Goal: Task Accomplishment & Management: Manage account settings

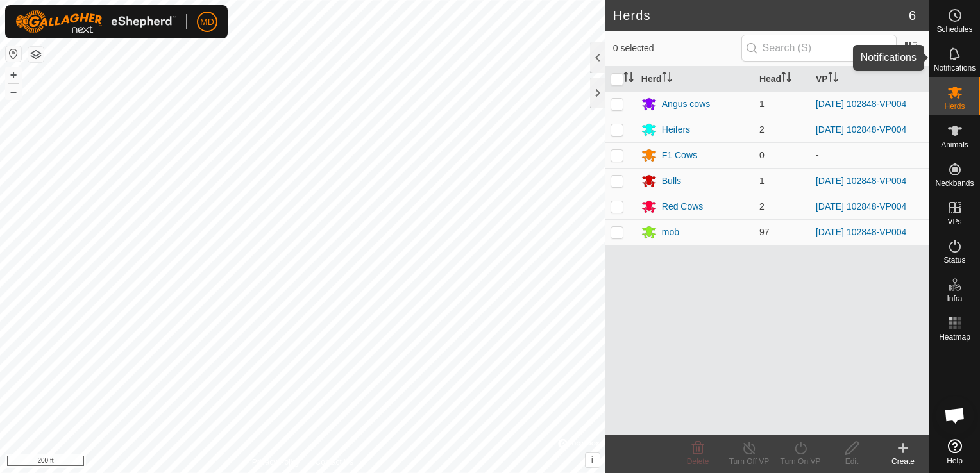
click at [960, 53] on icon at bounding box center [954, 53] width 15 height 15
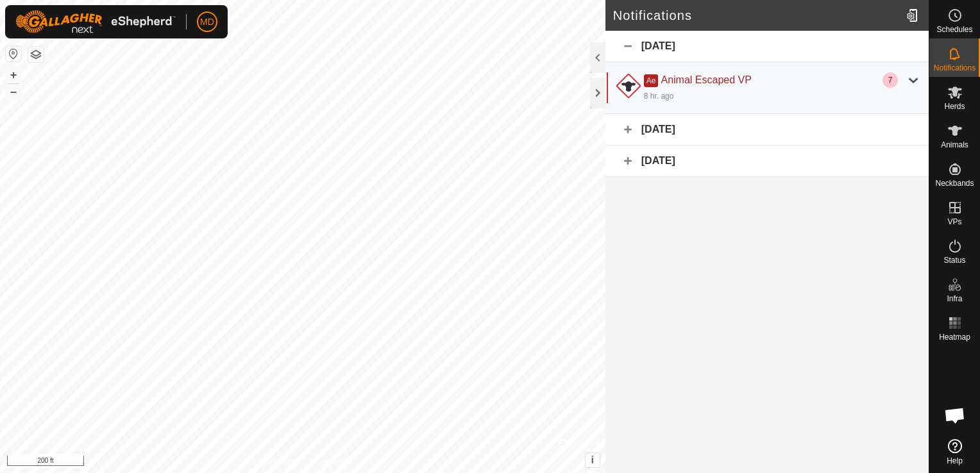
click at [658, 132] on div "[DATE]" at bounding box center [766, 129] width 323 height 31
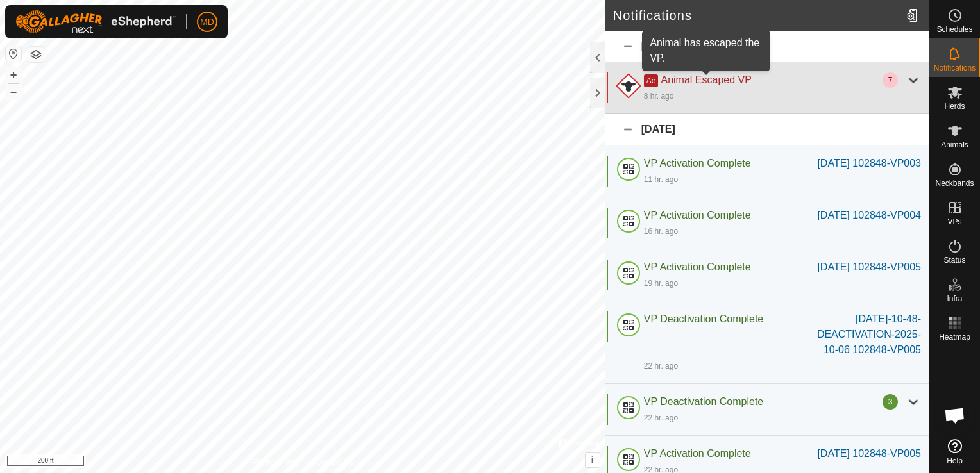
click at [705, 78] on span "Animal Escaped VP" at bounding box center [706, 79] width 90 height 11
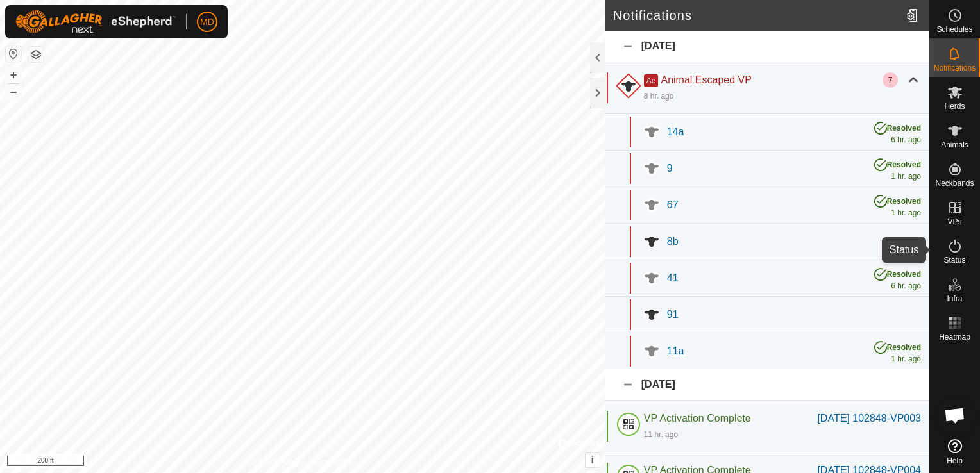
click at [959, 243] on icon at bounding box center [955, 246] width 12 height 13
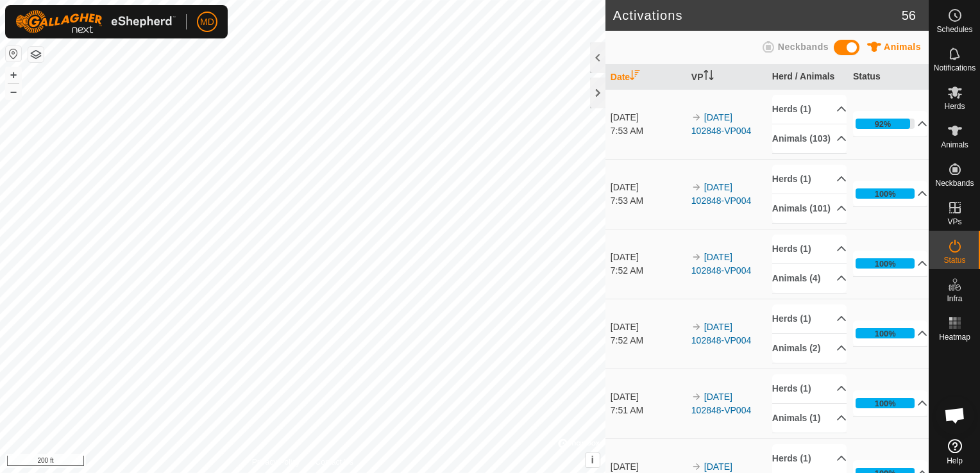
click at [956, 253] on icon at bounding box center [954, 246] width 15 height 15
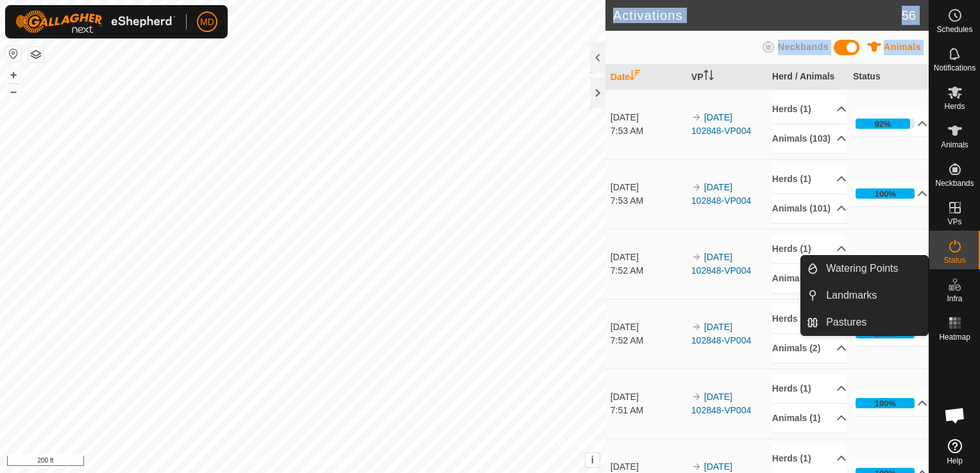
drag, startPoint x: 603, startPoint y: 85, endPoint x: 606, endPoint y: 94, distance: 10.1
click at [606, 94] on div "Activations 56 Animals Neckbands Date VP Herd / Animals Status [DATE] 7:53 AM 2…" at bounding box center [766, 236] width 323 height 473
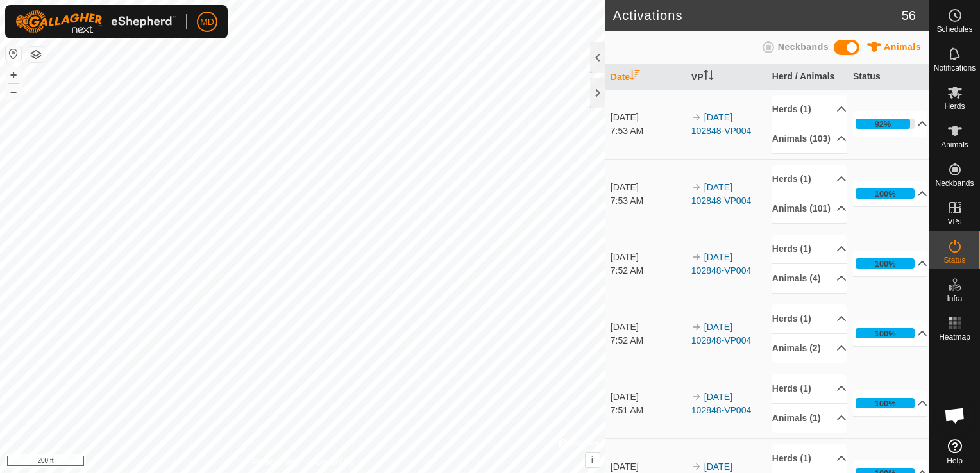
click at [596, 49] on div at bounding box center [597, 57] width 15 height 31
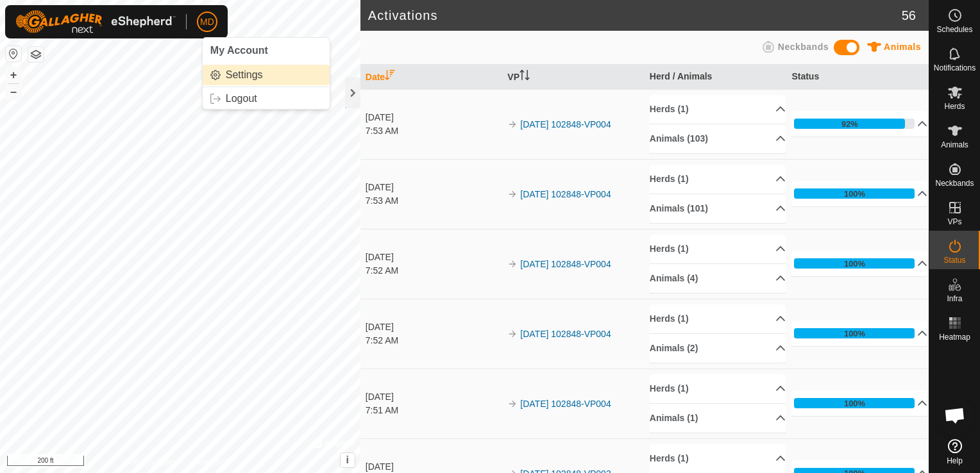
click at [229, 71] on link "Settings" at bounding box center [266, 75] width 127 height 21
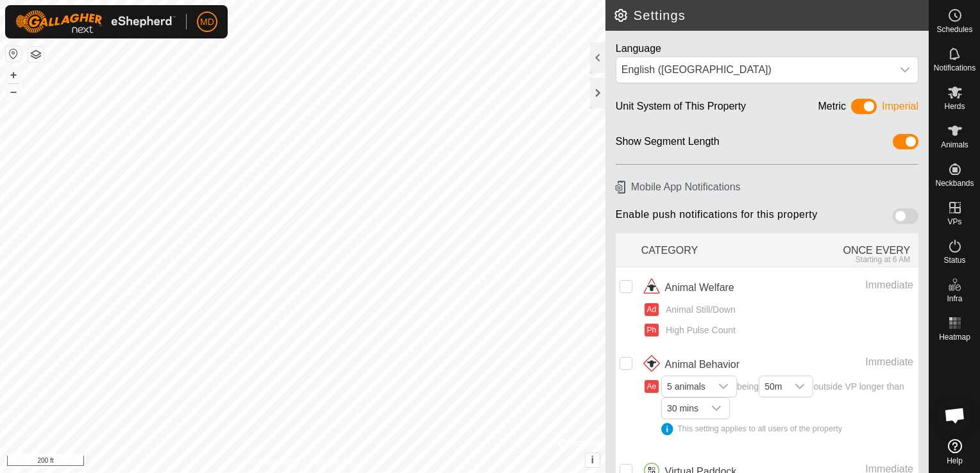
click at [893, 217] on span at bounding box center [906, 215] width 26 height 15
click at [628, 283] on input "checkbox" at bounding box center [625, 286] width 13 height 13
checkbox input "true"
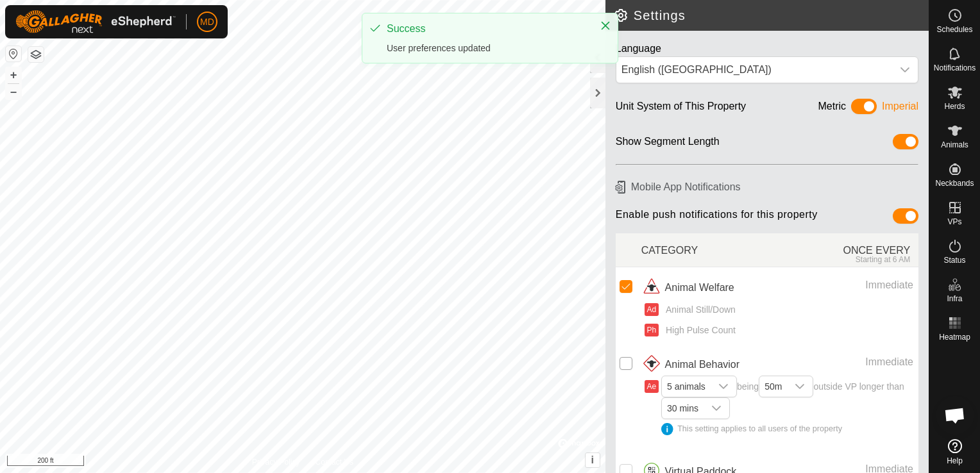
click at [625, 364] on input "Row Unselected" at bounding box center [625, 363] width 13 height 13
checkbox input "true"
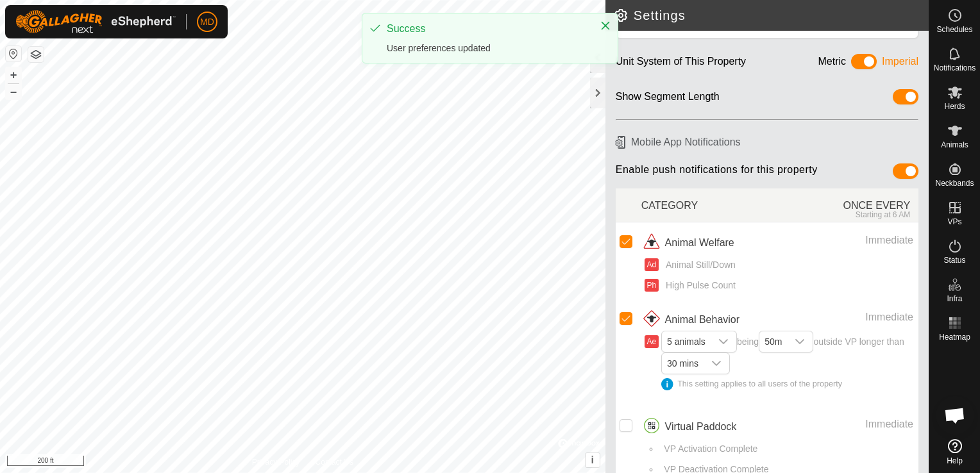
scroll to position [62, 0]
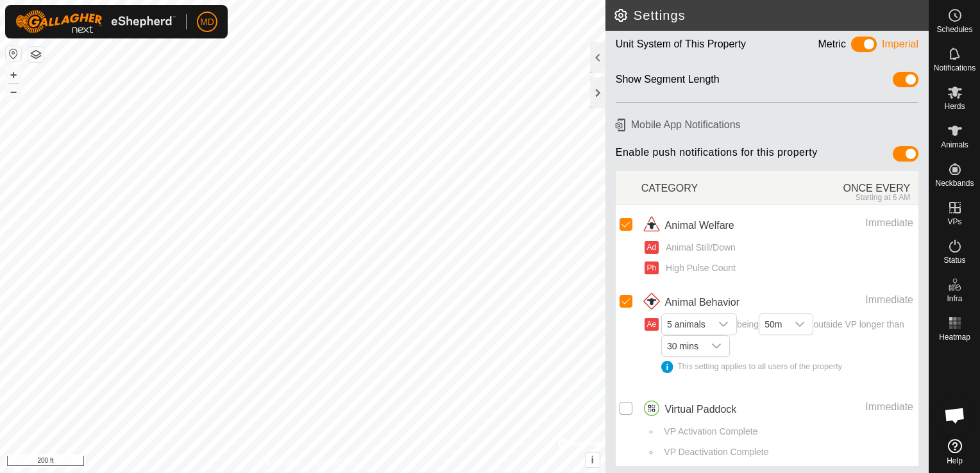
click at [625, 402] on input "Row Unselected" at bounding box center [625, 408] width 13 height 13
checkbox input "true"
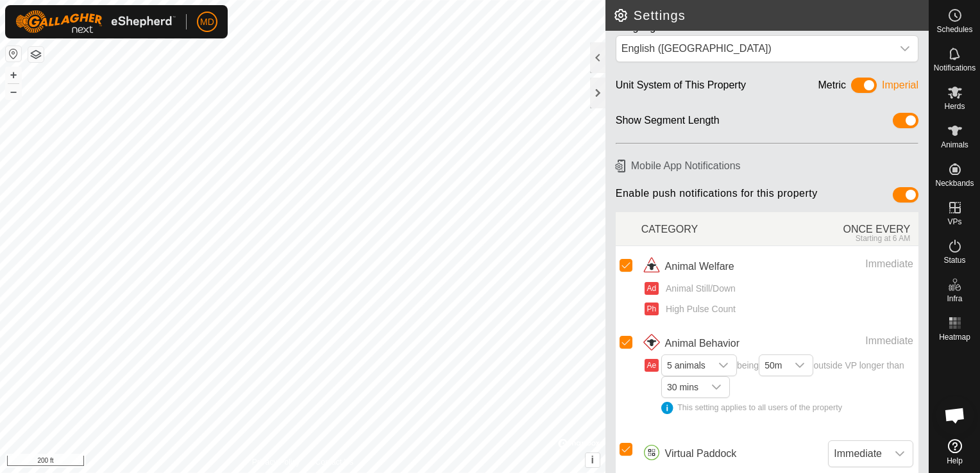
scroll to position [0, 0]
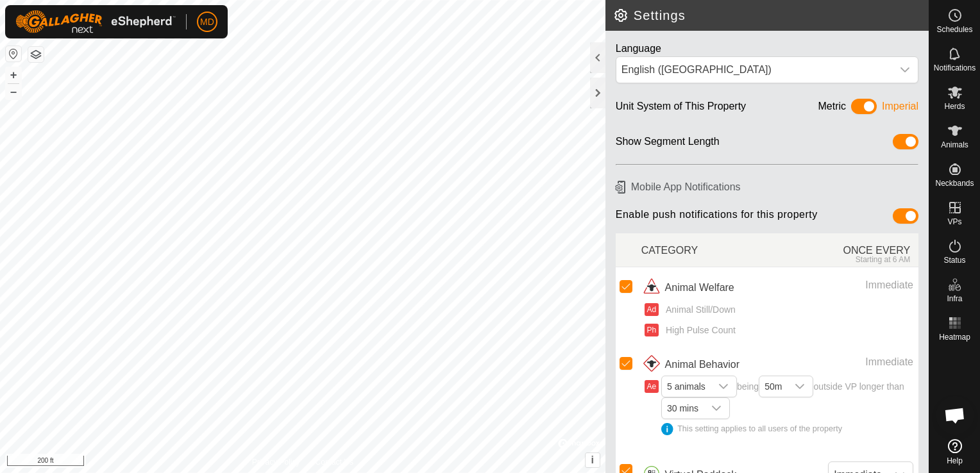
click at [598, 51] on div at bounding box center [597, 57] width 15 height 31
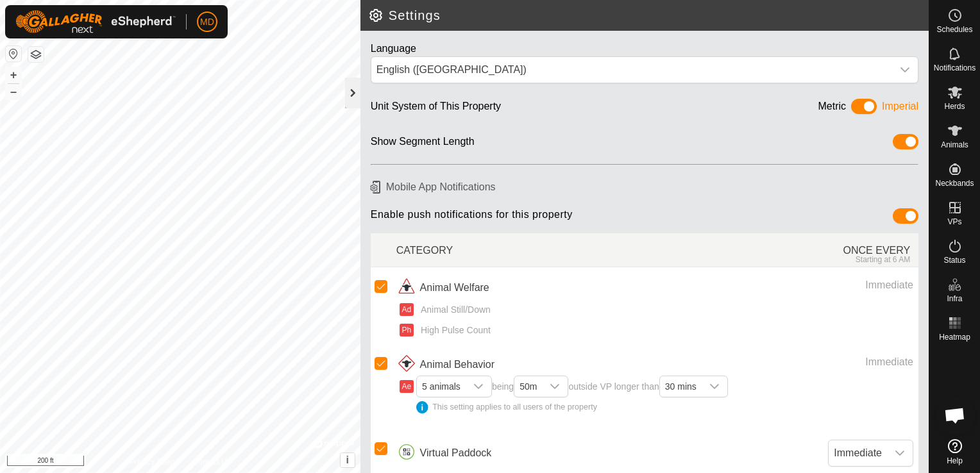
click at [354, 86] on div at bounding box center [352, 93] width 15 height 31
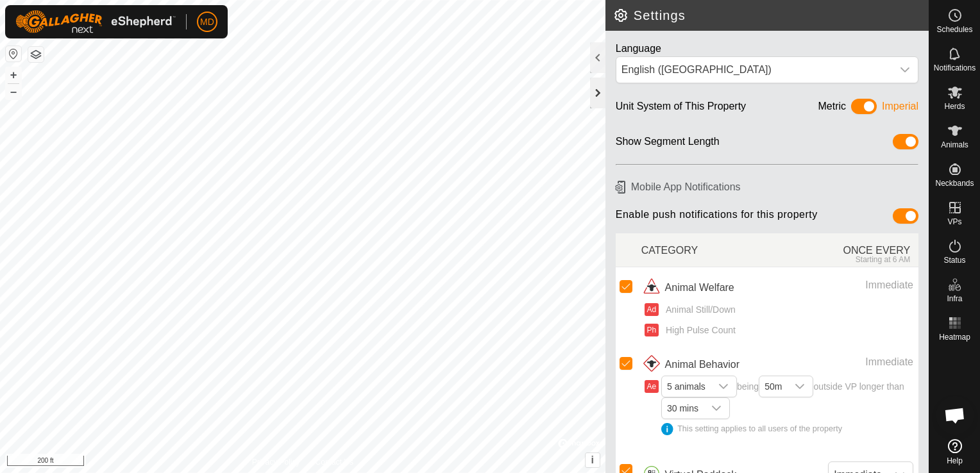
click at [594, 86] on div at bounding box center [597, 93] width 15 height 31
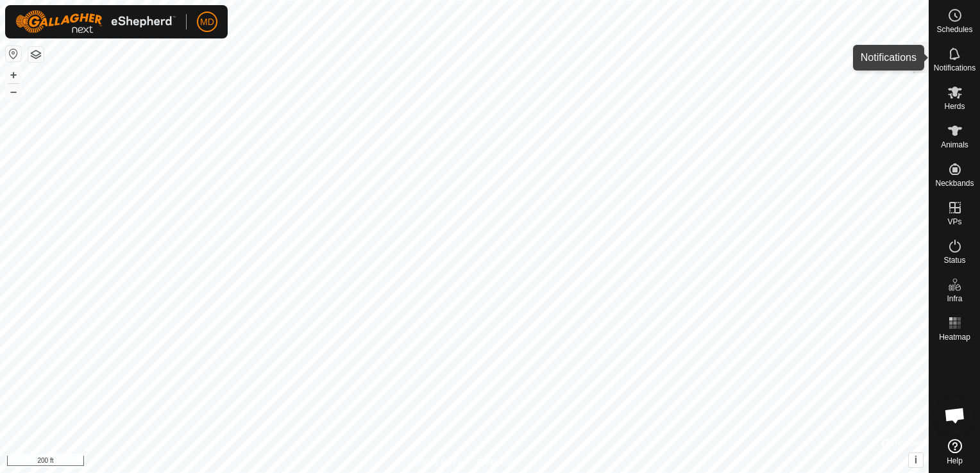
click at [952, 53] on icon at bounding box center [954, 53] width 15 height 15
click at [924, 52] on div at bounding box center [920, 57] width 15 height 31
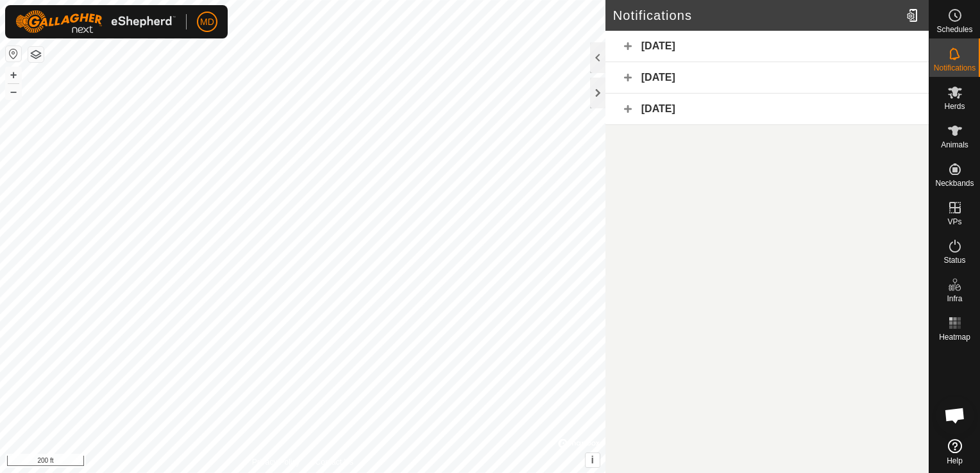
click at [652, 44] on div "[DATE]" at bounding box center [766, 46] width 323 height 31
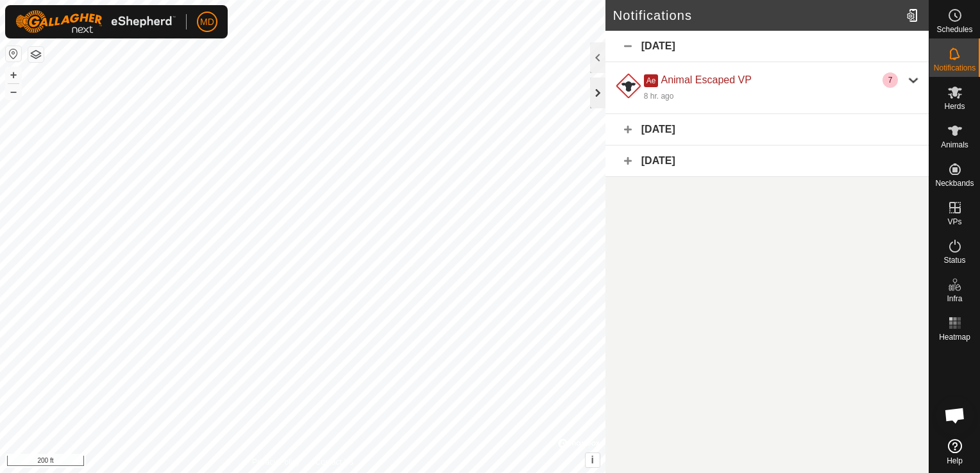
click at [599, 88] on div at bounding box center [597, 93] width 15 height 31
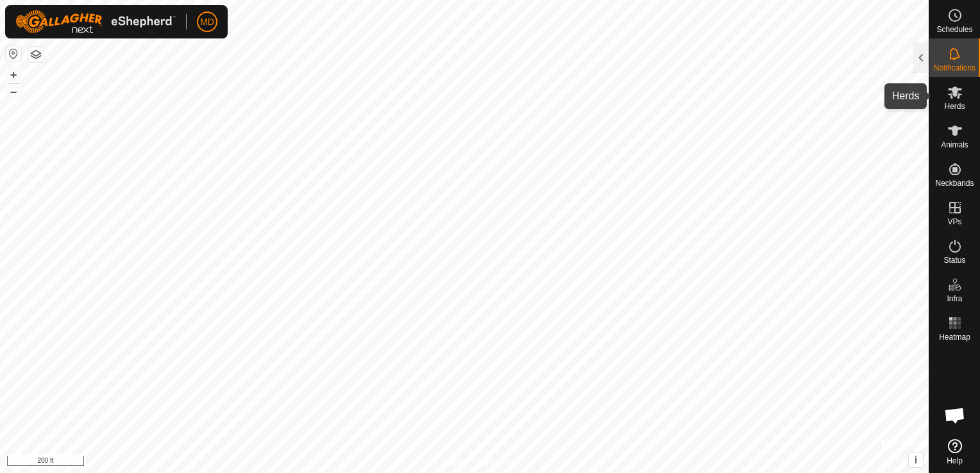
click at [962, 92] on icon at bounding box center [954, 92] width 15 height 15
click at [918, 54] on div at bounding box center [920, 57] width 15 height 31
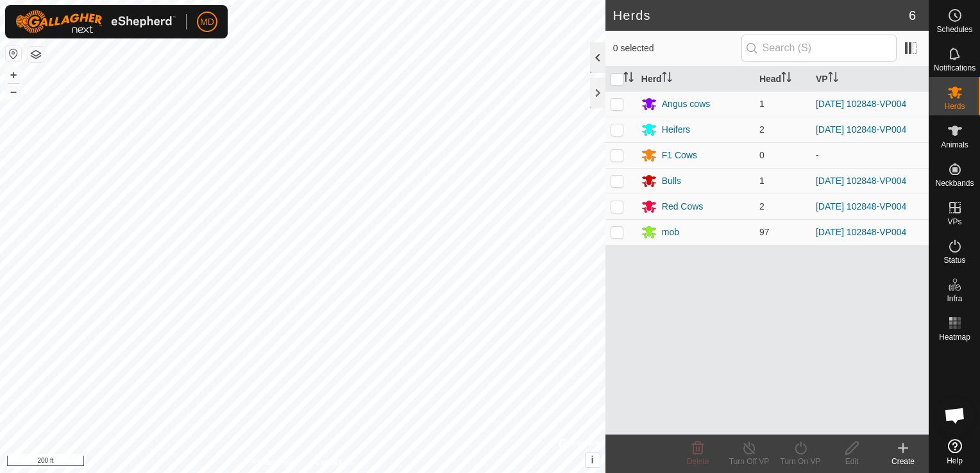
click at [593, 59] on div at bounding box center [597, 57] width 15 height 31
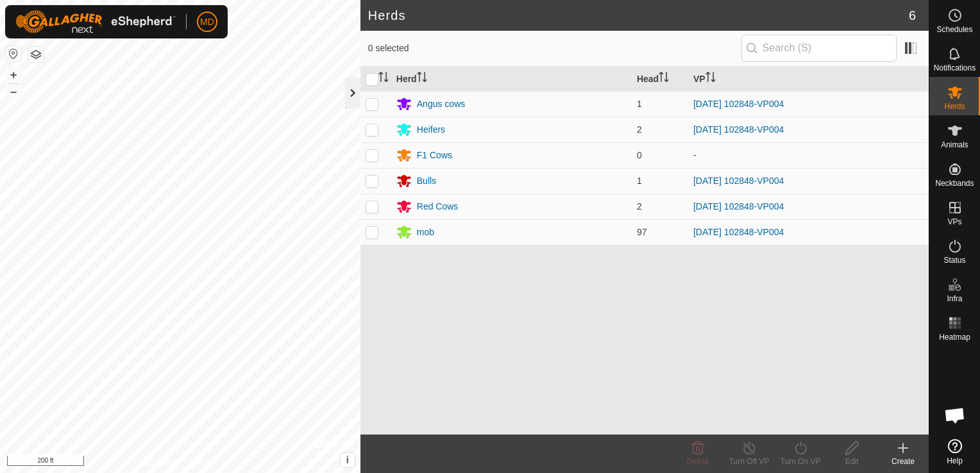
click at [353, 91] on div at bounding box center [352, 93] width 15 height 31
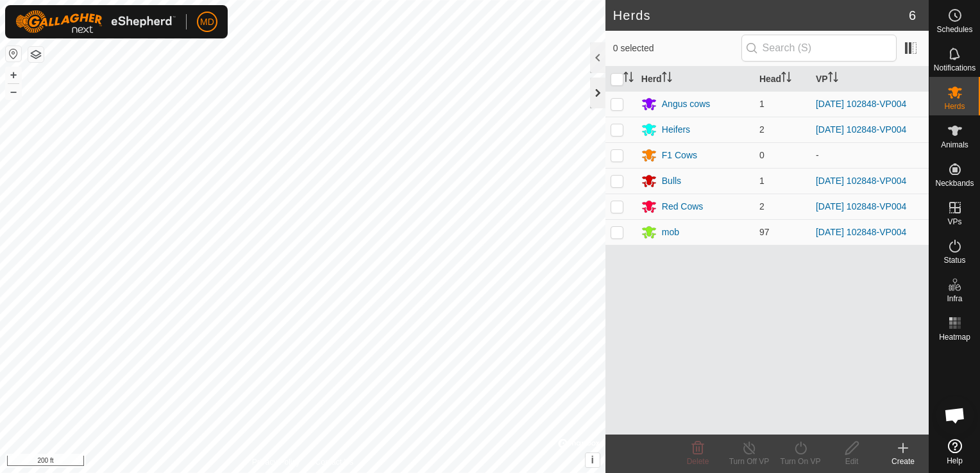
click at [598, 88] on div at bounding box center [597, 93] width 15 height 31
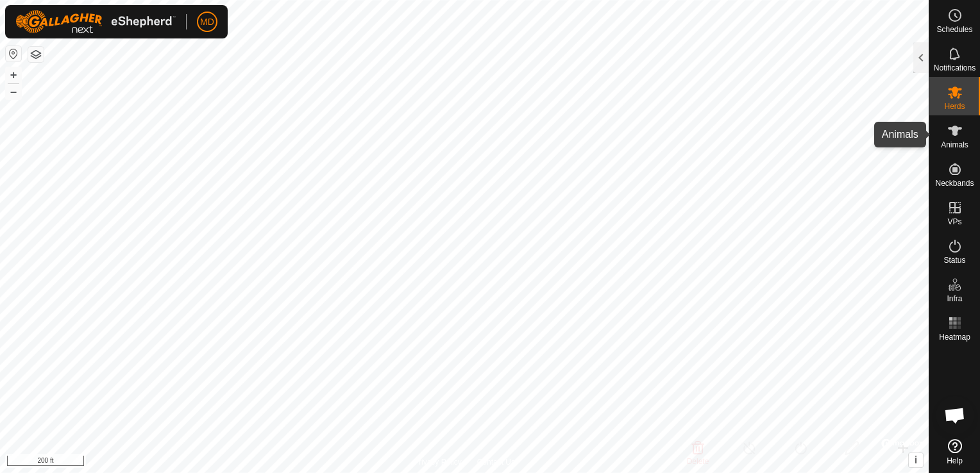
click at [957, 137] on icon at bounding box center [954, 130] width 15 height 15
click at [922, 56] on div at bounding box center [920, 57] width 15 height 31
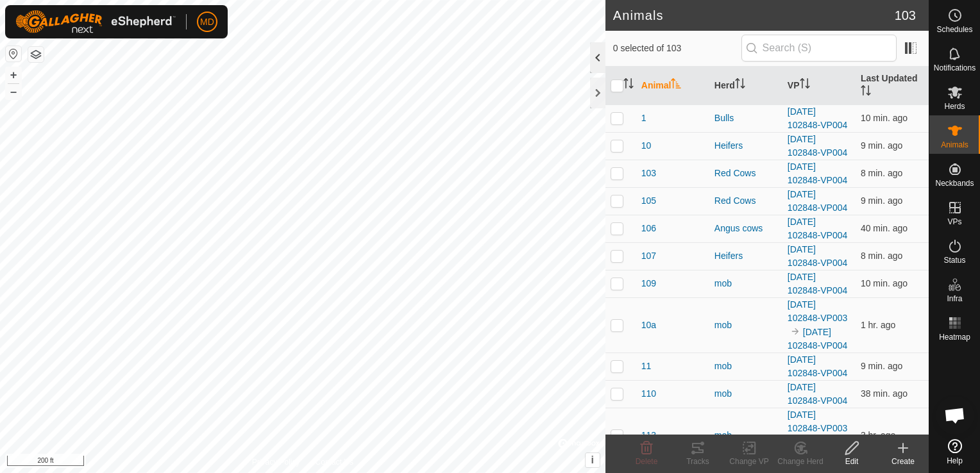
click at [595, 50] on div at bounding box center [597, 57] width 15 height 31
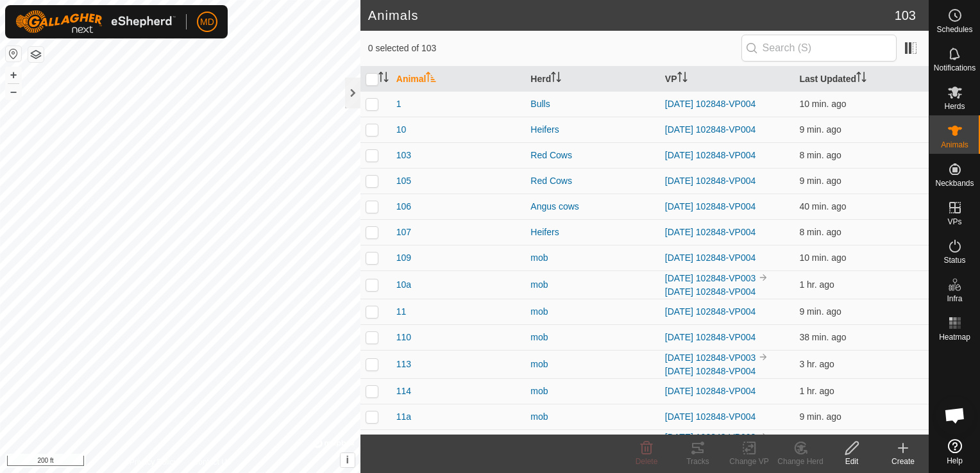
click at [850, 454] on icon at bounding box center [852, 448] width 16 height 15
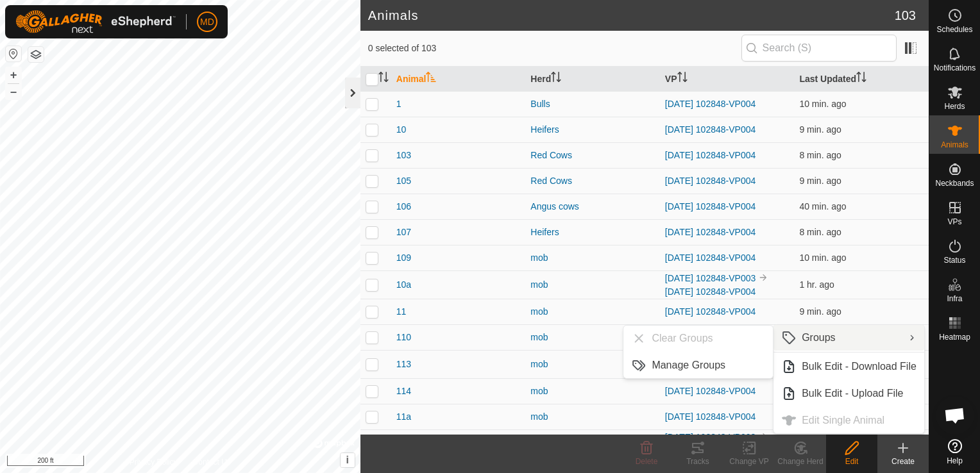
click at [349, 92] on div at bounding box center [352, 93] width 15 height 31
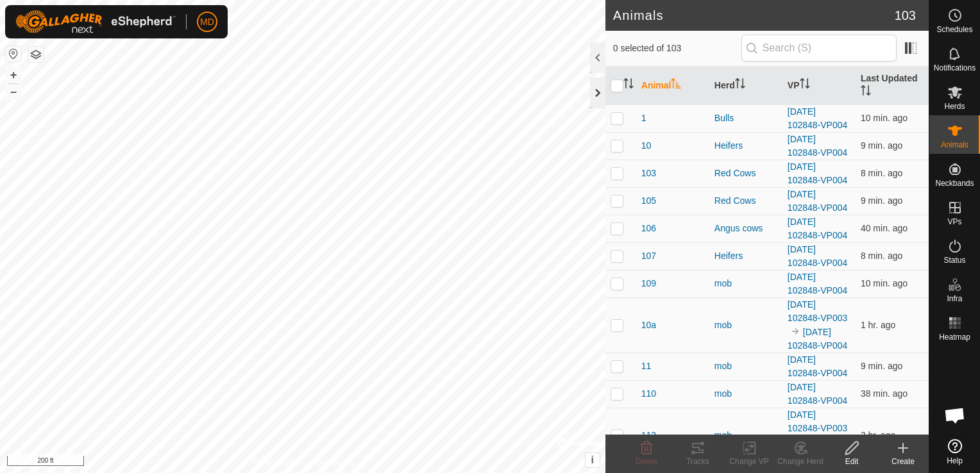
click at [593, 87] on div at bounding box center [597, 93] width 15 height 31
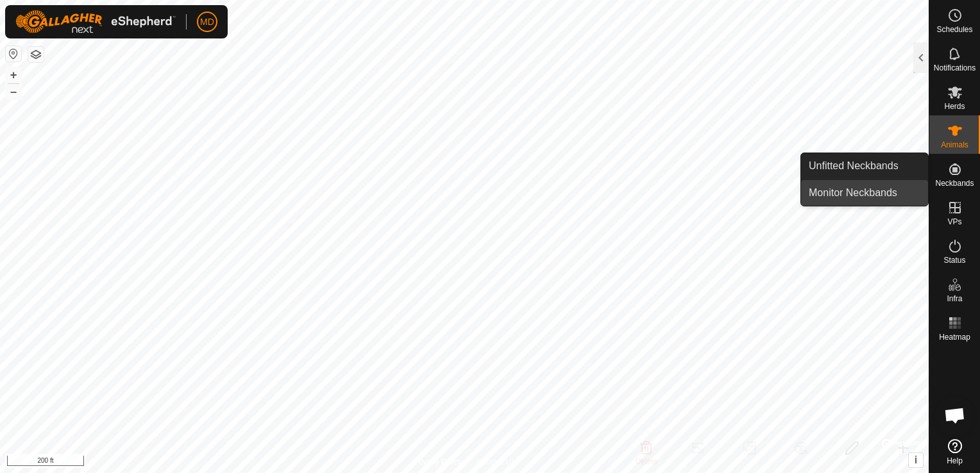
click at [839, 194] on link "Monitor Neckbands" at bounding box center [864, 193] width 127 height 26
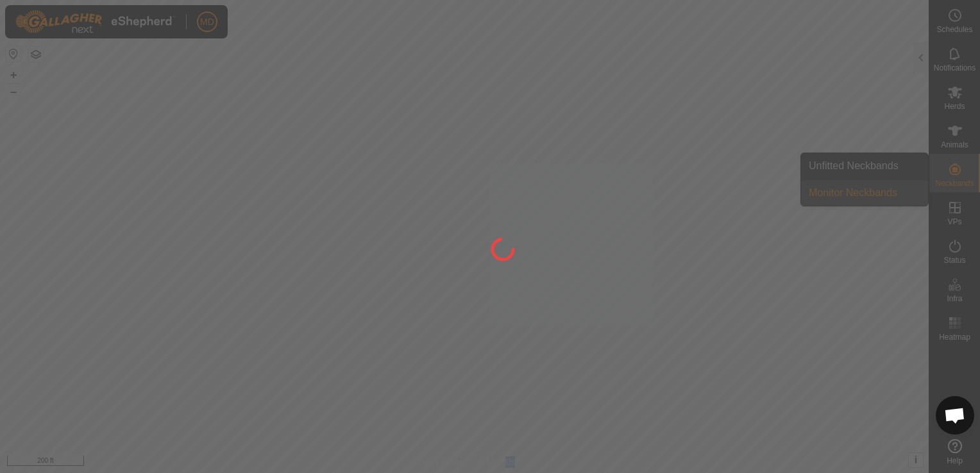
click at [839, 194] on div at bounding box center [490, 236] width 980 height 473
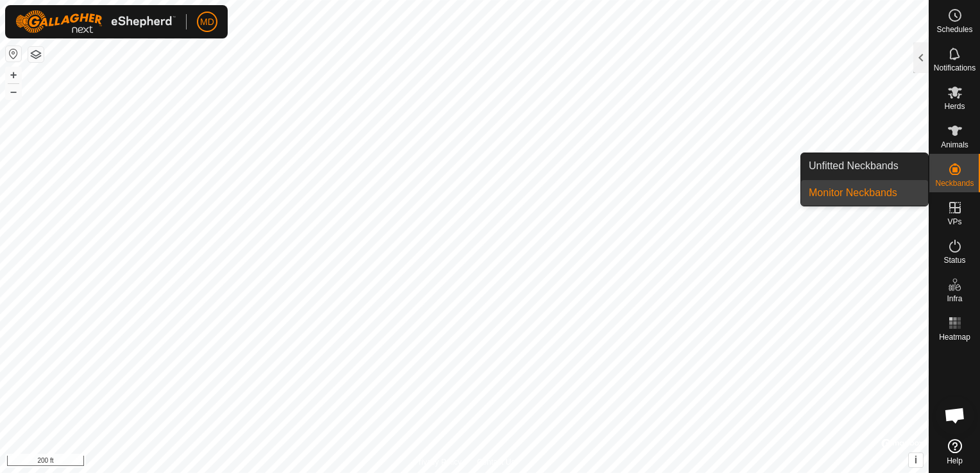
drag, startPoint x: 839, startPoint y: 194, endPoint x: 972, endPoint y: 174, distance: 134.8
click at [973, 174] on es-menu-bar "Schedules Notifications Herds Animals Neckbands VPs Status Infra Heatmap Help U…" at bounding box center [954, 236] width 51 height 473
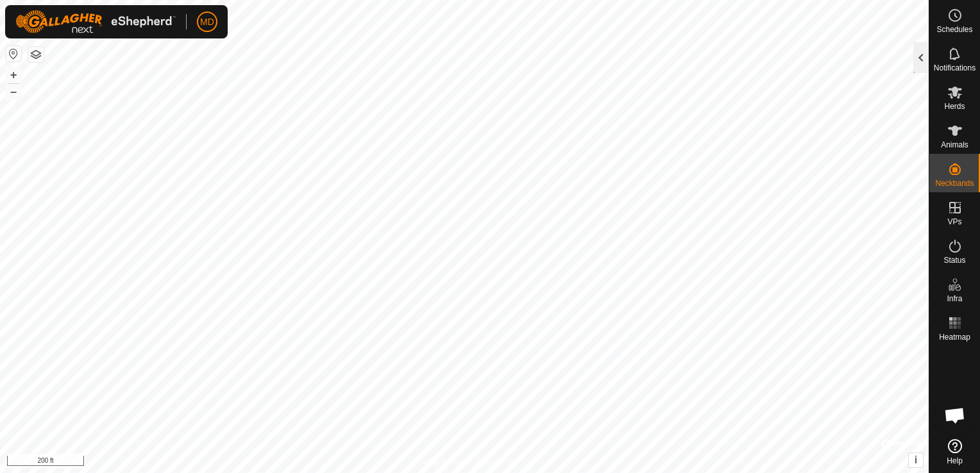
click at [923, 51] on div at bounding box center [920, 57] width 15 height 31
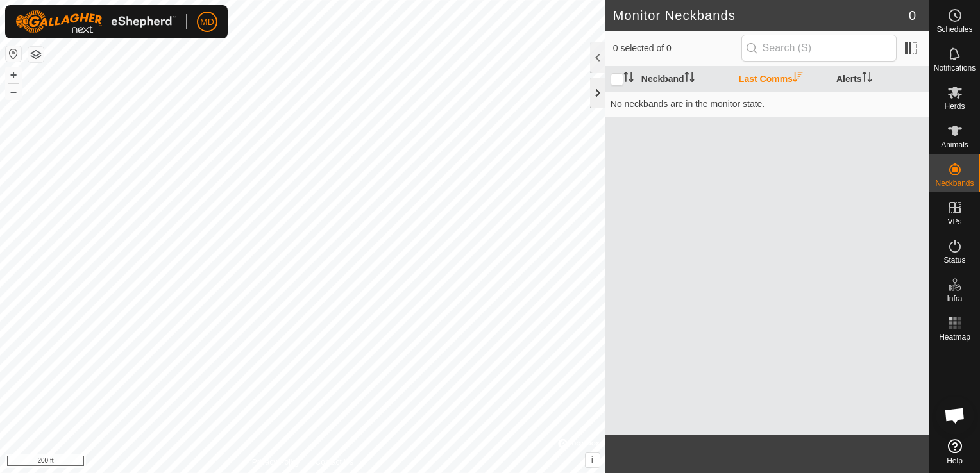
click at [598, 86] on div at bounding box center [597, 93] width 15 height 31
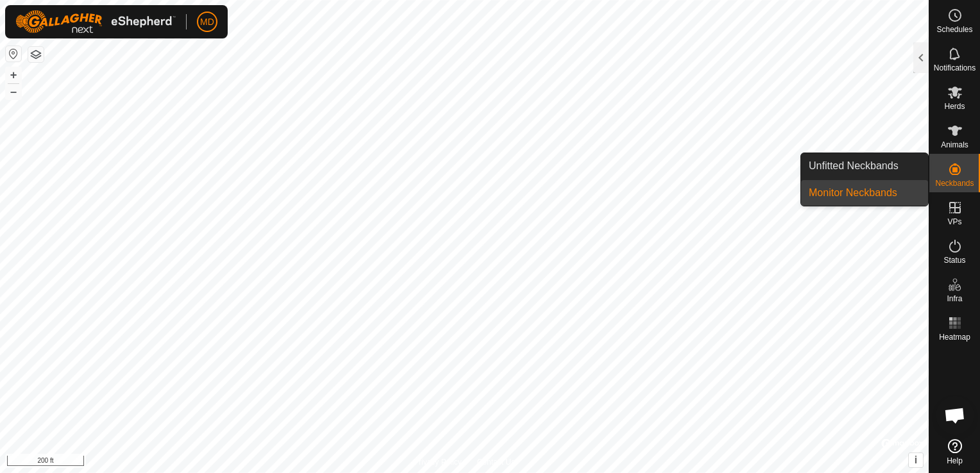
click at [865, 189] on link "Monitor Neckbands" at bounding box center [864, 193] width 127 height 26
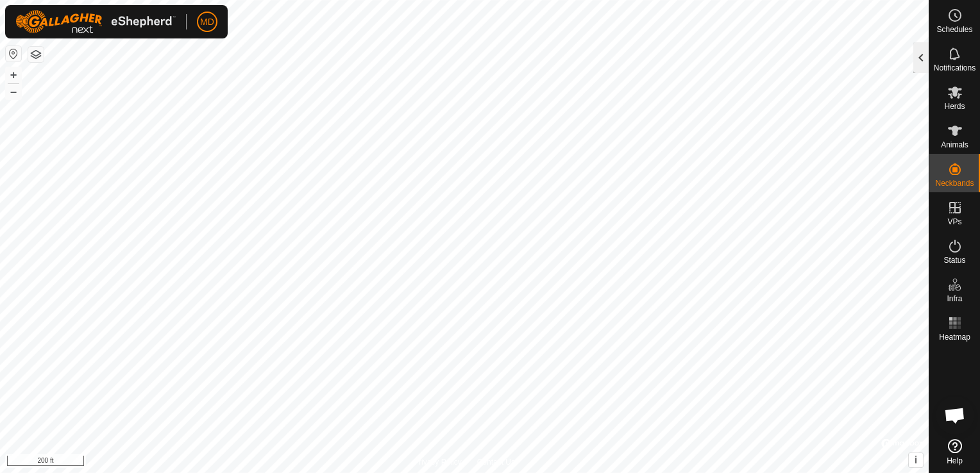
click at [922, 56] on div at bounding box center [920, 57] width 15 height 31
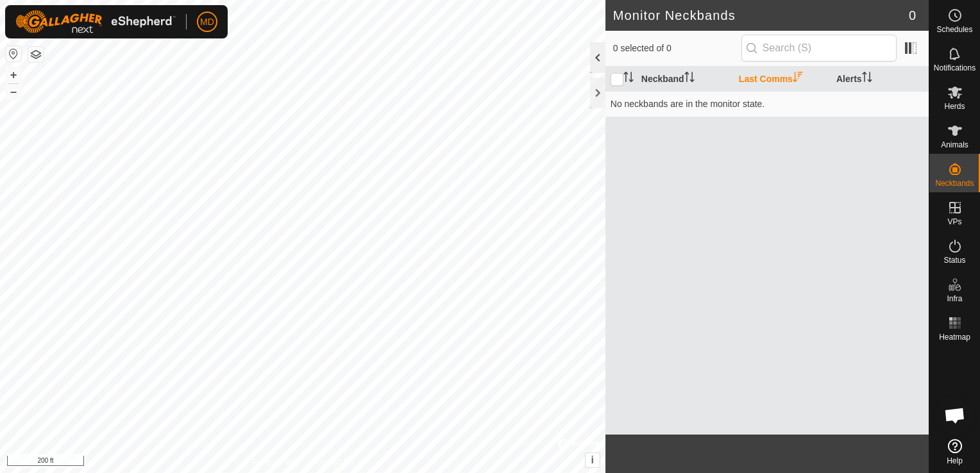
click at [598, 53] on div at bounding box center [597, 57] width 15 height 31
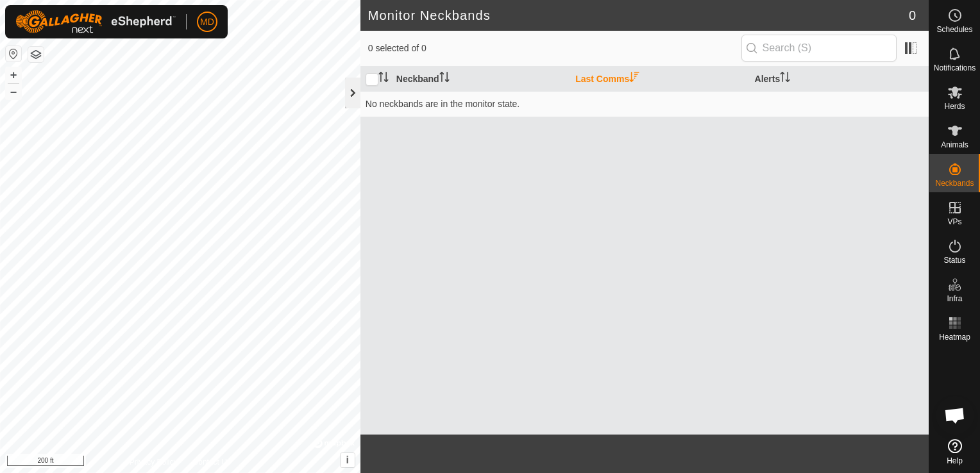
click at [352, 89] on div at bounding box center [352, 93] width 15 height 31
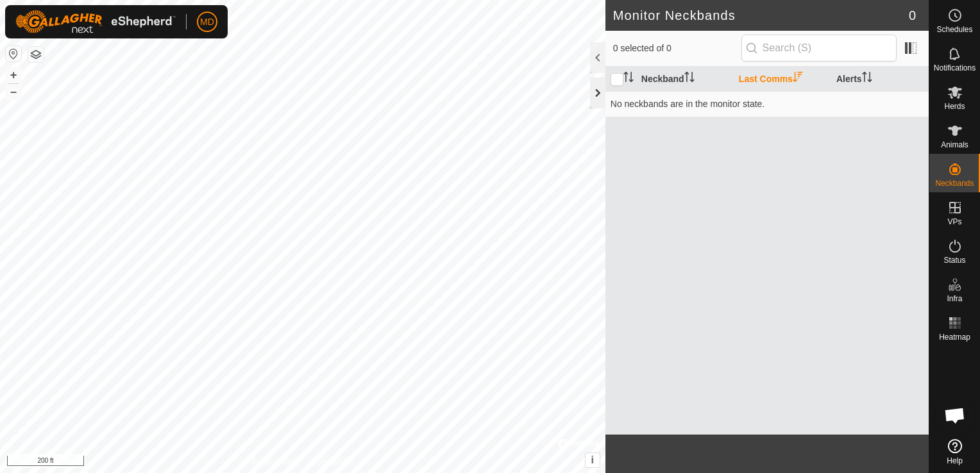
click at [601, 87] on div at bounding box center [597, 93] width 15 height 31
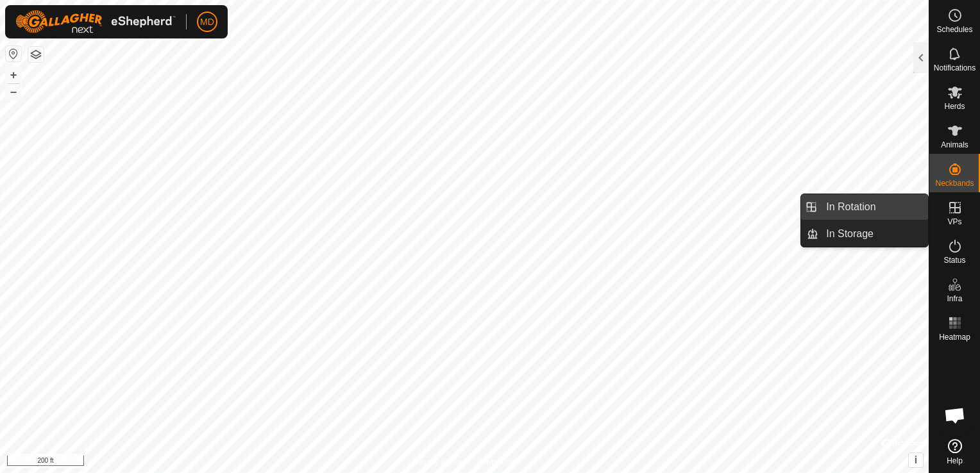
click at [881, 201] on link "In Rotation" at bounding box center [873, 207] width 110 height 26
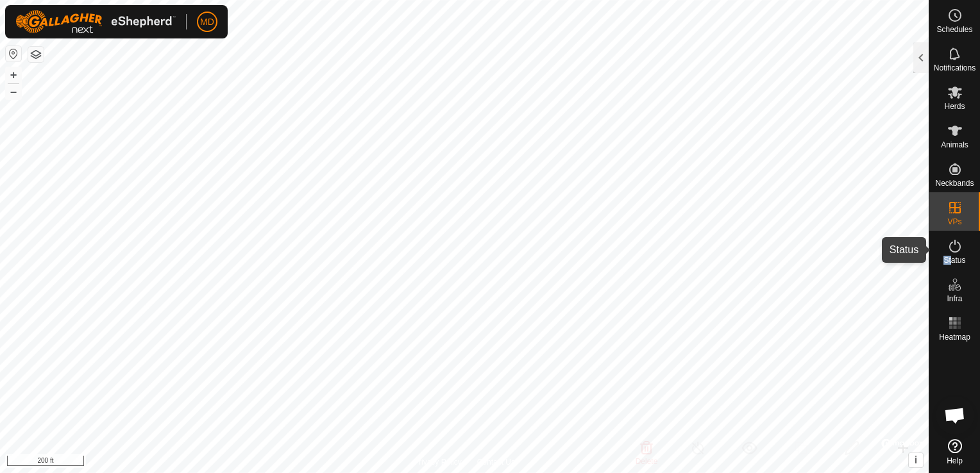
drag, startPoint x: 949, startPoint y: 253, endPoint x: 947, endPoint y: 246, distance: 6.9
click at [948, 250] on icon at bounding box center [954, 246] width 15 height 15
click at [947, 246] on icon at bounding box center [954, 246] width 15 height 15
click at [916, 60] on div at bounding box center [920, 57] width 15 height 31
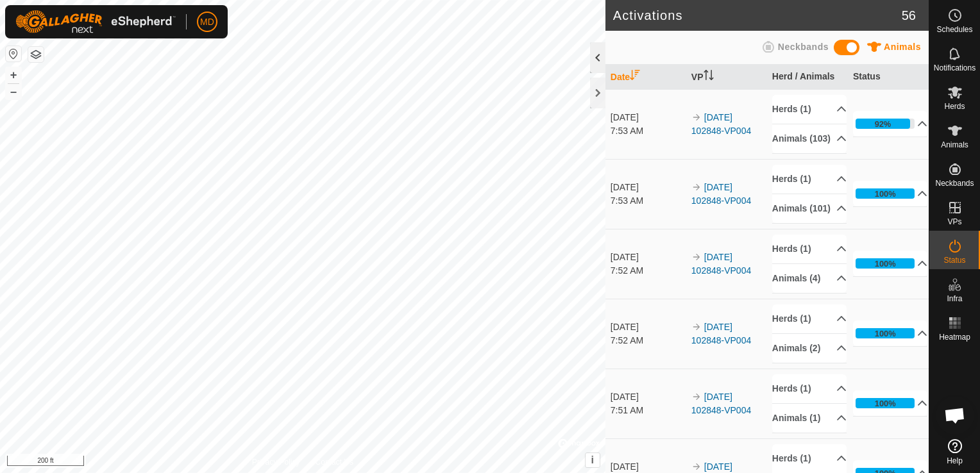
click at [597, 51] on div at bounding box center [597, 57] width 15 height 31
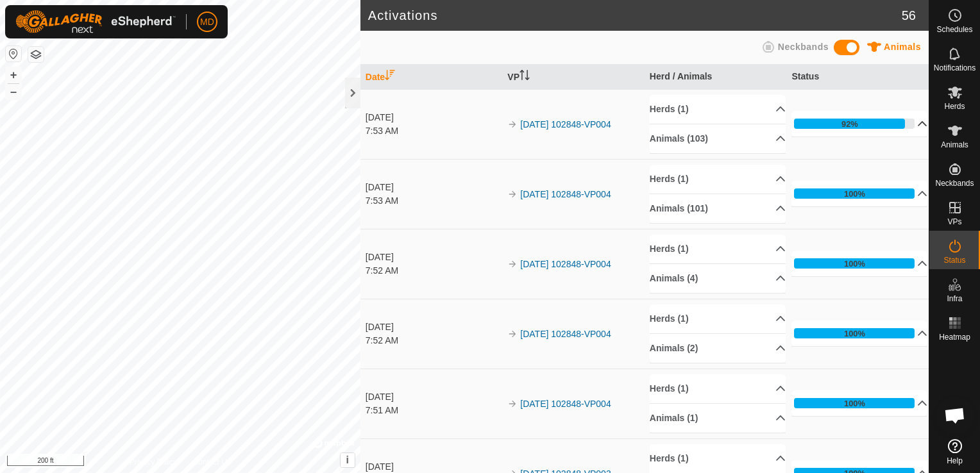
click at [874, 120] on p-accordion-header "92%" at bounding box center [859, 124] width 136 height 26
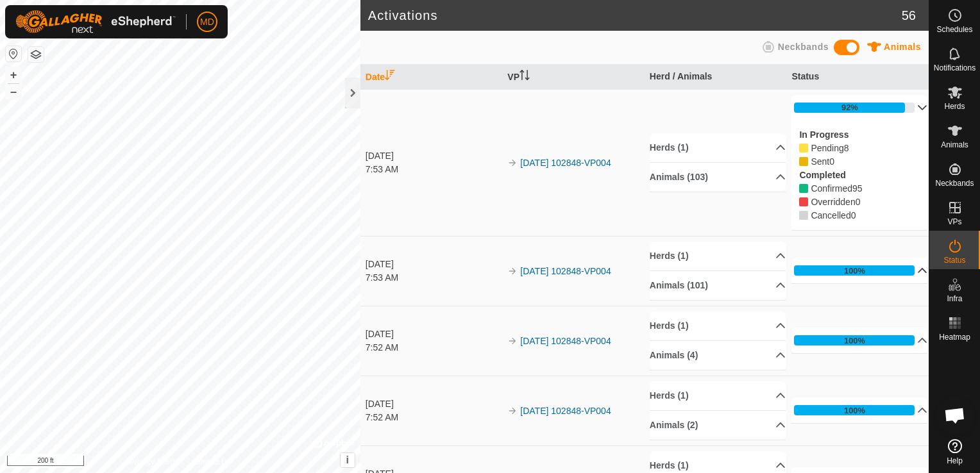
click at [843, 264] on p-accordion-header "100%" at bounding box center [859, 271] width 136 height 26
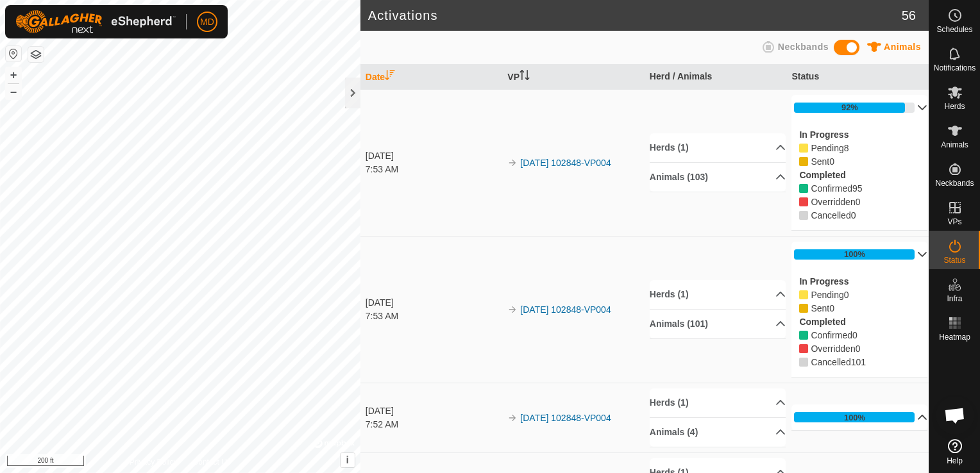
click at [848, 414] on p-accordion-header "100%" at bounding box center [859, 418] width 136 height 26
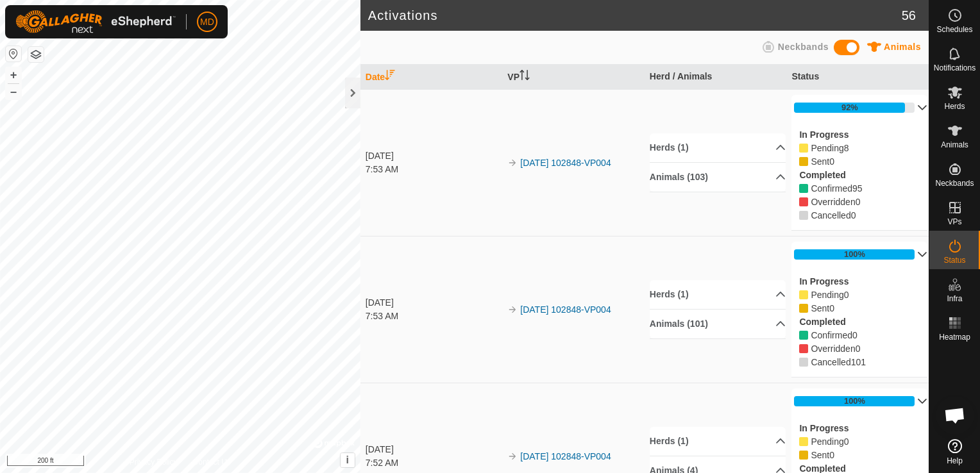
click at [907, 396] on p-accordion-header "100%" at bounding box center [859, 402] width 136 height 26
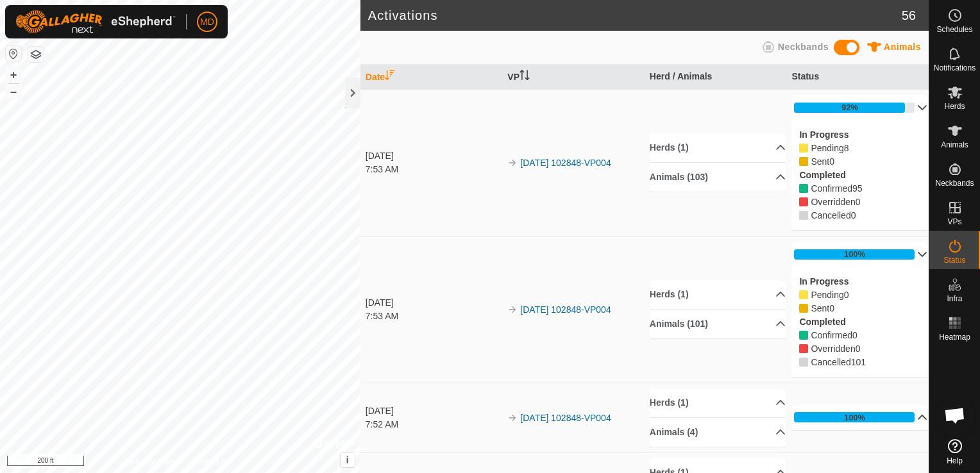
click at [903, 249] on p-accordion-header "100%" at bounding box center [859, 255] width 136 height 26
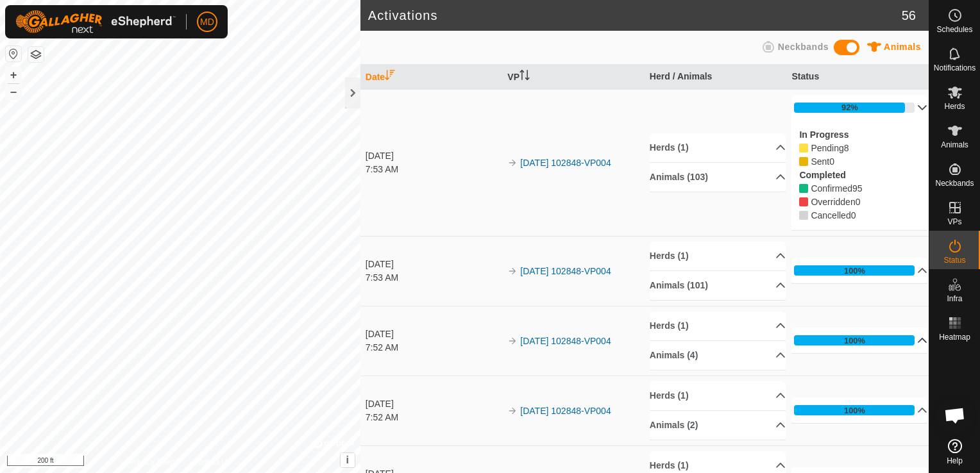
click at [799, 146] on icon at bounding box center [803, 148] width 9 height 9
click at [904, 108] on p-accordion-header "92%" at bounding box center [859, 108] width 136 height 26
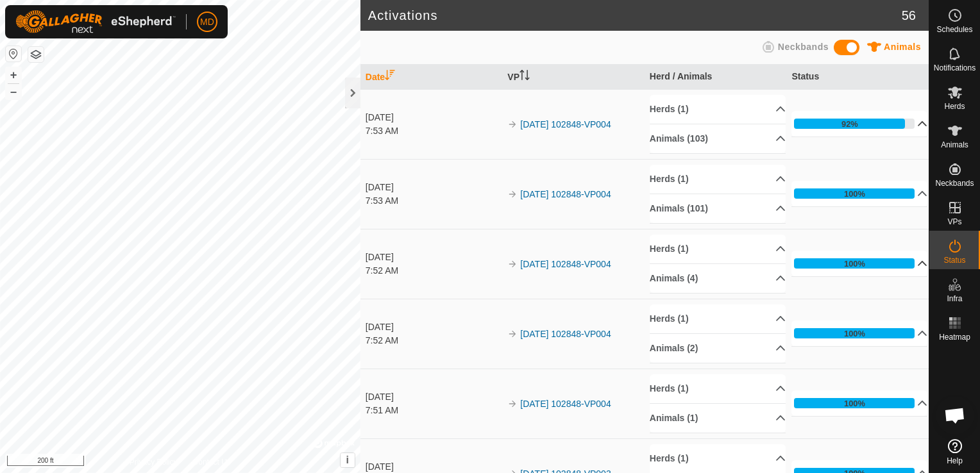
click at [782, 42] on span "Neckbands" at bounding box center [803, 47] width 51 height 10
click at [775, 45] on icon at bounding box center [768, 46] width 15 height 15
click at [904, 124] on p-accordion-header "92%" at bounding box center [859, 124] width 136 height 26
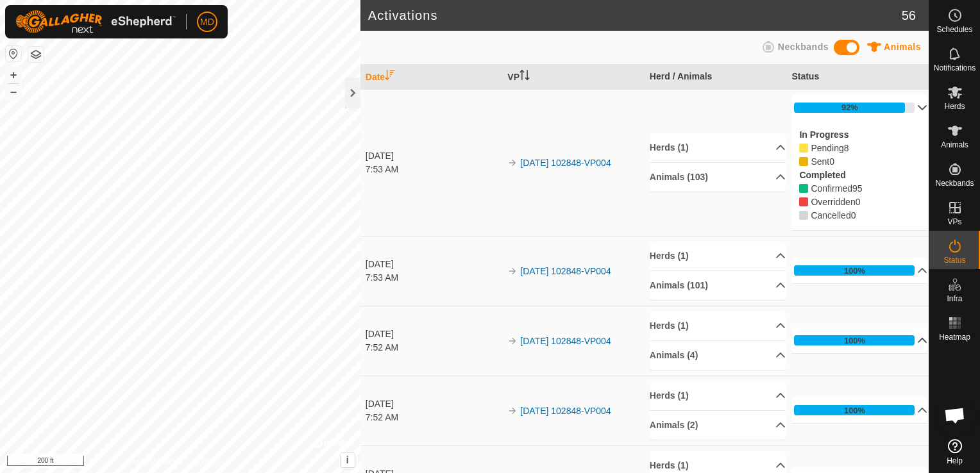
click at [904, 124] on div "In Progress Pending 8 Sent 0 Completed Confirmed 95 Overridden 0 Cancelled 0" at bounding box center [859, 176] width 136 height 110
click at [906, 105] on p-accordion-header "92%" at bounding box center [859, 108] width 136 height 26
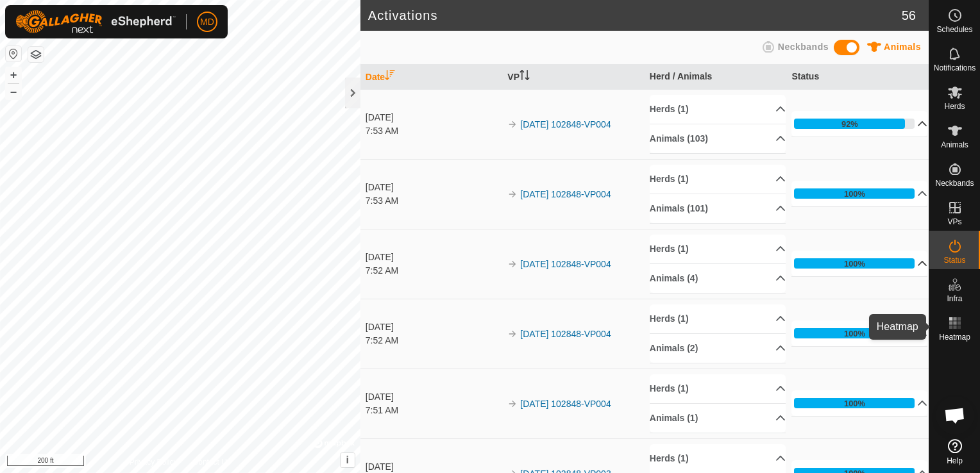
click at [949, 333] on span "Heatmap" at bounding box center [954, 337] width 31 height 8
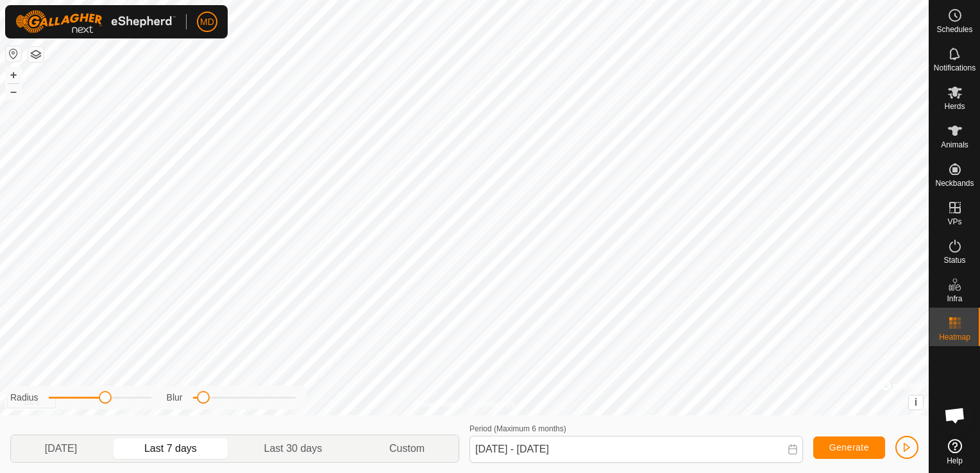
click at [955, 415] on span "Open chat" at bounding box center [954, 417] width 21 height 18
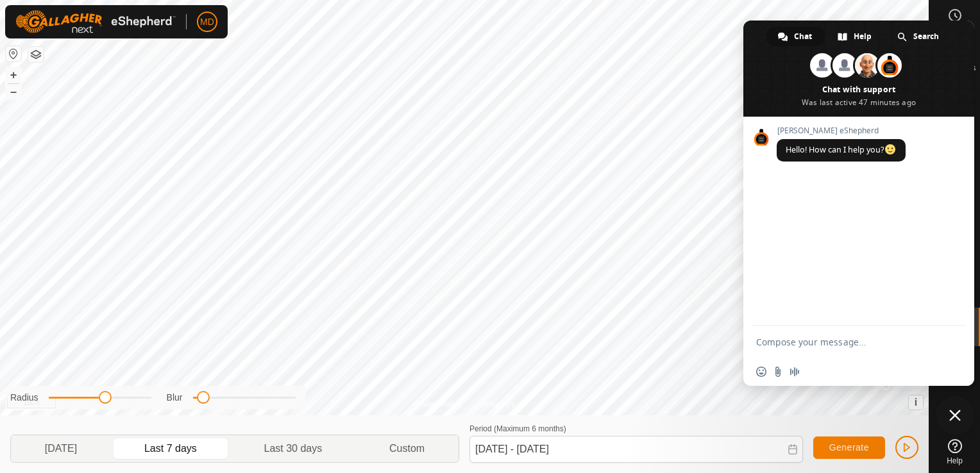
click at [957, 409] on span "Close chat" at bounding box center [955, 415] width 38 height 38
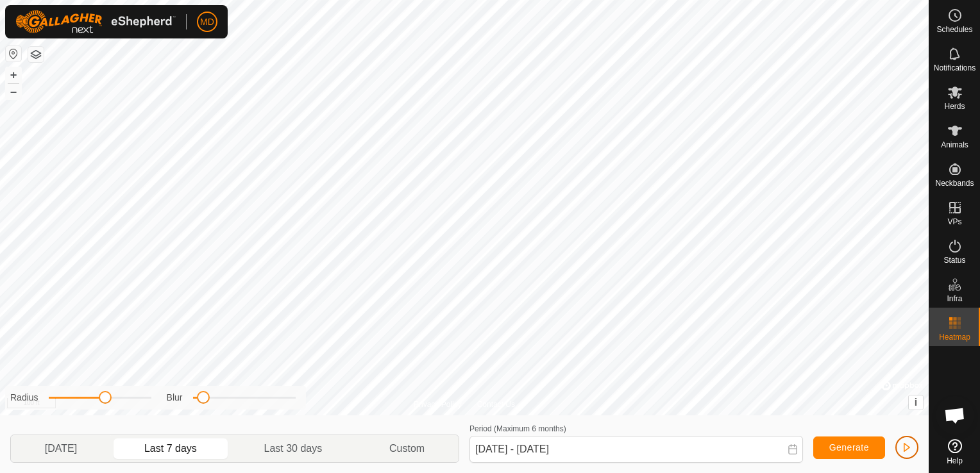
click at [908, 443] on span "button" at bounding box center [907, 447] width 10 height 10
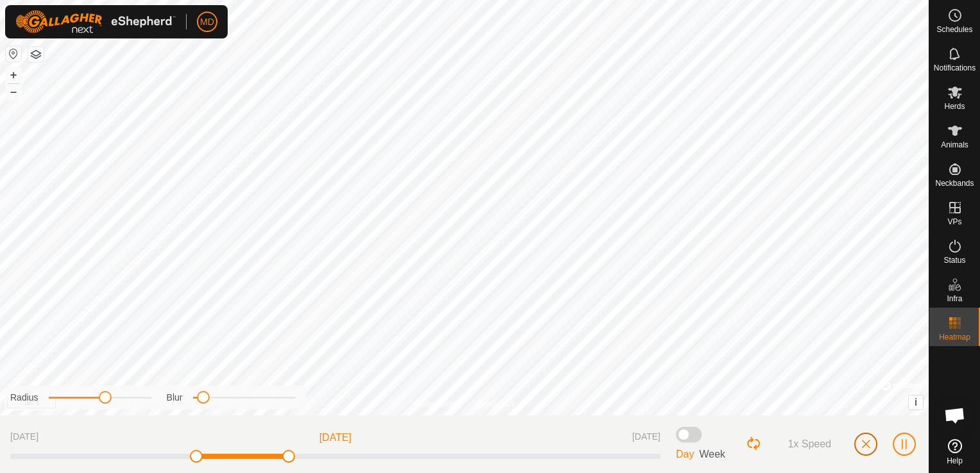
click at [862, 438] on button "button" at bounding box center [865, 444] width 23 height 23
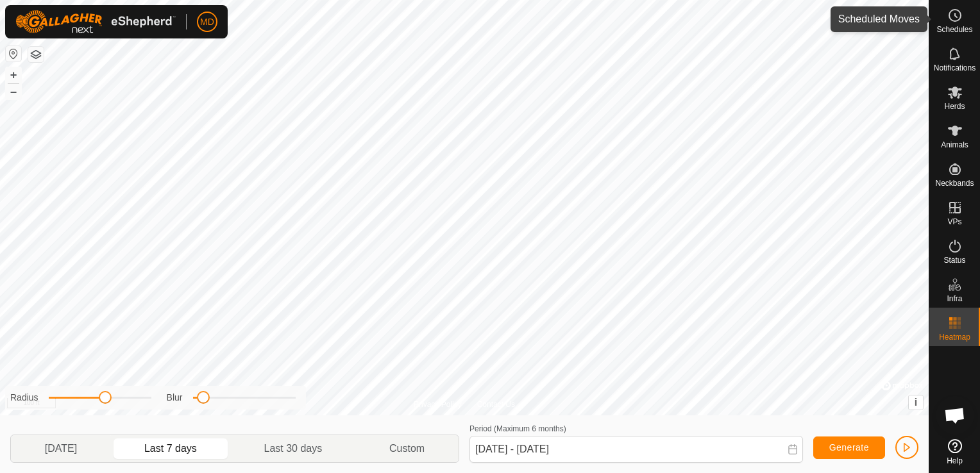
click at [954, 12] on icon at bounding box center [954, 15] width 15 height 15
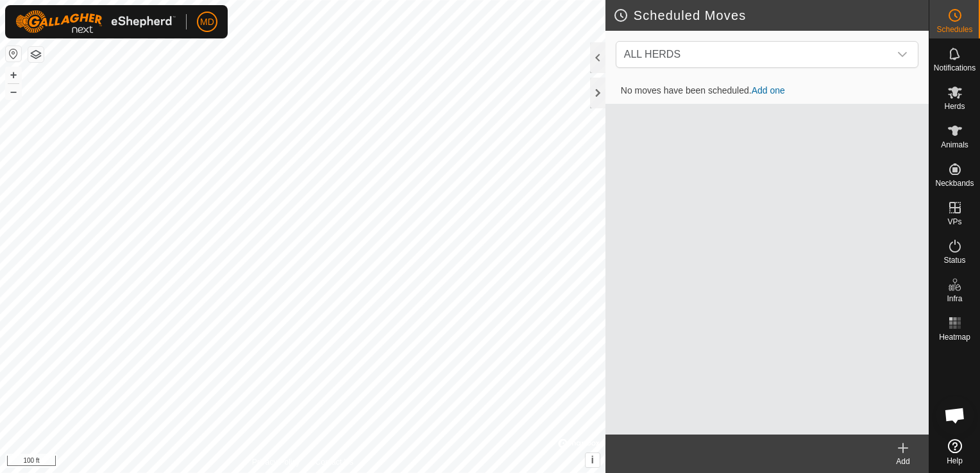
click at [764, 83] on td "No moves have been scheduled. Add one" at bounding box center [766, 91] width 323 height 26
click at [768, 88] on link "Add one" at bounding box center [768, 90] width 33 height 10
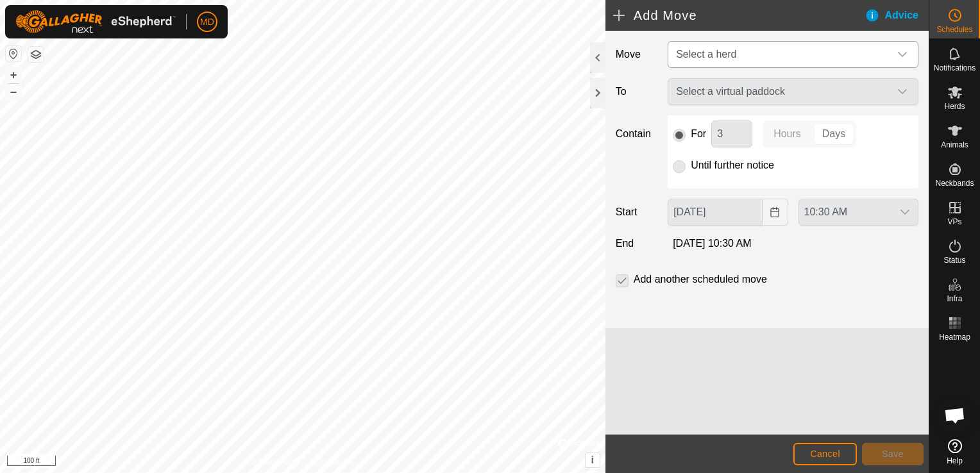
click at [906, 47] on div "dropdown trigger" at bounding box center [902, 55] width 26 height 26
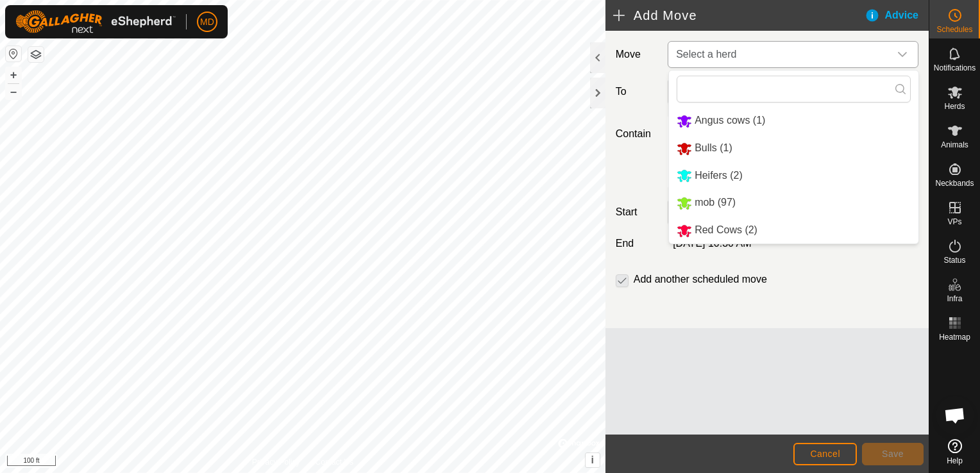
click at [900, 50] on icon "dropdown trigger" at bounding box center [902, 54] width 10 height 10
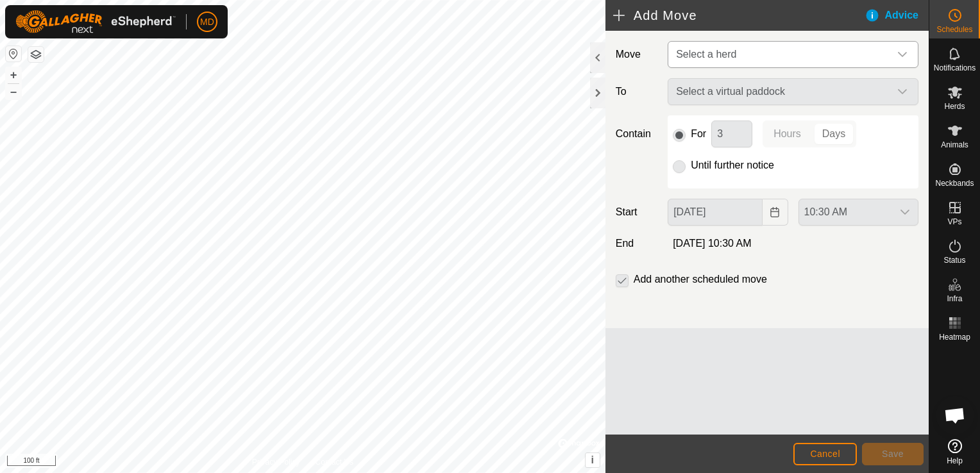
click at [900, 50] on icon "dropdown trigger" at bounding box center [902, 54] width 10 height 10
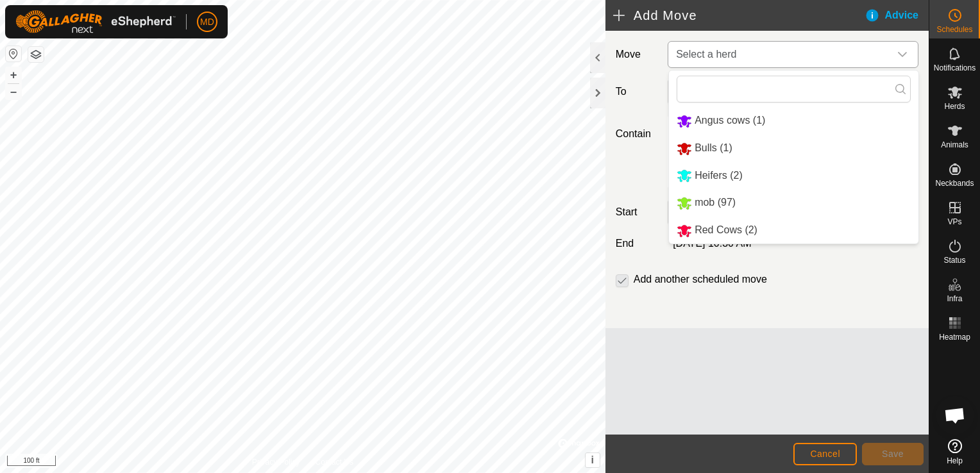
click at [900, 50] on icon "dropdown trigger" at bounding box center [902, 54] width 10 height 10
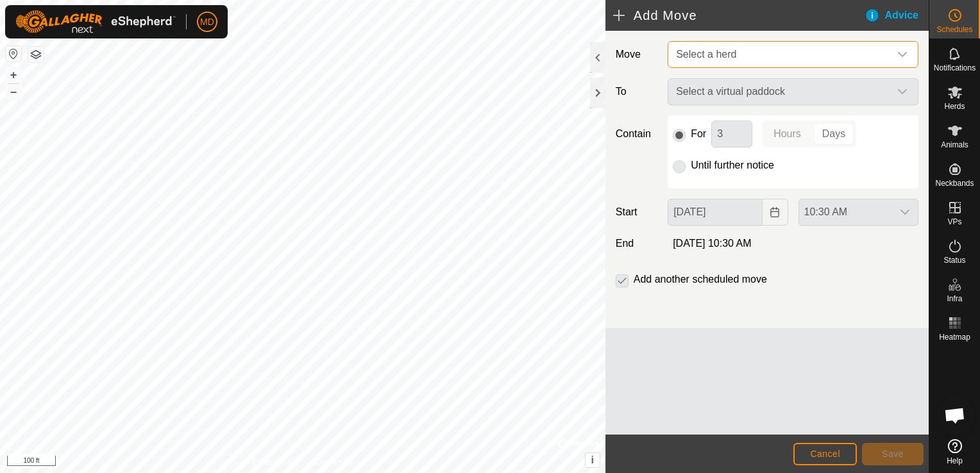
click at [906, 85] on div "Select a virtual paddock" at bounding box center [792, 91] width 261 height 27
click at [902, 86] on div "Select a virtual paddock" at bounding box center [792, 91] width 261 height 27
click at [906, 48] on div "dropdown trigger" at bounding box center [902, 55] width 26 height 26
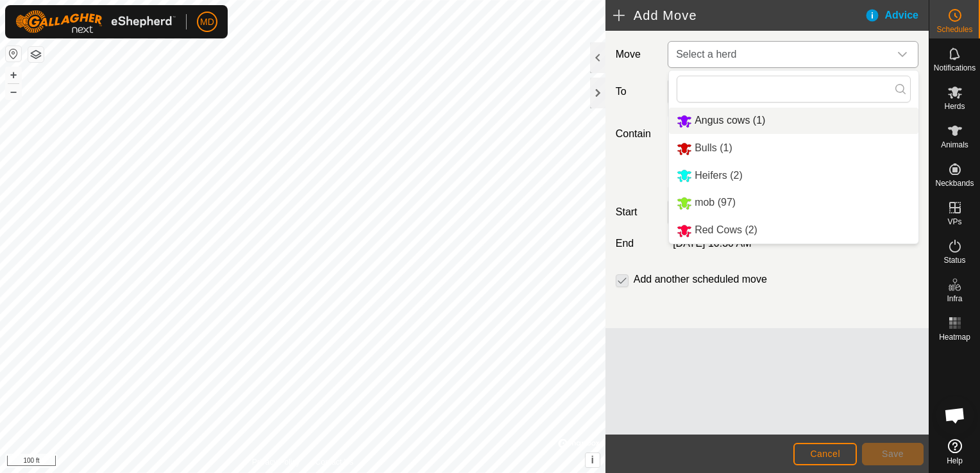
click at [690, 120] on li "Angus cows (1)" at bounding box center [793, 121] width 249 height 26
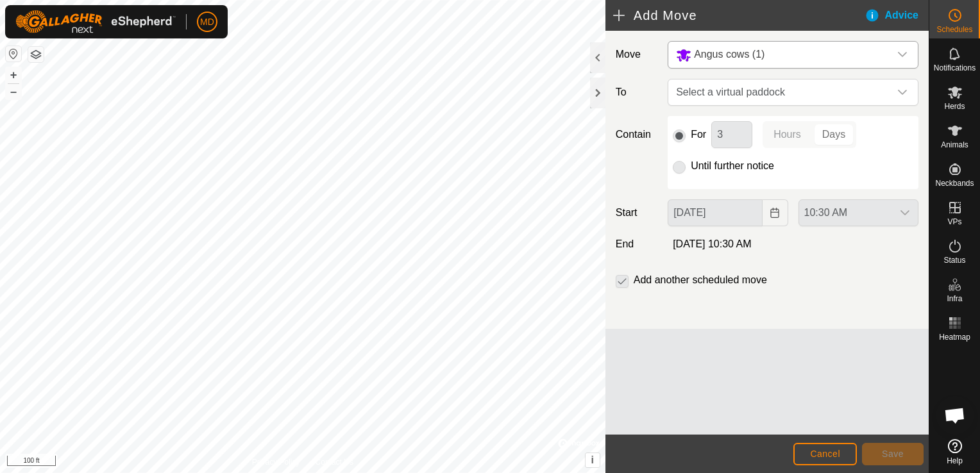
click at [902, 53] on icon "dropdown trigger" at bounding box center [902, 54] width 10 height 10
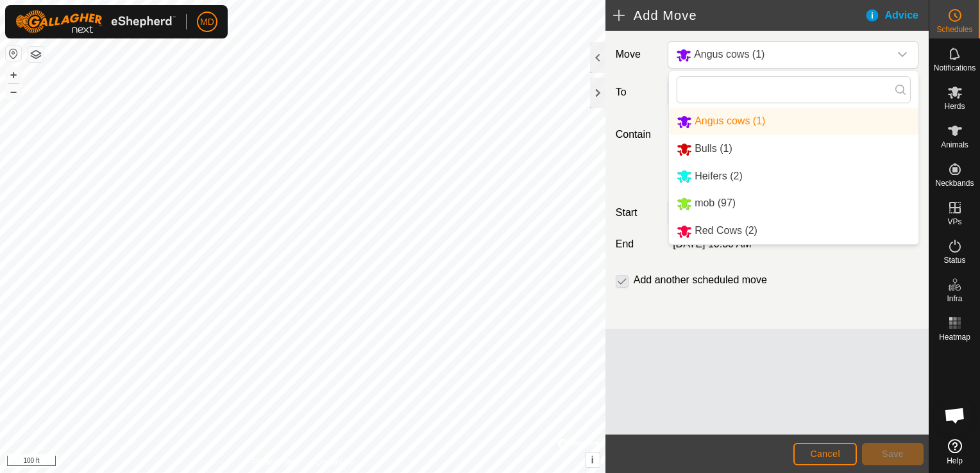
click at [711, 148] on li "Bulls (1)" at bounding box center [793, 149] width 249 height 26
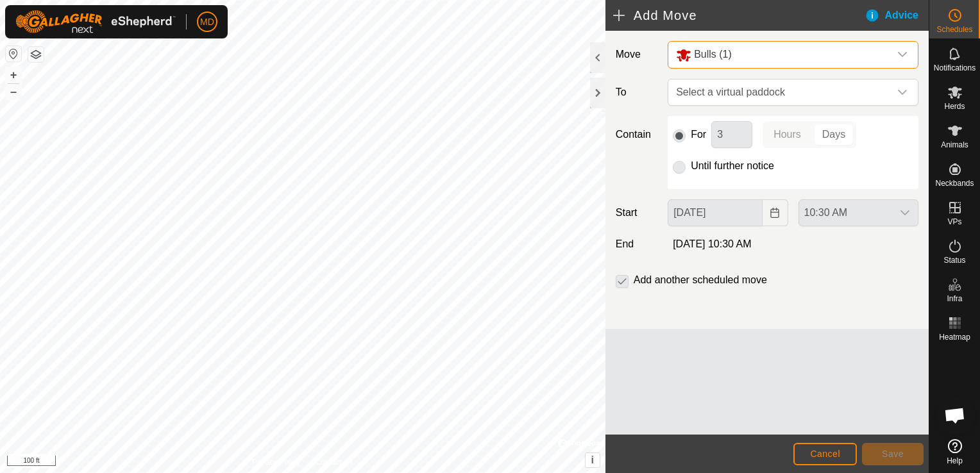
click at [906, 51] on icon "dropdown trigger" at bounding box center [902, 54] width 10 height 10
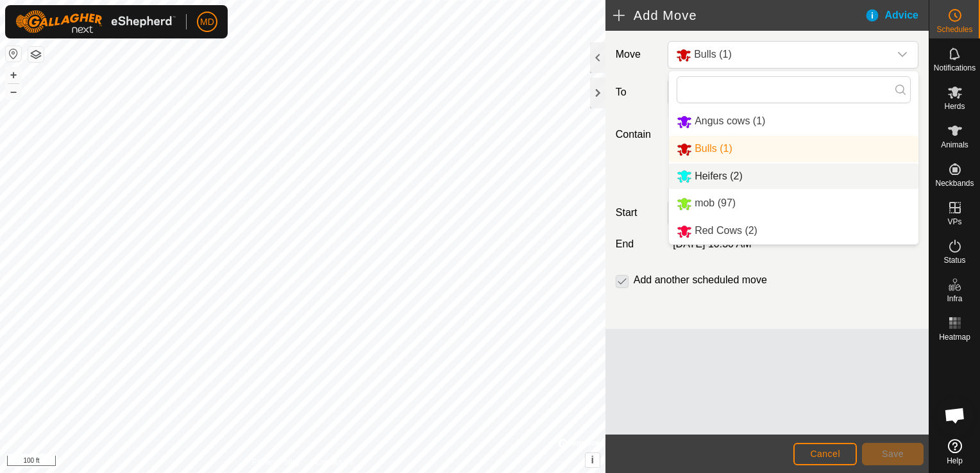
click at [728, 174] on li "Heifers (2)" at bounding box center [793, 177] width 249 height 26
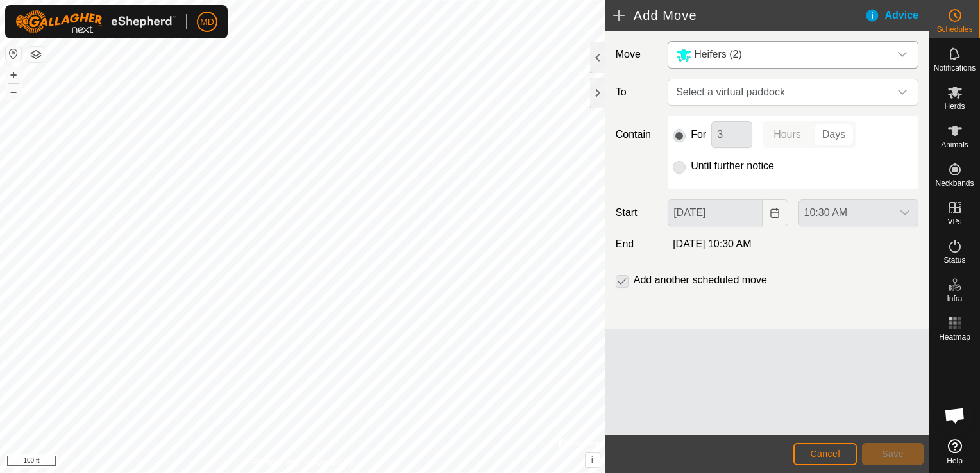
drag, startPoint x: 906, startPoint y: 47, endPoint x: 877, endPoint y: 68, distance: 35.8
click at [906, 48] on div "dropdown trigger" at bounding box center [902, 55] width 26 height 26
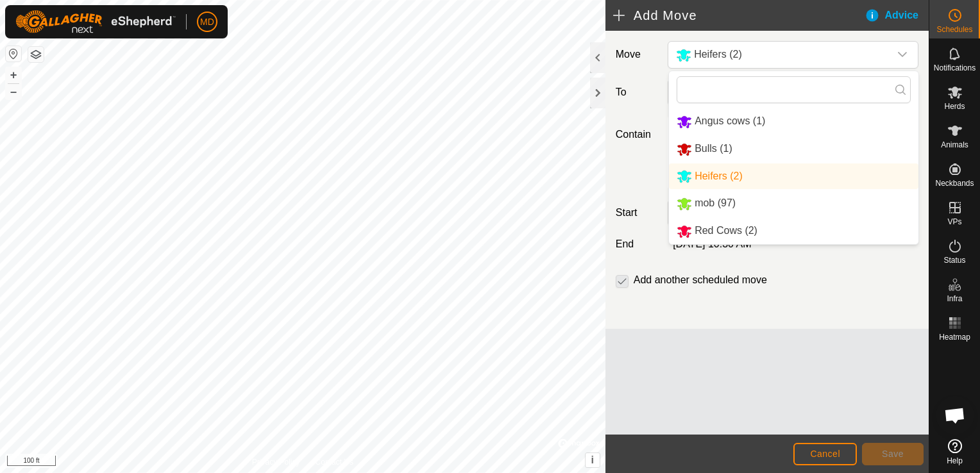
click at [711, 201] on li "mob (97)" at bounding box center [793, 203] width 249 height 26
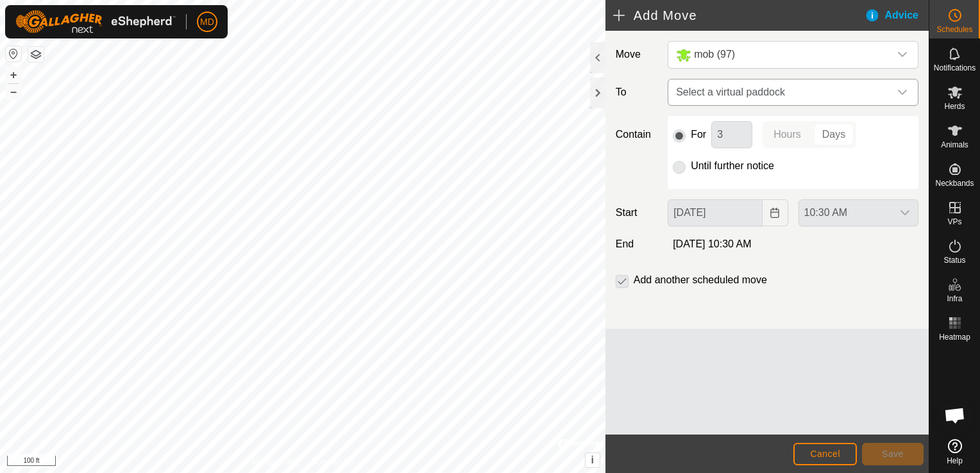
click at [900, 91] on icon "dropdown trigger" at bounding box center [902, 92] width 10 height 10
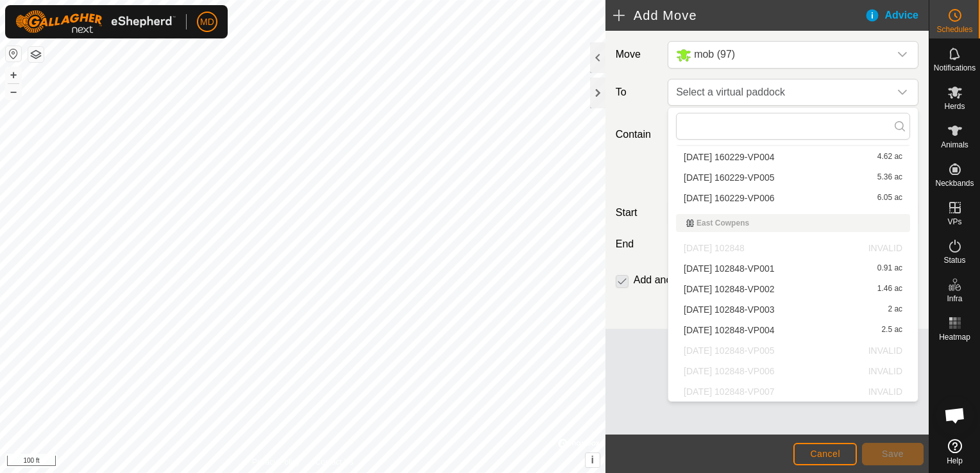
scroll to position [449, 0]
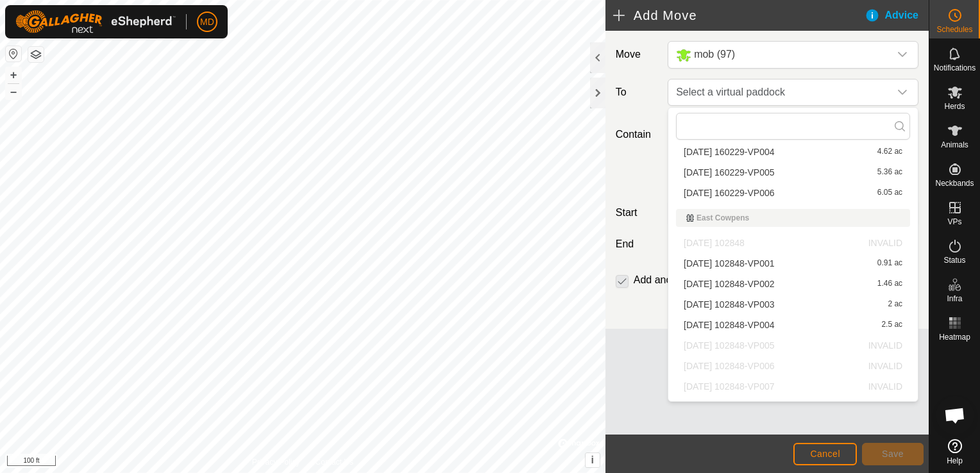
click at [713, 346] on p-selectitem "[DATE] 102848-VP005 INVALID" at bounding box center [792, 345] width 249 height 19
click at [712, 348] on p-selectitem "[DATE] 102848-VP005 INVALID" at bounding box center [792, 345] width 249 height 19
click at [816, 450] on span "Cancel" at bounding box center [825, 454] width 30 height 10
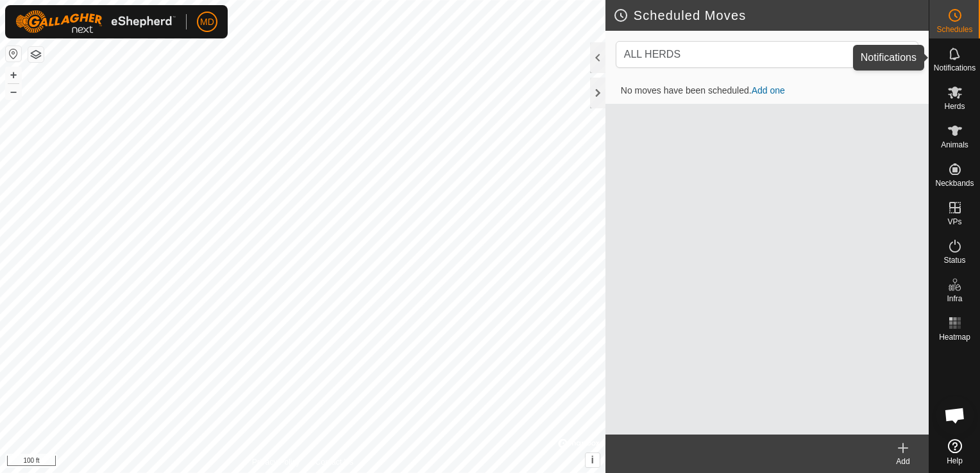
click at [966, 51] on div "Notifications" at bounding box center [954, 57] width 51 height 38
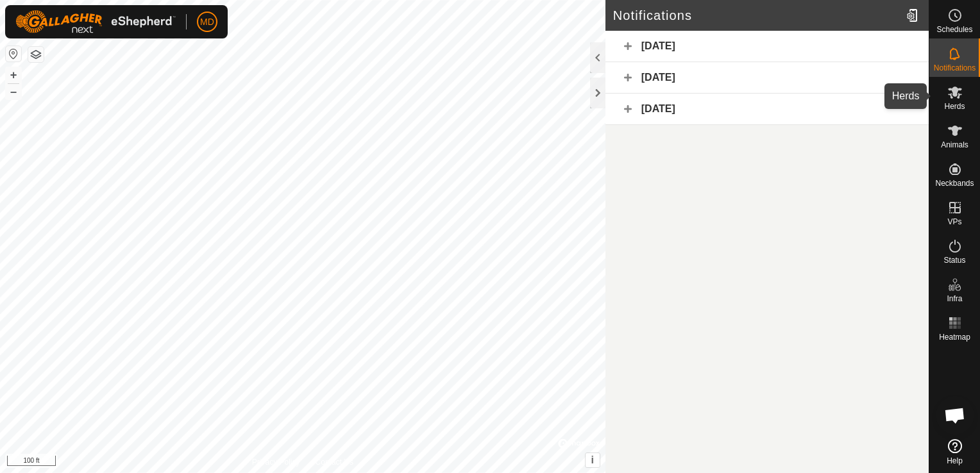
click at [957, 93] on icon at bounding box center [954, 92] width 15 height 15
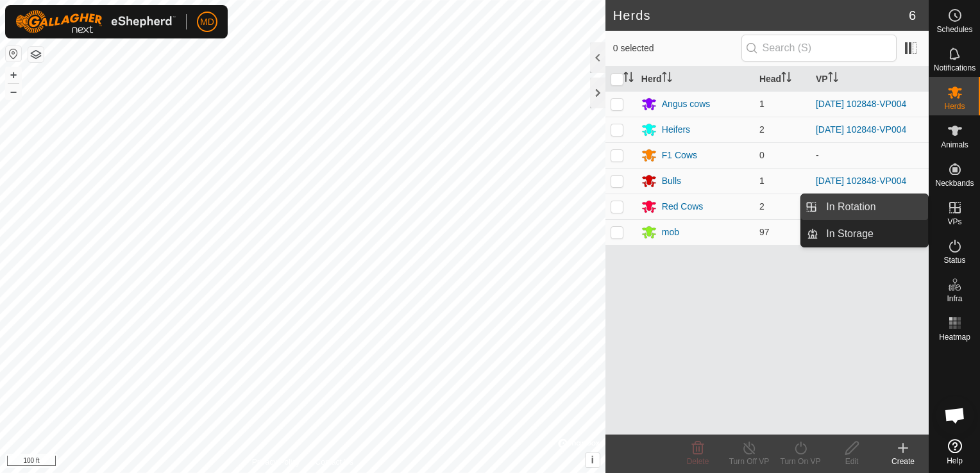
drag, startPoint x: 843, startPoint y: 201, endPoint x: 818, endPoint y: 214, distance: 27.8
click at [843, 202] on link "In Rotation" at bounding box center [873, 207] width 110 height 26
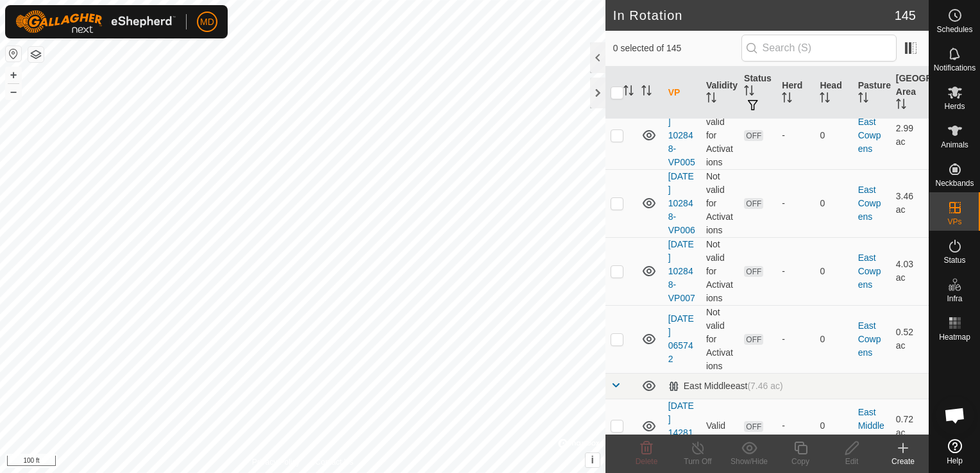
scroll to position [1796, 0]
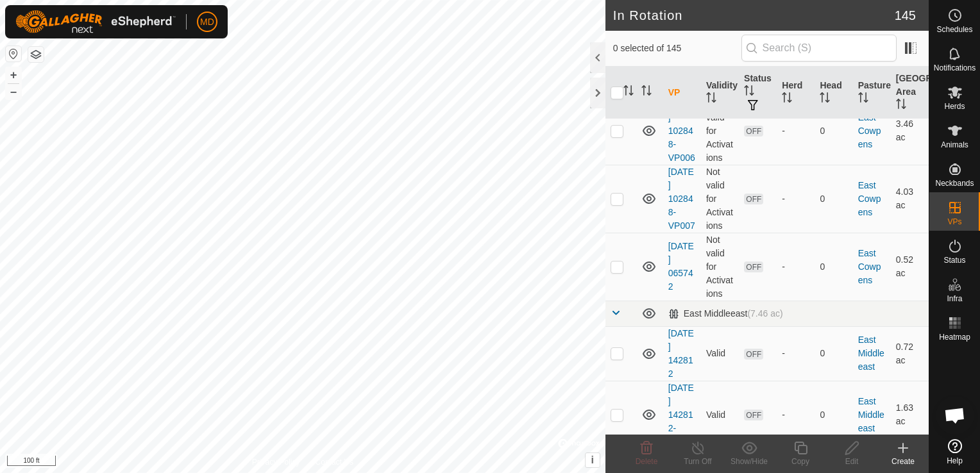
click at [600, 49] on div at bounding box center [597, 57] width 15 height 31
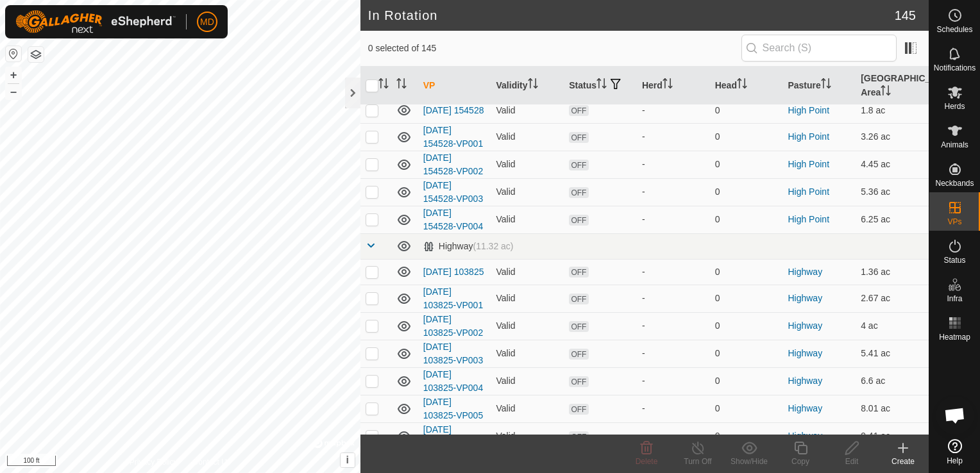
scroll to position [744, 0]
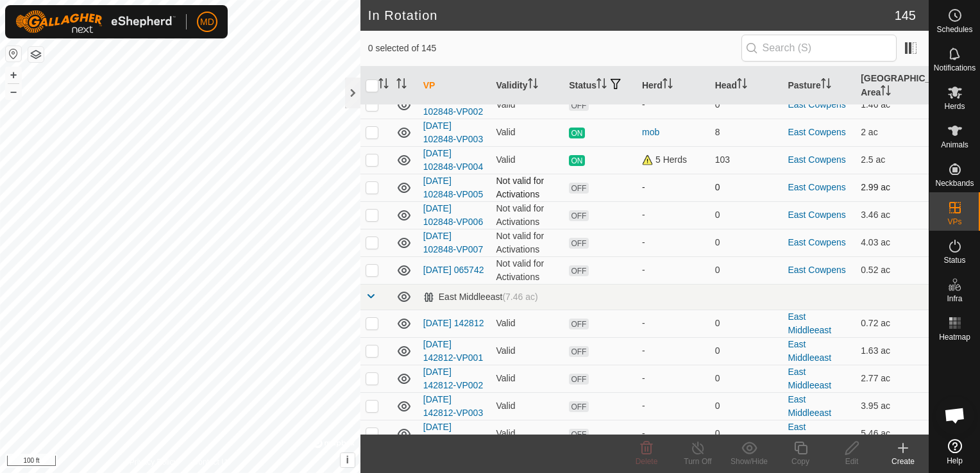
click at [382, 174] on td at bounding box center [375, 188] width 31 height 28
checkbox input "true"
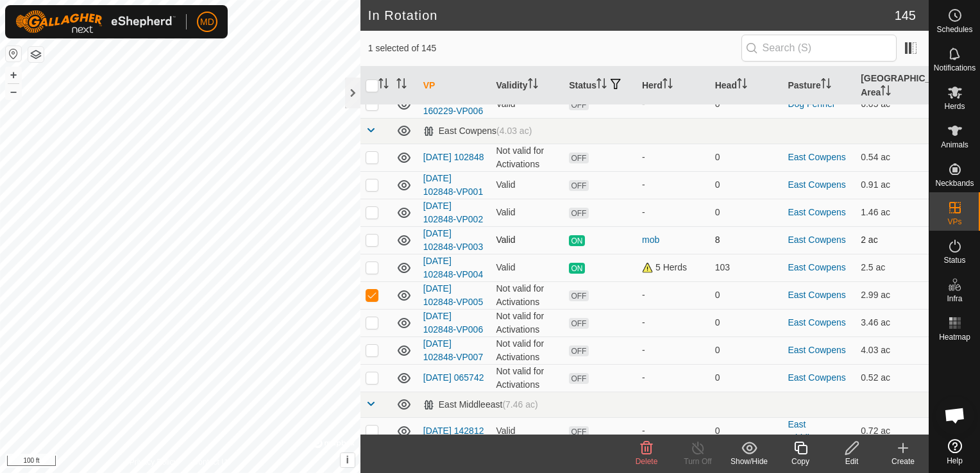
scroll to position [616, 0]
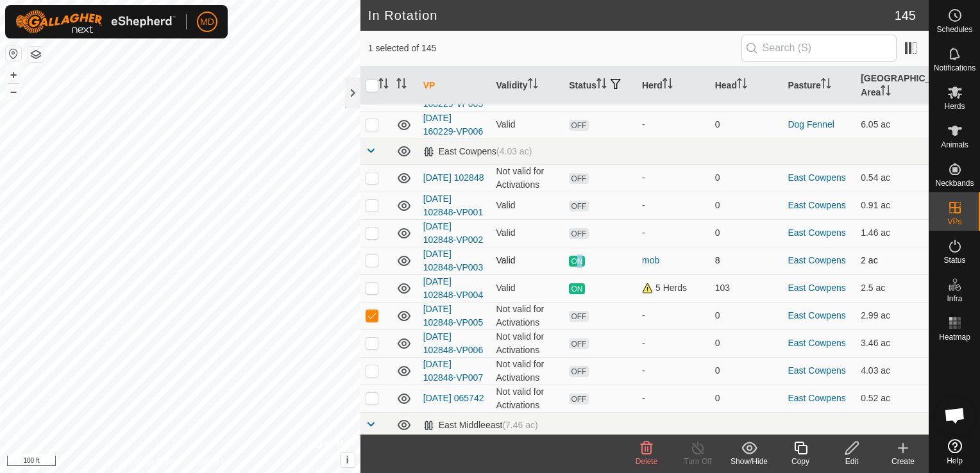
click at [580, 256] on span "ON" at bounding box center [576, 261] width 15 height 11
click at [375, 255] on p-checkbox at bounding box center [372, 260] width 13 height 10
click at [378, 255] on p-tablecheckbox at bounding box center [372, 260] width 13 height 10
checkbox input "false"
click at [900, 454] on icon at bounding box center [902, 448] width 15 height 15
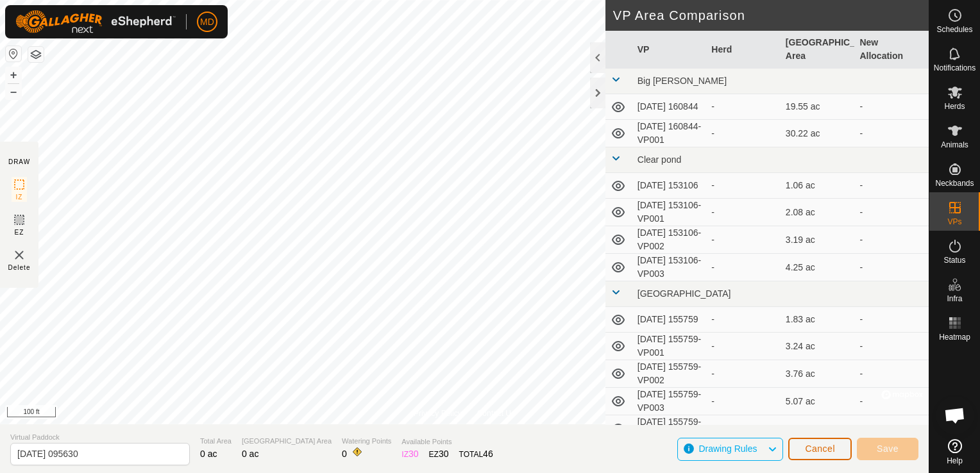
click at [823, 447] on span "Cancel" at bounding box center [820, 449] width 30 height 10
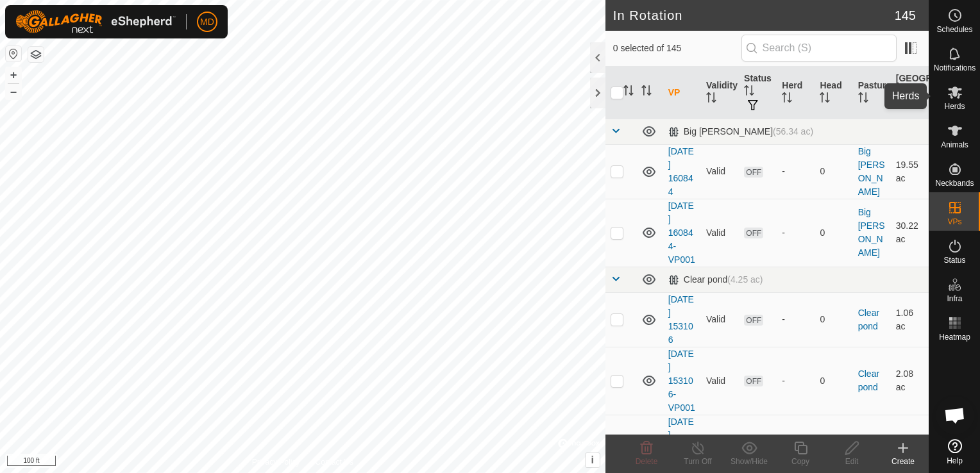
click at [957, 92] on icon at bounding box center [954, 92] width 15 height 15
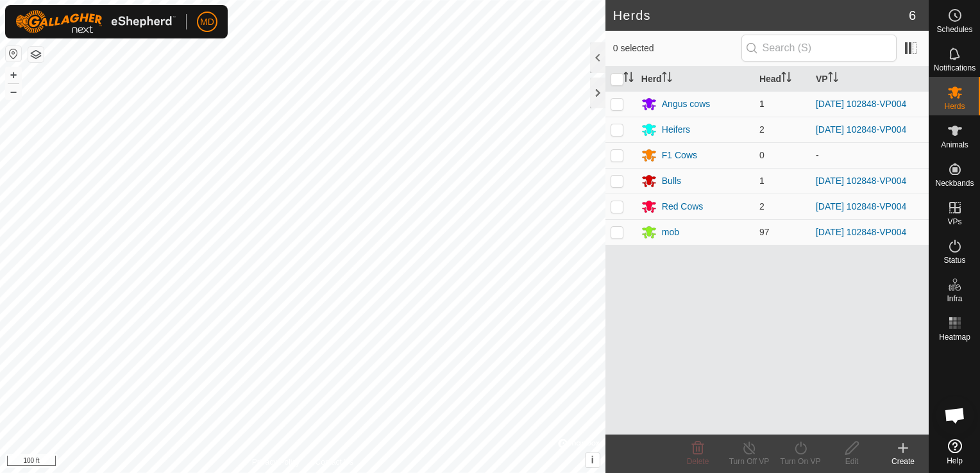
click at [619, 99] on p-checkbox at bounding box center [617, 104] width 13 height 10
checkbox input "true"
click at [618, 120] on td at bounding box center [620, 130] width 31 height 26
checkbox input "true"
click at [613, 155] on p-tablecheckbox at bounding box center [617, 155] width 13 height 10
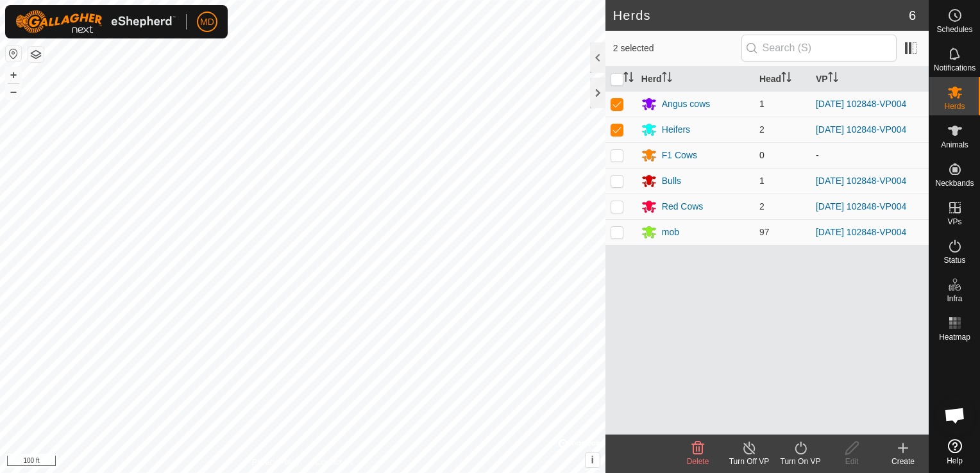
checkbox input "true"
click at [611, 178] on p-tablecheckbox at bounding box center [617, 181] width 13 height 10
checkbox input "true"
click at [618, 210] on p-checkbox at bounding box center [617, 206] width 13 height 10
checkbox input "true"
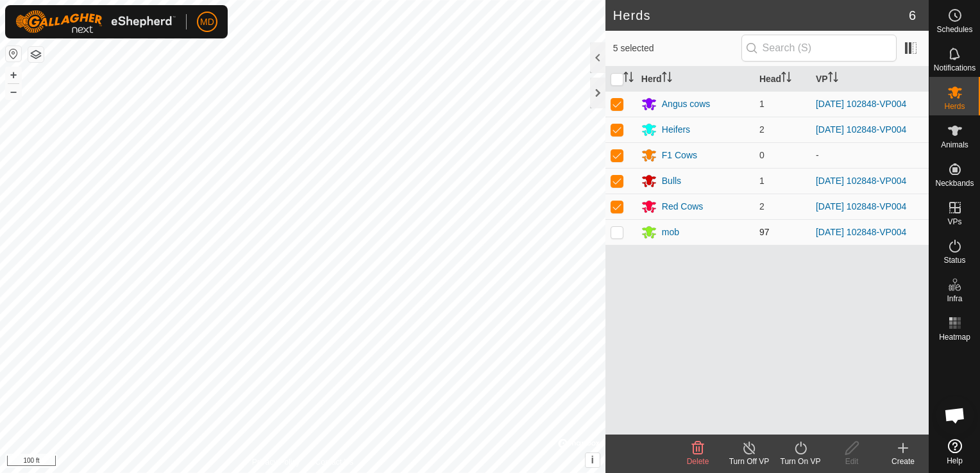
click at [616, 239] on td at bounding box center [620, 232] width 31 height 26
checkbox input "true"
click at [798, 450] on icon at bounding box center [801, 448] width 16 height 15
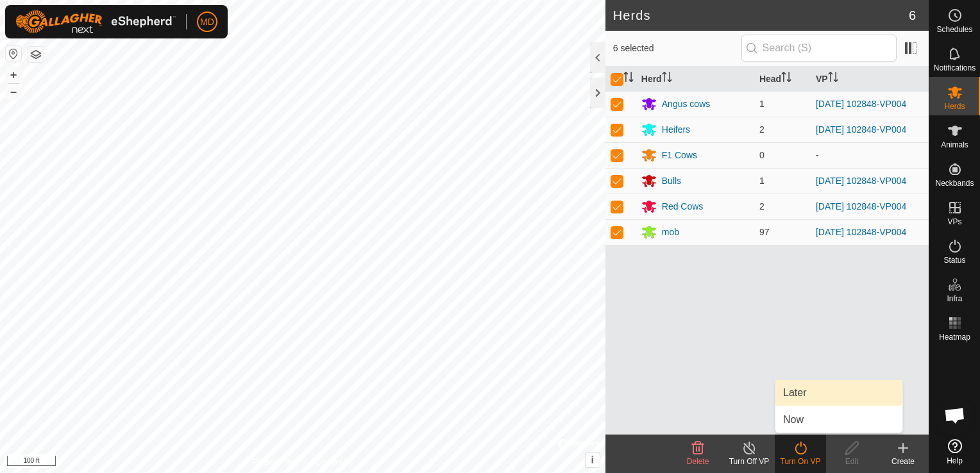
click at [793, 389] on link "Later" at bounding box center [838, 393] width 127 height 26
click at [906, 450] on icon at bounding box center [902, 448] width 15 height 15
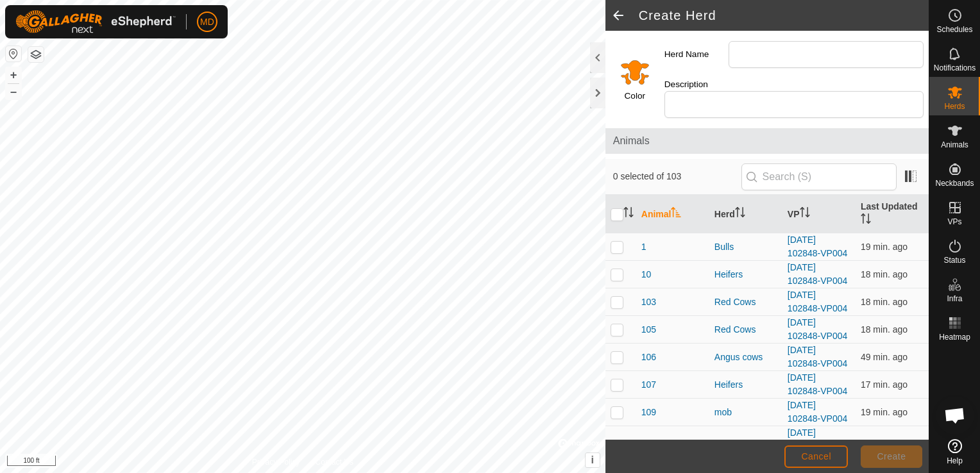
click at [822, 453] on span "Cancel" at bounding box center [816, 456] width 30 height 10
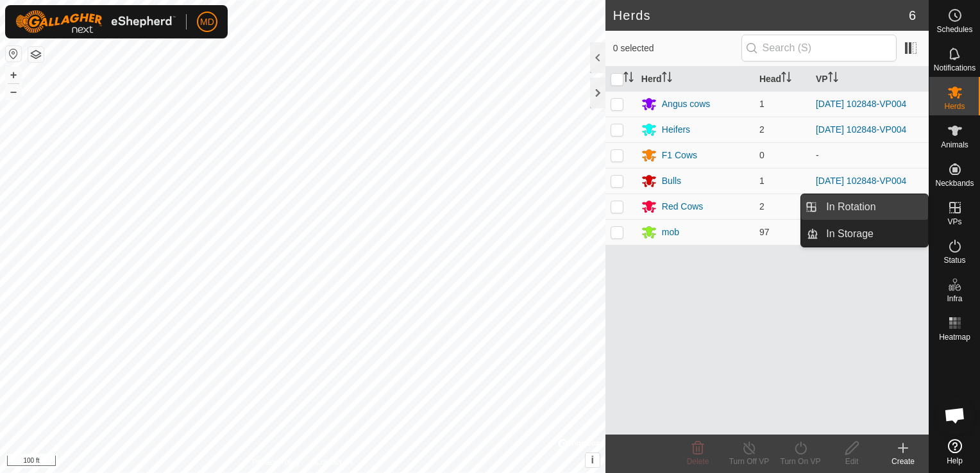
click at [862, 205] on link "In Rotation" at bounding box center [873, 207] width 110 height 26
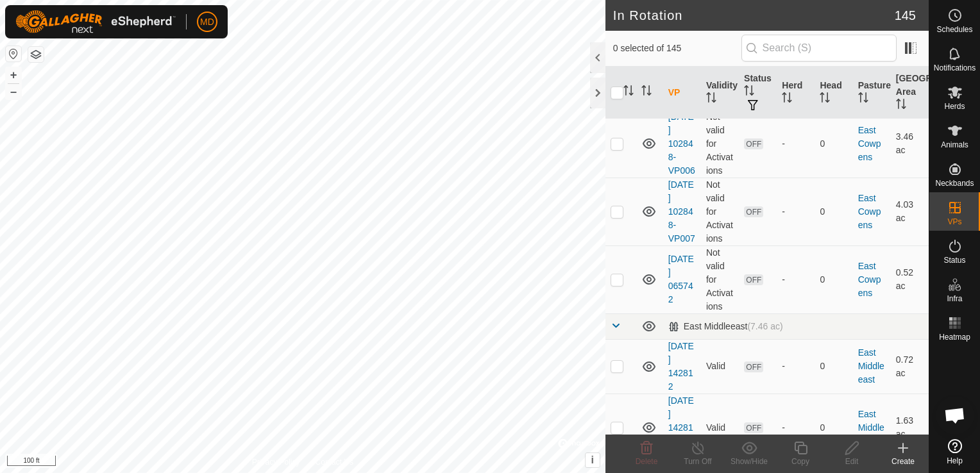
scroll to position [1796, 0]
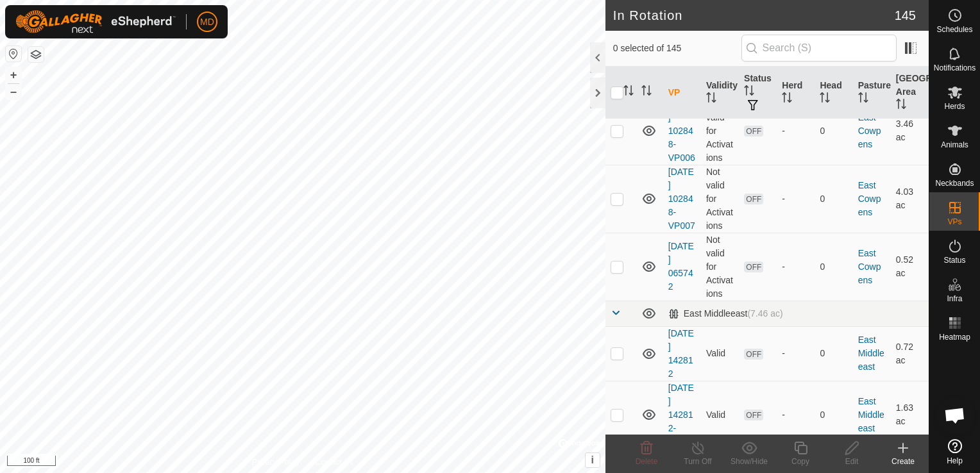
click at [619, 68] on p-checkbox at bounding box center [617, 63] width 13 height 10
checkbox input "true"
click at [749, 453] on icon at bounding box center [749, 448] width 16 height 15
click at [909, 453] on icon at bounding box center [902, 448] width 15 height 15
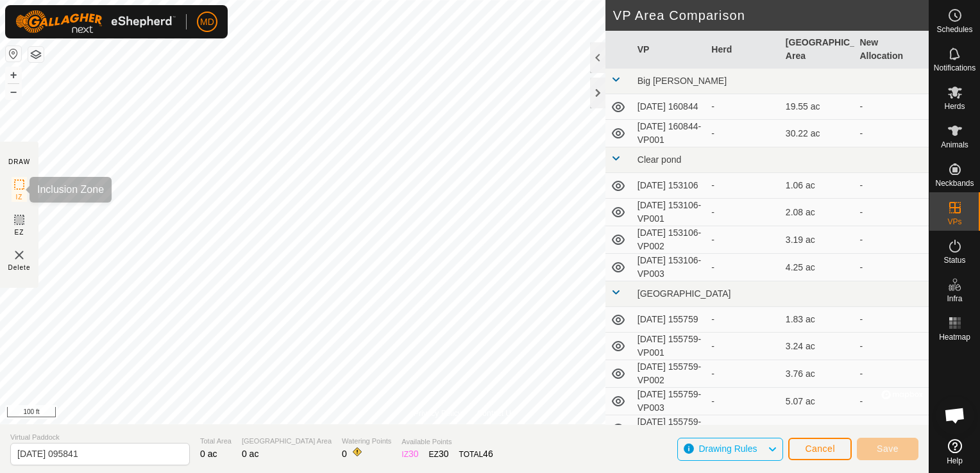
click at [13, 189] on section "DRAW IZ EZ Delete" at bounding box center [19, 215] width 38 height 146
click at [826, 450] on span "Cancel" at bounding box center [820, 449] width 30 height 10
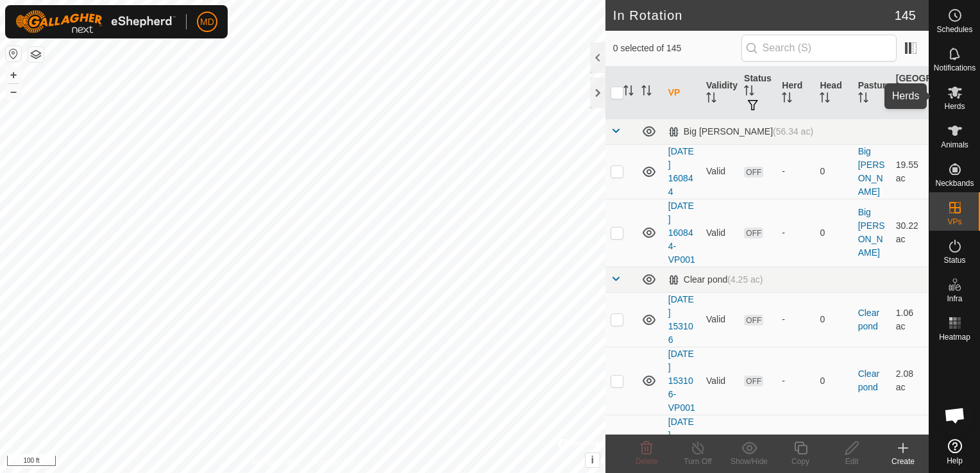
click at [949, 86] on icon at bounding box center [954, 92] width 15 height 15
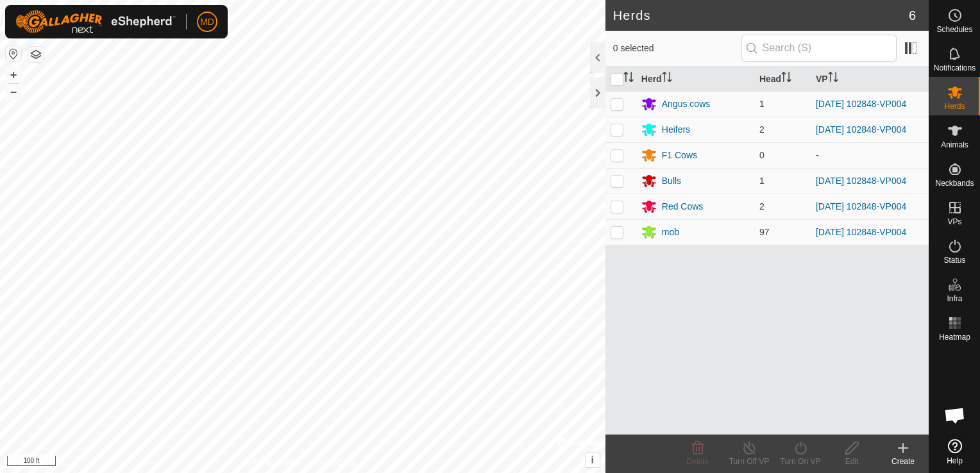
click at [949, 86] on icon at bounding box center [954, 92] width 15 height 15
click at [618, 104] on p-checkbox at bounding box center [617, 104] width 13 height 10
checkbox input "true"
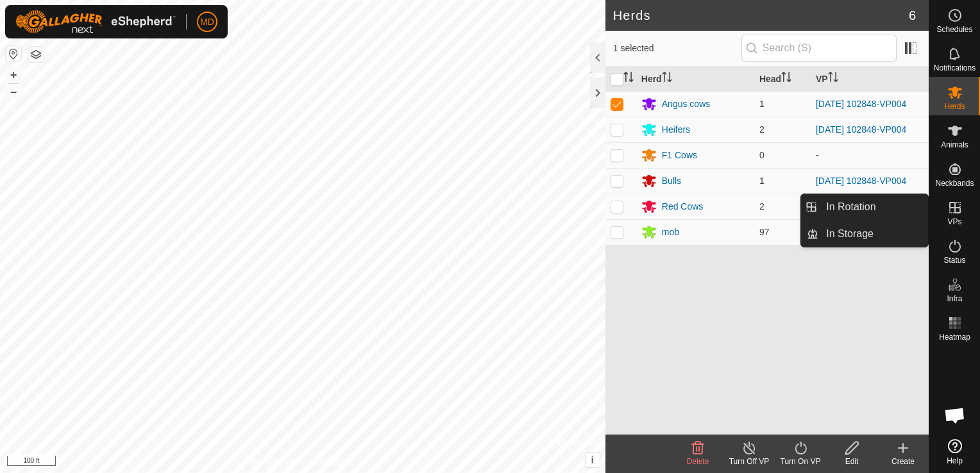
click at [950, 206] on icon at bounding box center [954, 207] width 15 height 15
click at [847, 205] on link "In Rotation" at bounding box center [873, 207] width 110 height 26
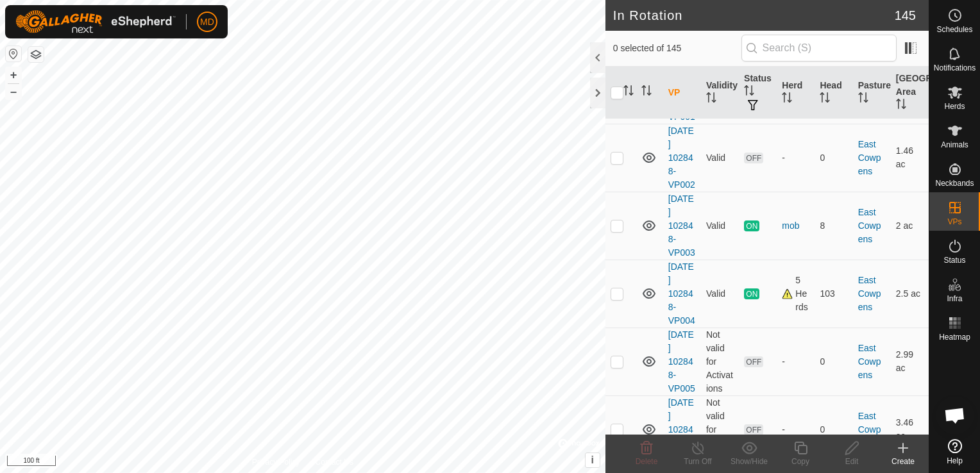
scroll to position [1539, 0]
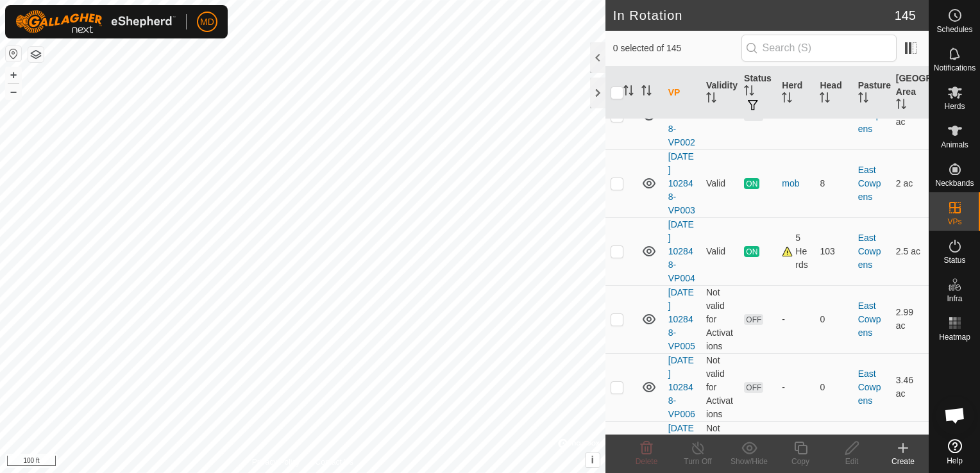
checkbox input "true"
click at [801, 452] on icon at bounding box center [801, 448] width 16 height 15
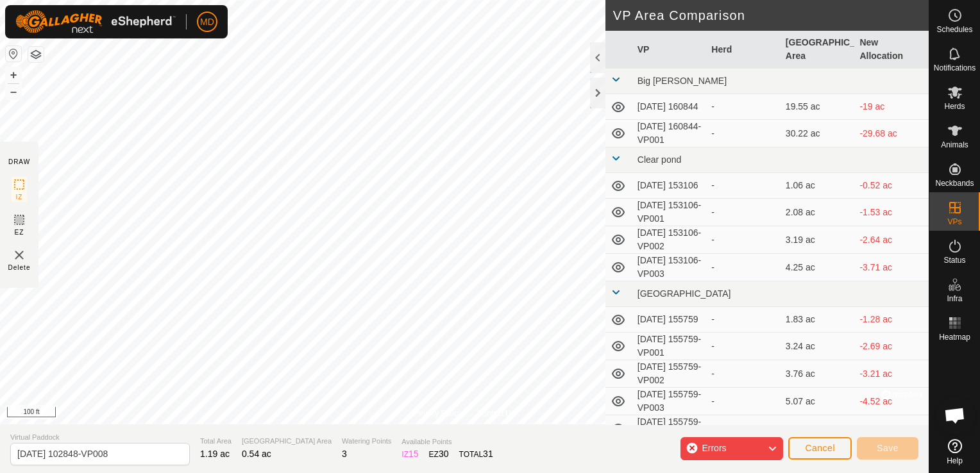
click at [762, 453] on div "Errors" at bounding box center [731, 448] width 103 height 23
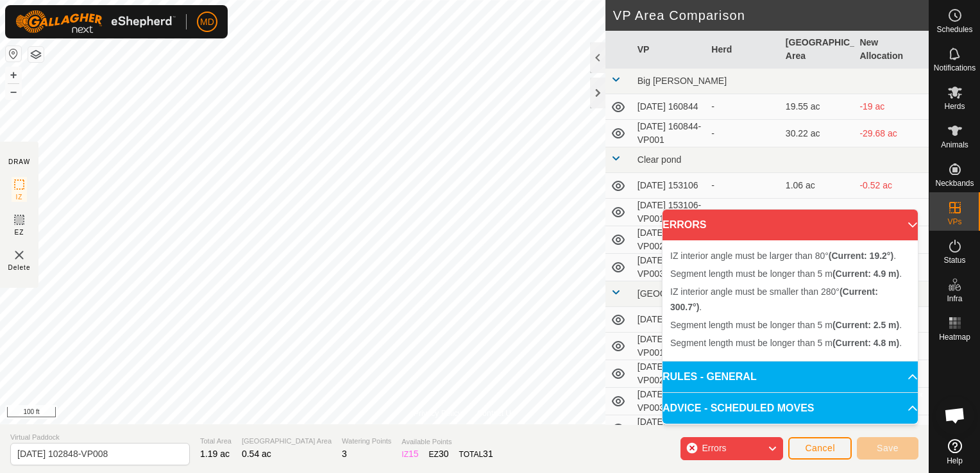
click at [904, 227] on p-accordion-header "ERRORS" at bounding box center [789, 225] width 255 height 31
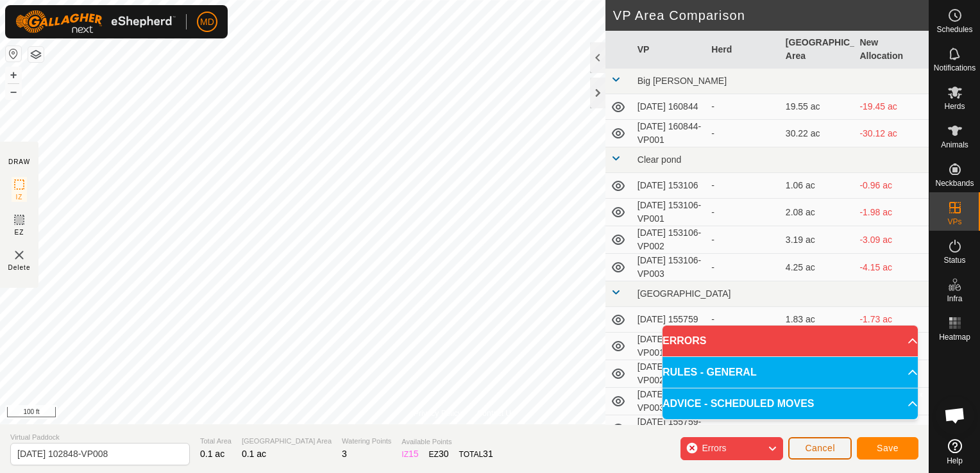
drag, startPoint x: 818, startPoint y: 447, endPoint x: 826, endPoint y: 450, distance: 8.3
click at [826, 450] on span "Cancel" at bounding box center [820, 448] width 30 height 10
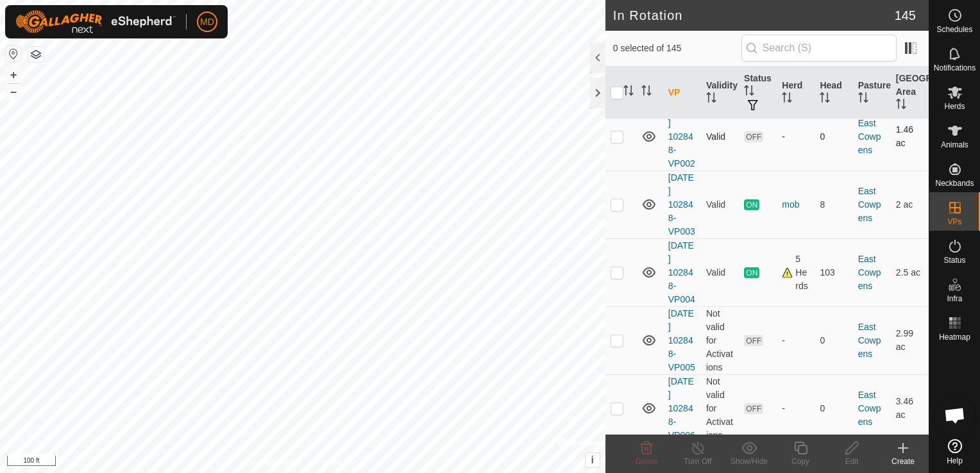
scroll to position [1411, 0]
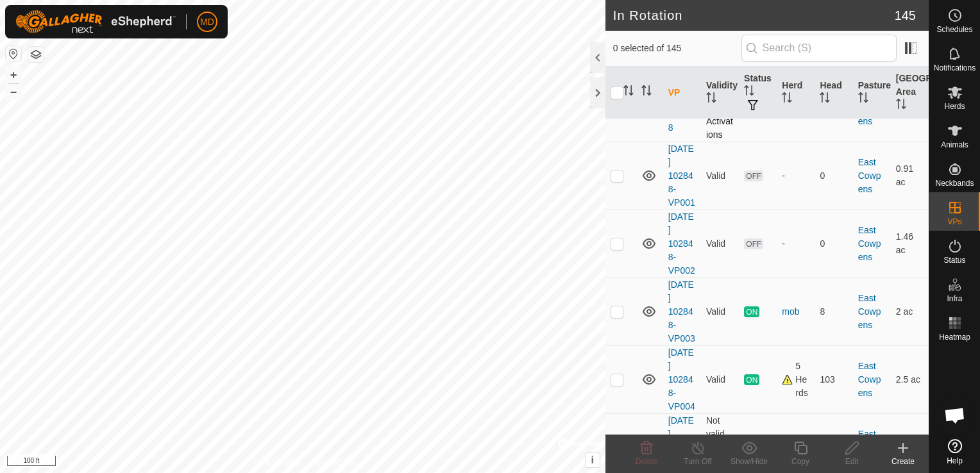
click at [614, 113] on p-checkbox at bounding box center [617, 108] width 13 height 10
checkbox input "true"
click at [798, 453] on icon at bounding box center [800, 448] width 13 height 13
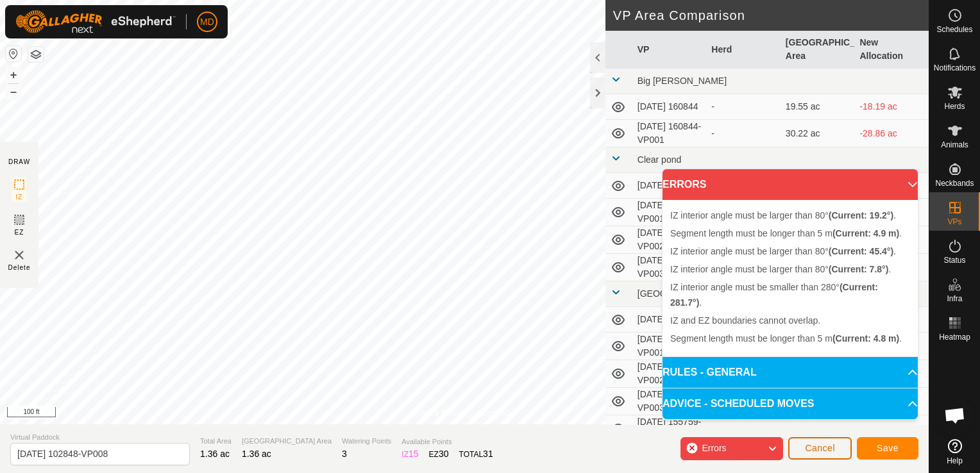
click at [820, 448] on span "Cancel" at bounding box center [820, 448] width 30 height 10
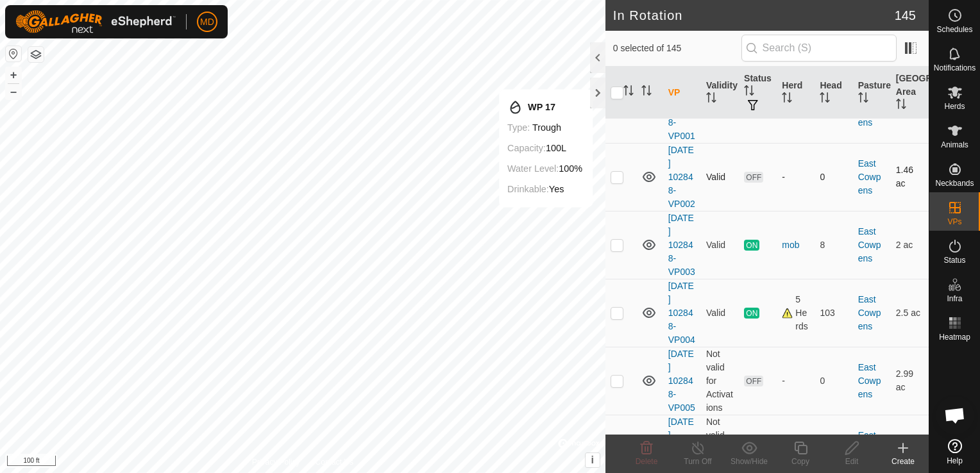
scroll to position [1475, 0]
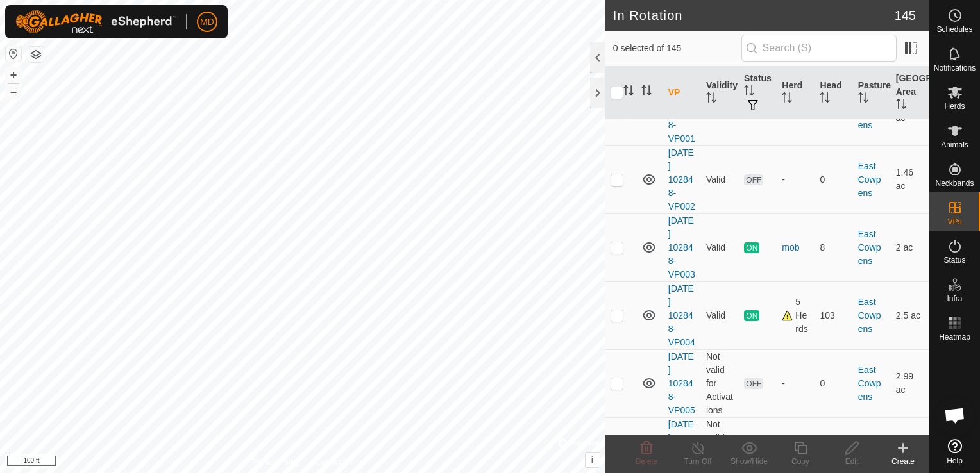
click at [618, 117] on p-checkbox at bounding box center [617, 111] width 13 height 10
checkbox input "true"
click at [803, 453] on icon at bounding box center [800, 448] width 13 height 13
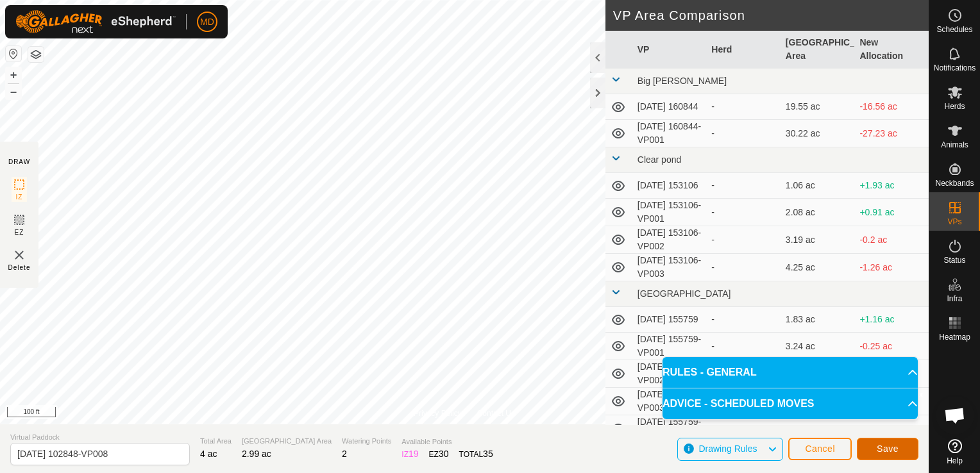
click at [892, 448] on span "Save" at bounding box center [888, 449] width 22 height 10
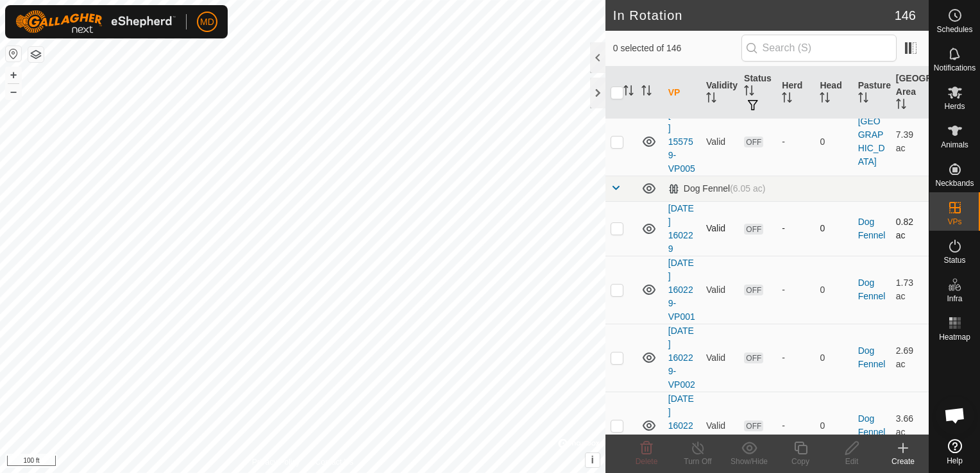
scroll to position [834, 0]
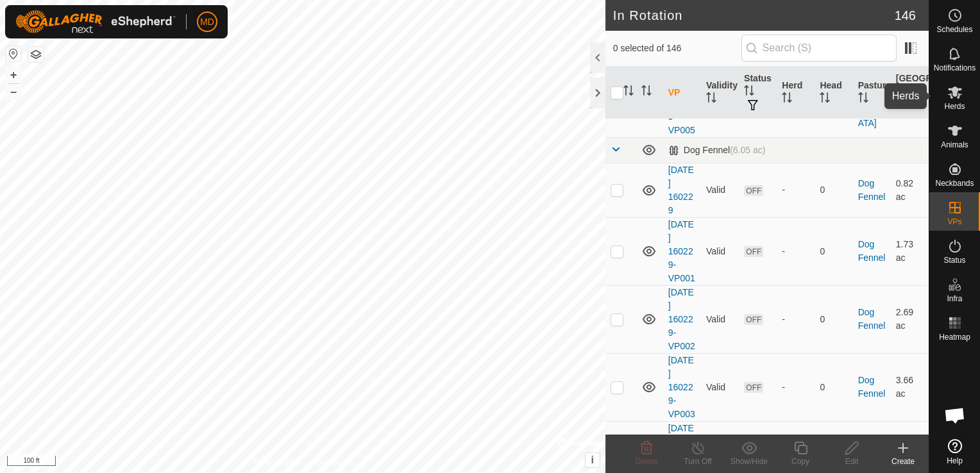
drag, startPoint x: 957, startPoint y: 86, endPoint x: 952, endPoint y: 92, distance: 8.2
click at [957, 88] on icon at bounding box center [954, 92] width 15 height 15
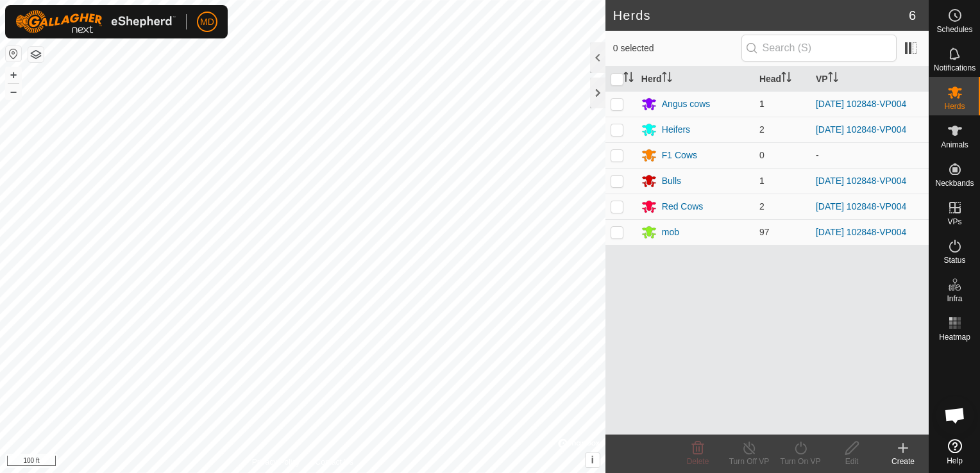
click at [618, 97] on td at bounding box center [620, 104] width 31 height 26
click at [797, 451] on icon at bounding box center [801, 448] width 16 height 15
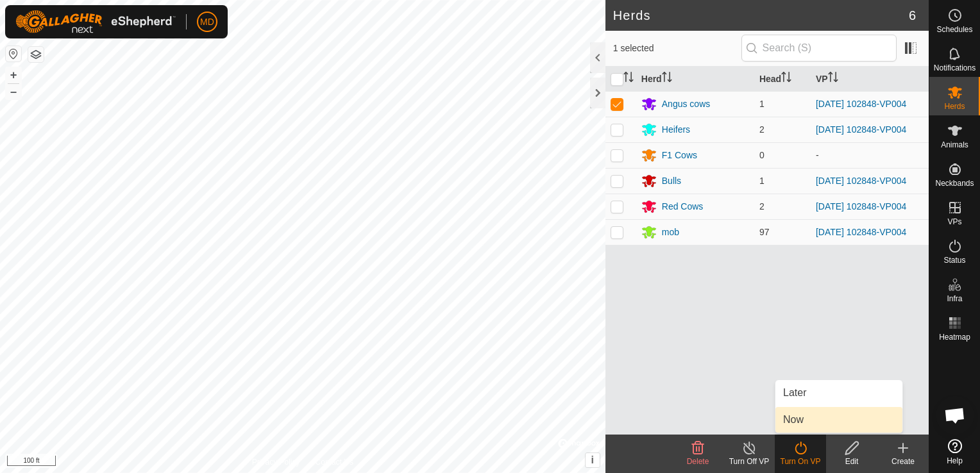
click at [790, 420] on link "Now" at bounding box center [838, 420] width 127 height 26
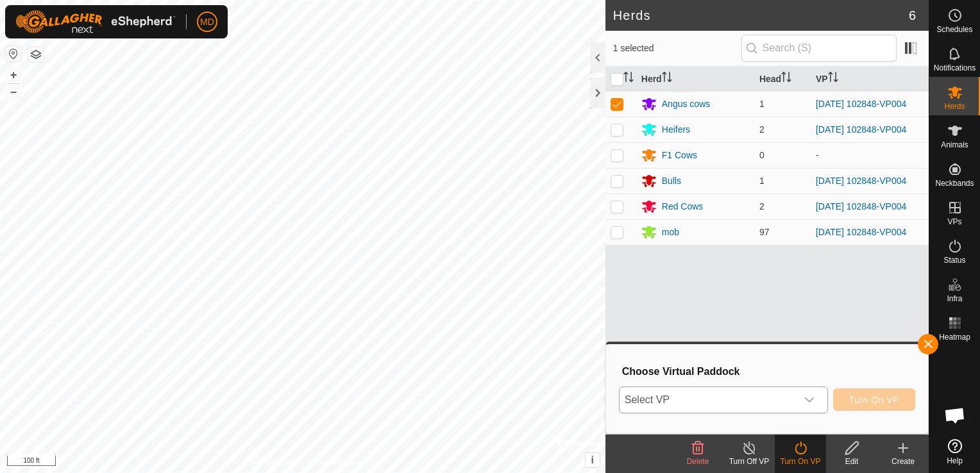
click at [813, 403] on icon "dropdown trigger" at bounding box center [809, 400] width 10 height 10
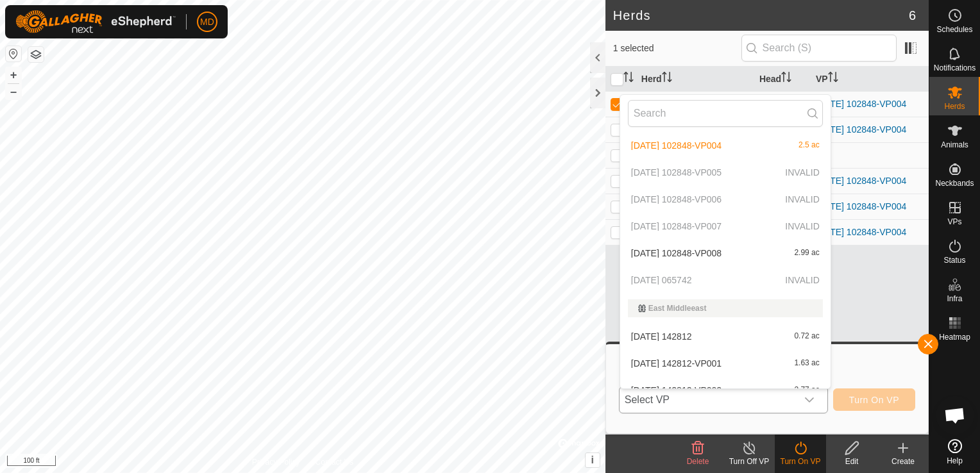
scroll to position [661, 0]
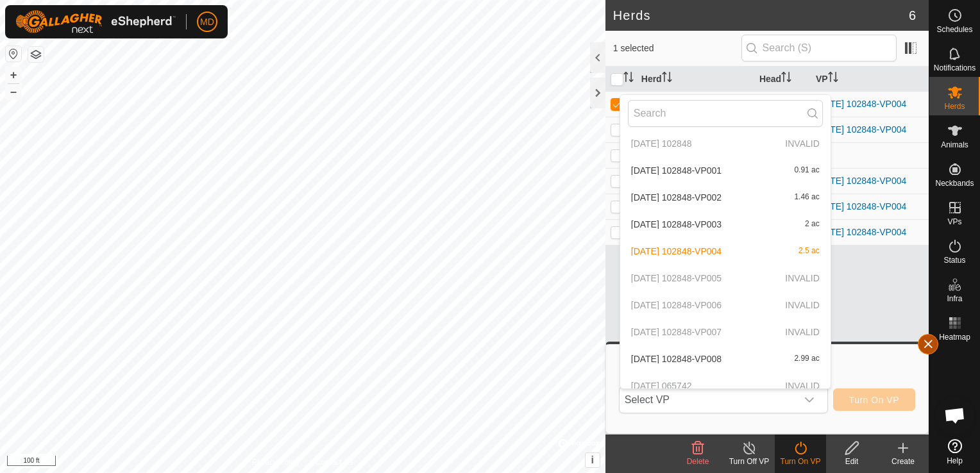
click at [932, 345] on button "button" at bounding box center [928, 344] width 21 height 21
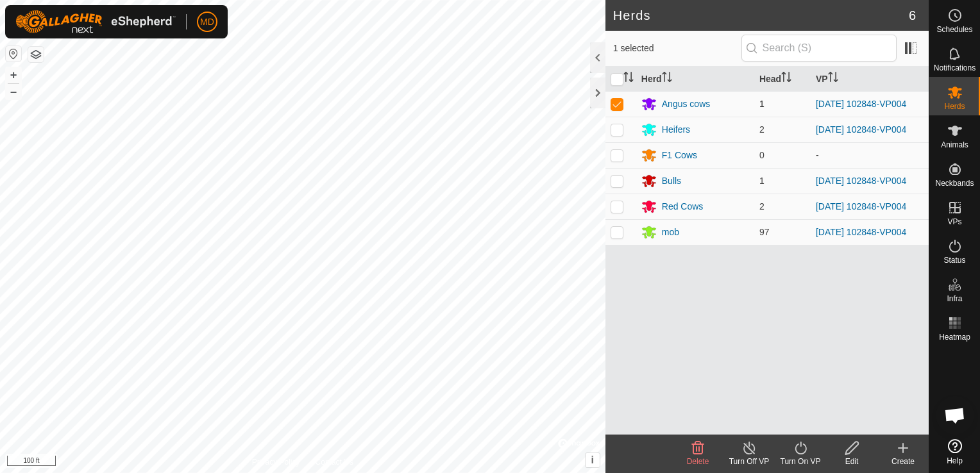
drag, startPoint x: 618, startPoint y: 92, endPoint x: 616, endPoint y: 99, distance: 7.5
click at [617, 98] on td at bounding box center [620, 104] width 31 height 26
checkbox input "false"
click at [597, 88] on div at bounding box center [597, 93] width 15 height 31
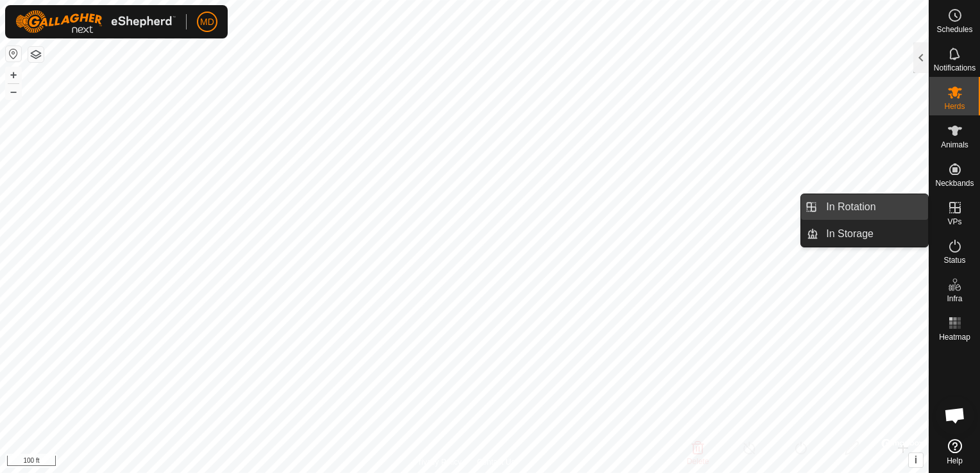
drag, startPoint x: 829, startPoint y: 198, endPoint x: 827, endPoint y: 204, distance: 6.7
click at [829, 200] on link "In Rotation" at bounding box center [873, 207] width 110 height 26
click at [825, 202] on link "In Rotation" at bounding box center [873, 207] width 110 height 26
click at [825, 204] on link "In Rotation" at bounding box center [873, 207] width 110 height 26
click at [820, 209] on link "In Rotation" at bounding box center [873, 207] width 110 height 26
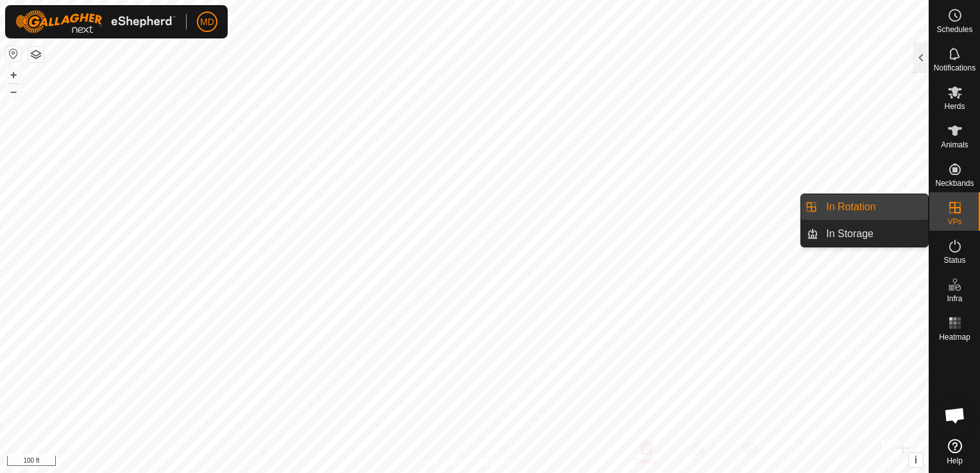
click at [820, 209] on link "In Rotation" at bounding box center [873, 207] width 110 height 26
click at [817, 205] on li "In Rotation" at bounding box center [864, 207] width 127 height 26
click at [947, 210] on icon at bounding box center [954, 207] width 15 height 15
click at [857, 202] on link "In Rotation" at bounding box center [873, 207] width 110 height 26
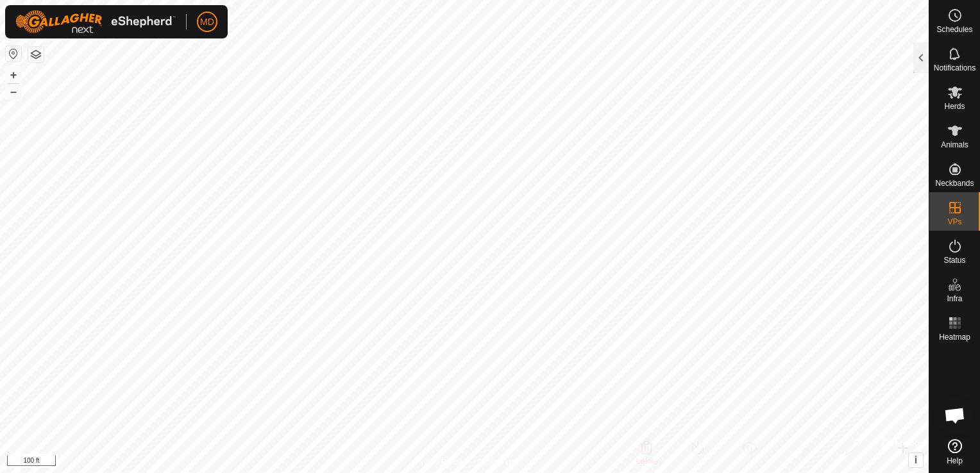
checkbox input "true"
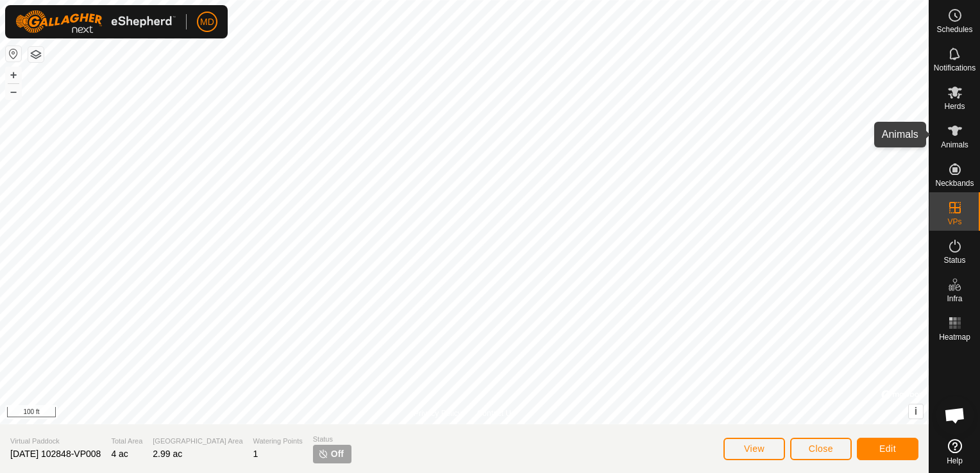
click at [950, 126] on icon at bounding box center [954, 130] width 15 height 15
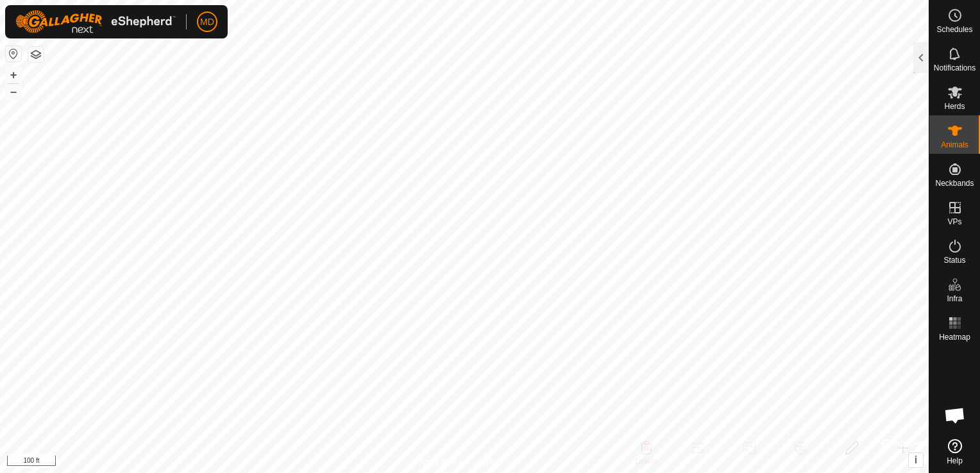
click at [952, 132] on icon at bounding box center [954, 130] width 15 height 15
click at [956, 137] on icon at bounding box center [954, 130] width 15 height 15
click at [956, 131] on icon at bounding box center [955, 131] width 14 height 10
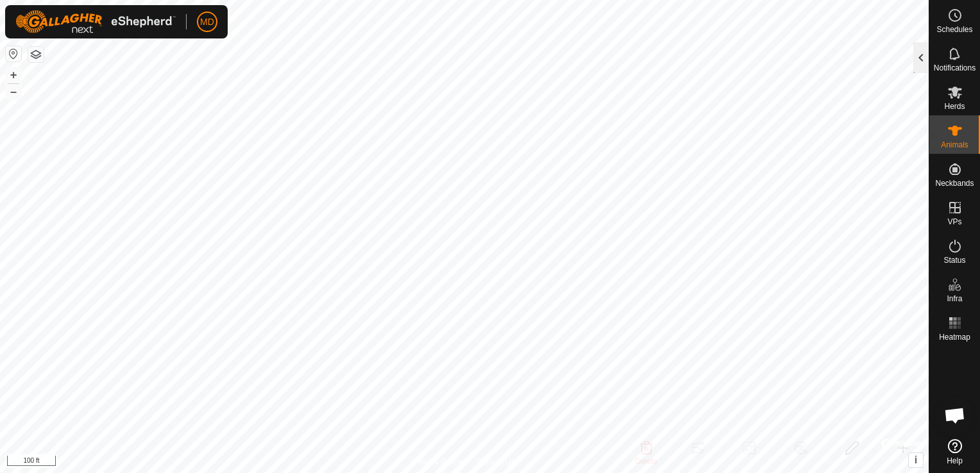
click at [923, 56] on div at bounding box center [920, 57] width 15 height 31
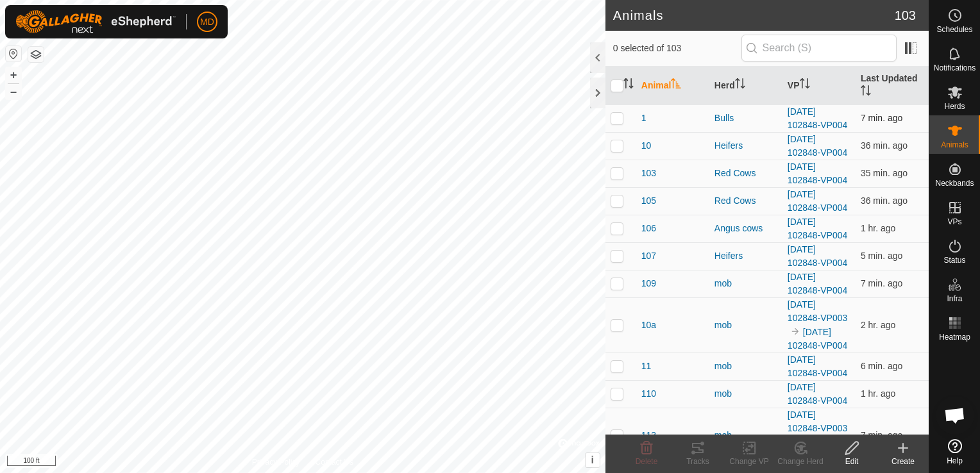
click at [614, 117] on p-checkbox at bounding box center [617, 118] width 13 height 10
checkbox input "true"
click at [614, 144] on p-checkbox at bounding box center [617, 145] width 13 height 10
checkbox input "true"
click at [616, 173] on p-checkbox at bounding box center [617, 173] width 13 height 10
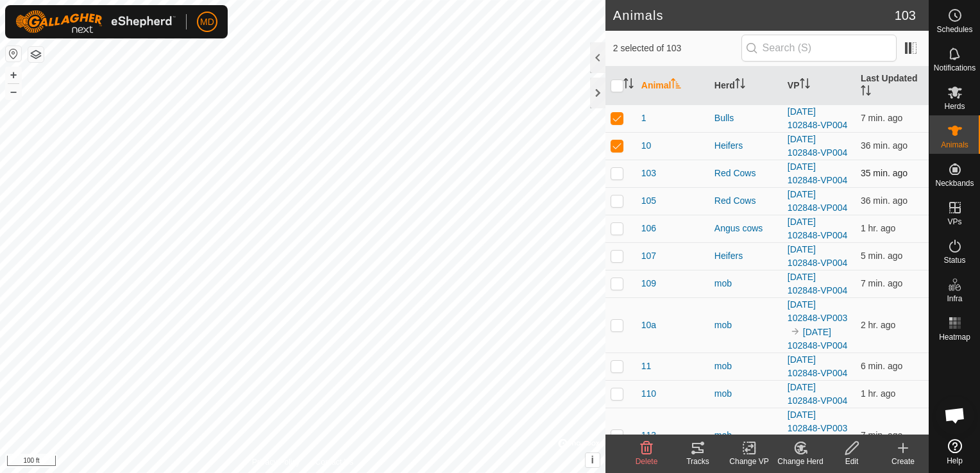
checkbox input "true"
click at [614, 198] on p-checkbox at bounding box center [617, 201] width 13 height 10
checkbox input "true"
click at [618, 229] on p-checkbox at bounding box center [617, 228] width 13 height 10
checkbox input "true"
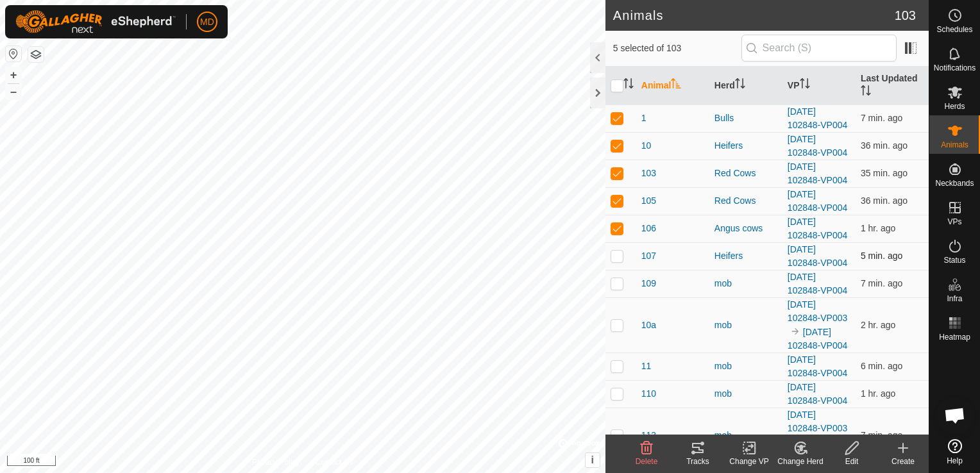
click at [620, 255] on p-checkbox at bounding box center [617, 256] width 13 height 10
checkbox input "false"
click at [613, 224] on p-checkbox at bounding box center [617, 228] width 13 height 10
checkbox input "false"
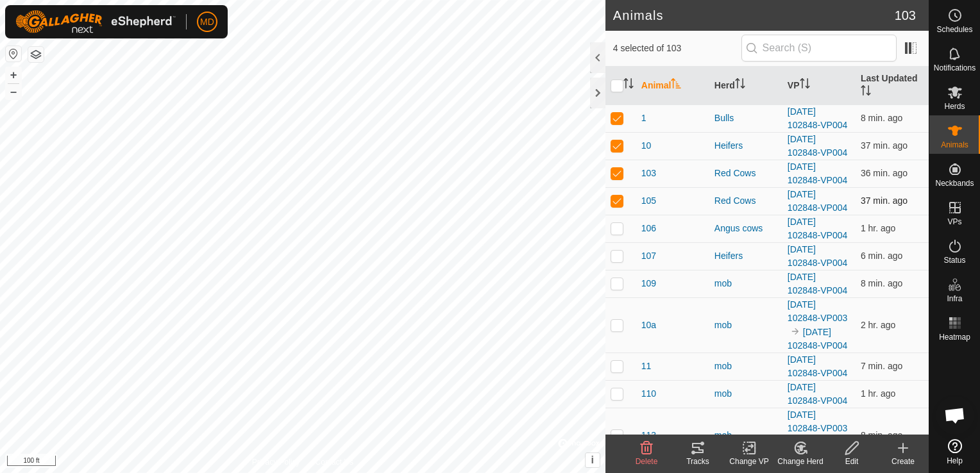
click at [616, 201] on p-checkbox at bounding box center [617, 201] width 13 height 10
checkbox input "false"
click at [616, 171] on p-checkbox at bounding box center [617, 173] width 13 height 10
checkbox input "false"
click at [613, 144] on p-checkbox at bounding box center [617, 145] width 13 height 10
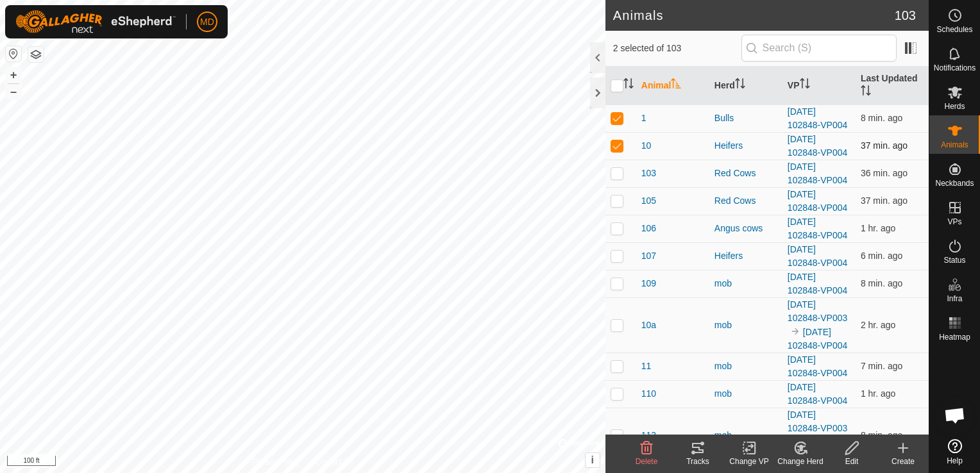
checkbox input "false"
click at [614, 115] on p-checkbox at bounding box center [617, 118] width 13 height 10
checkbox input "false"
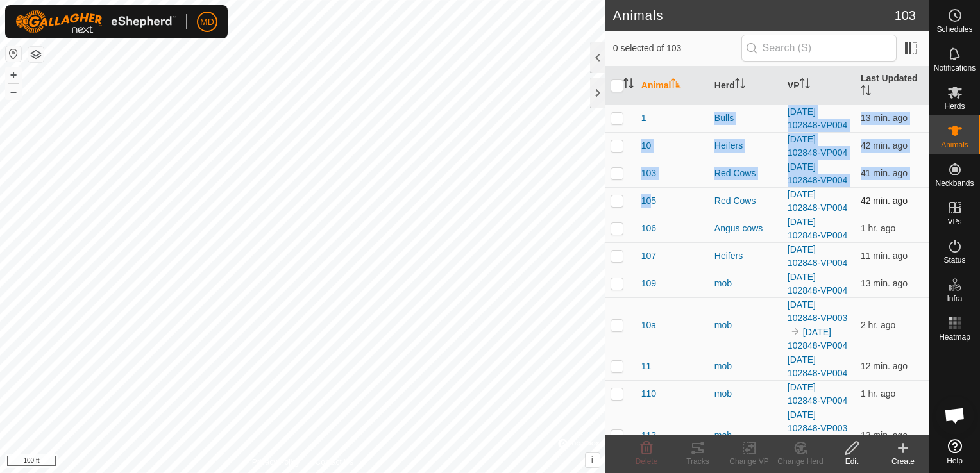
drag, startPoint x: 614, startPoint y: 115, endPoint x: 639, endPoint y: 210, distance: 98.2
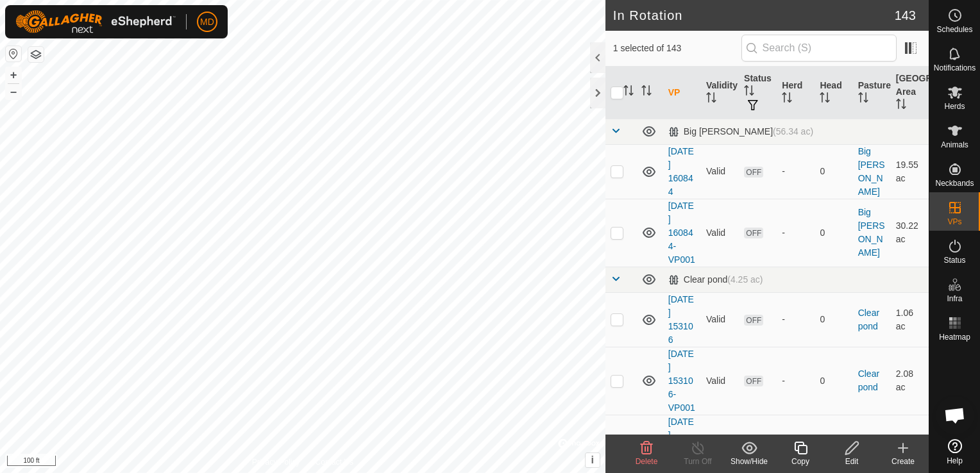
checkbox input "false"
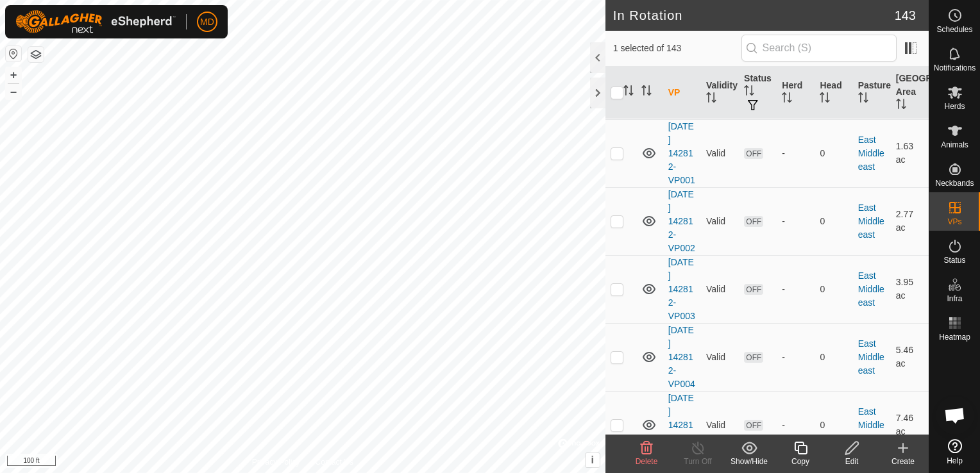
scroll to position [1924, 0]
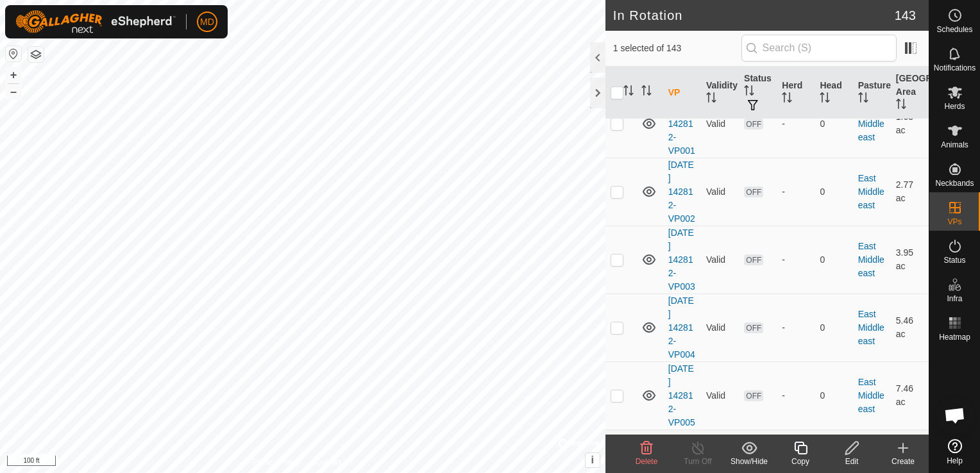
click at [646, 452] on icon at bounding box center [646, 448] width 15 height 15
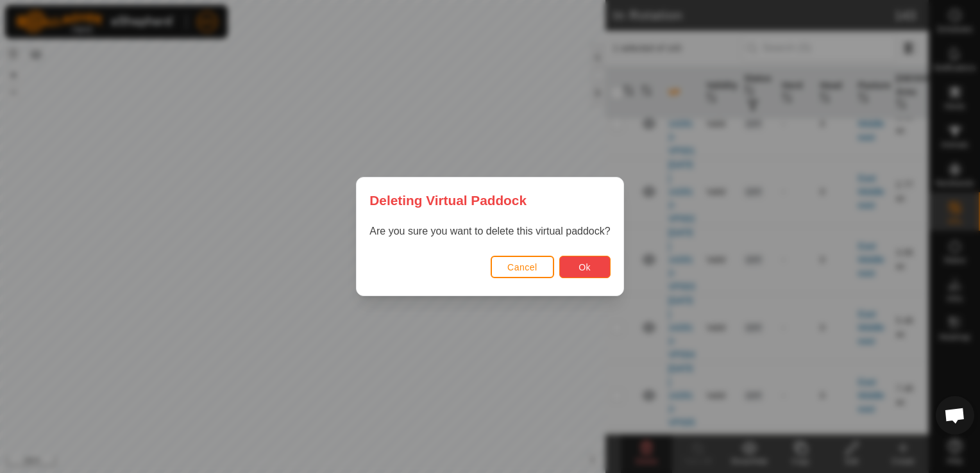
click at [593, 270] on button "Ok" at bounding box center [584, 267] width 51 height 22
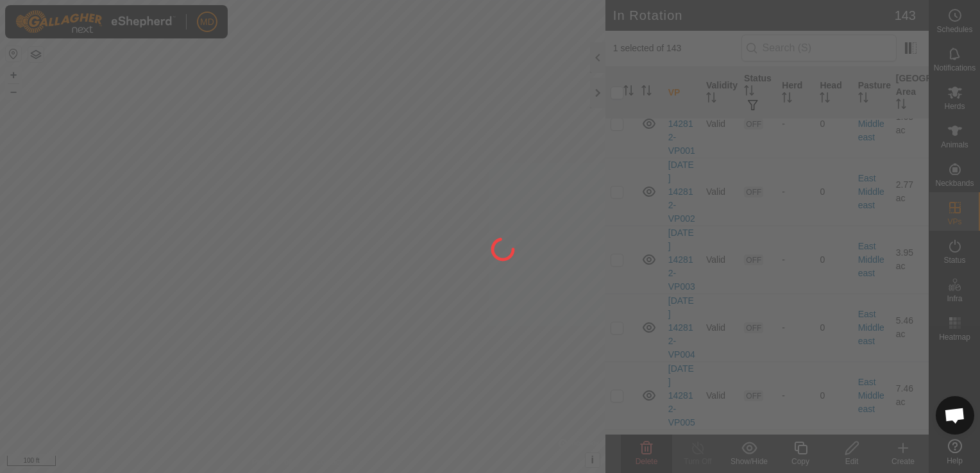
checkbox input "false"
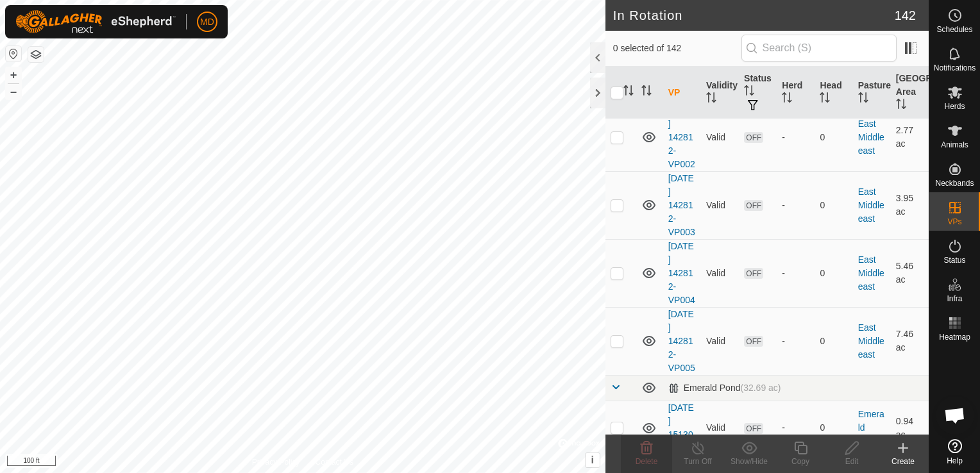
checkbox input "true"
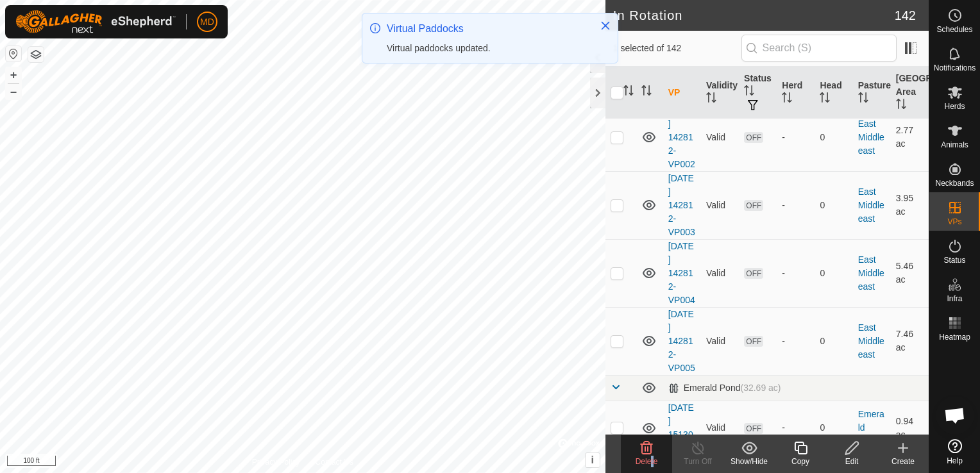
click at [652, 459] on span "Delete" at bounding box center [647, 461] width 22 height 9
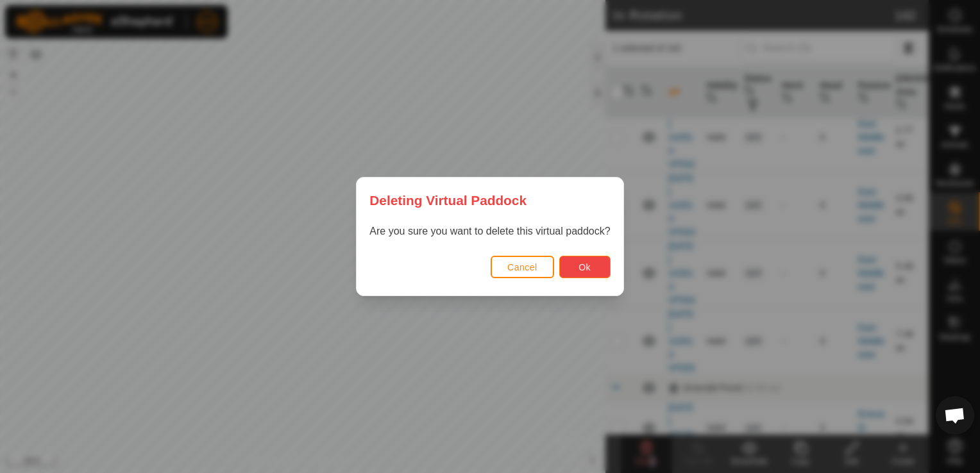
drag, startPoint x: 652, startPoint y: 459, endPoint x: 590, endPoint y: 266, distance: 202.8
click at [590, 266] on button "Ok" at bounding box center [584, 267] width 51 height 22
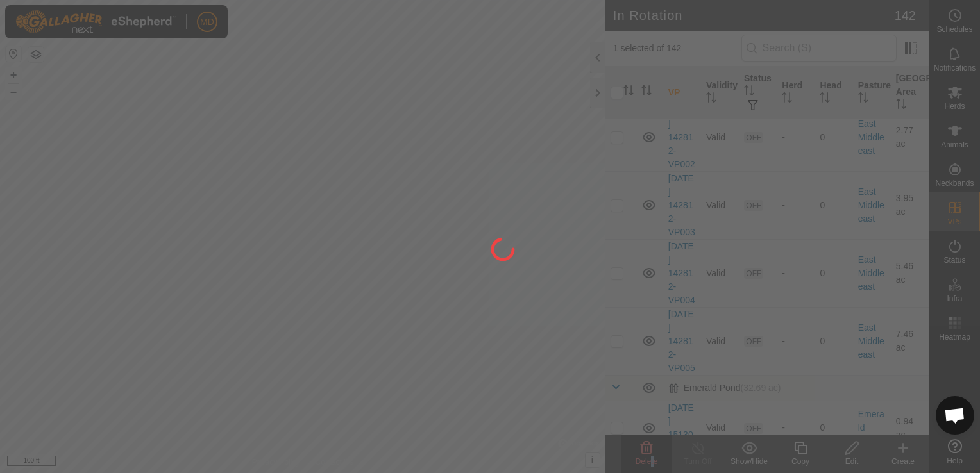
checkbox input "false"
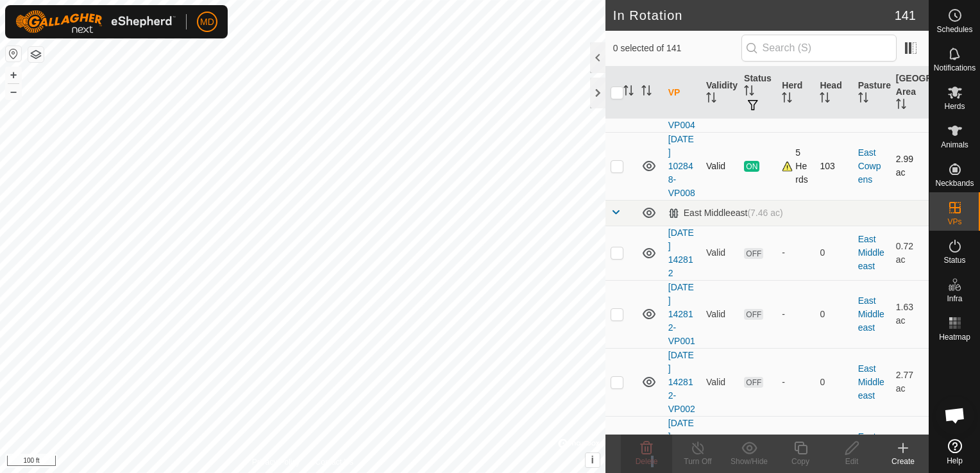
scroll to position [1796, 0]
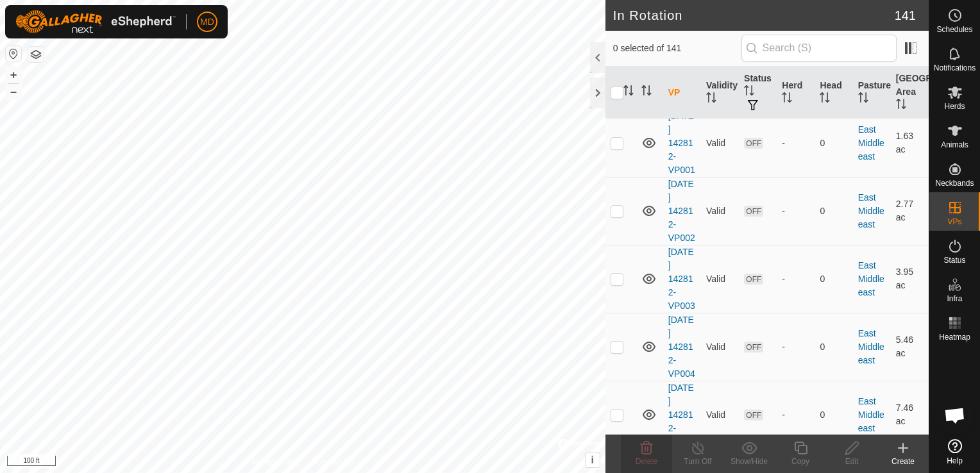
checkbox input "true"
click at [803, 446] on icon at bounding box center [800, 448] width 13 height 13
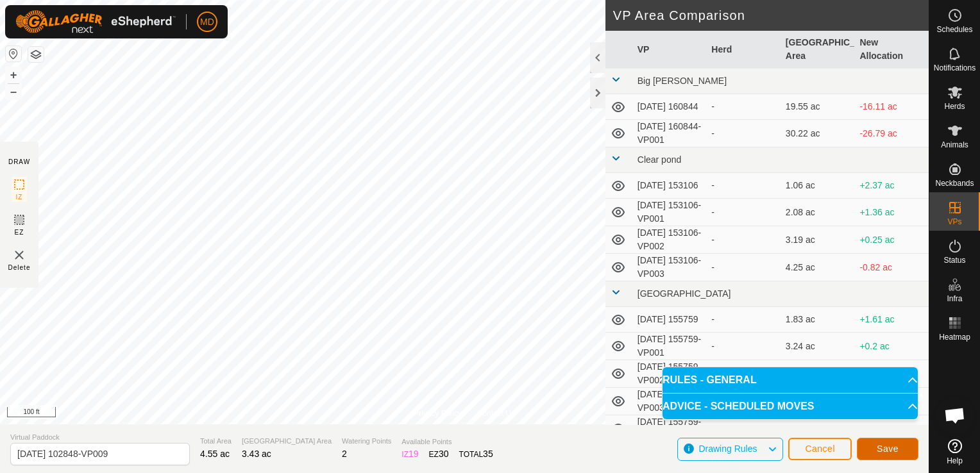
click at [892, 446] on span "Save" at bounding box center [888, 449] width 22 height 10
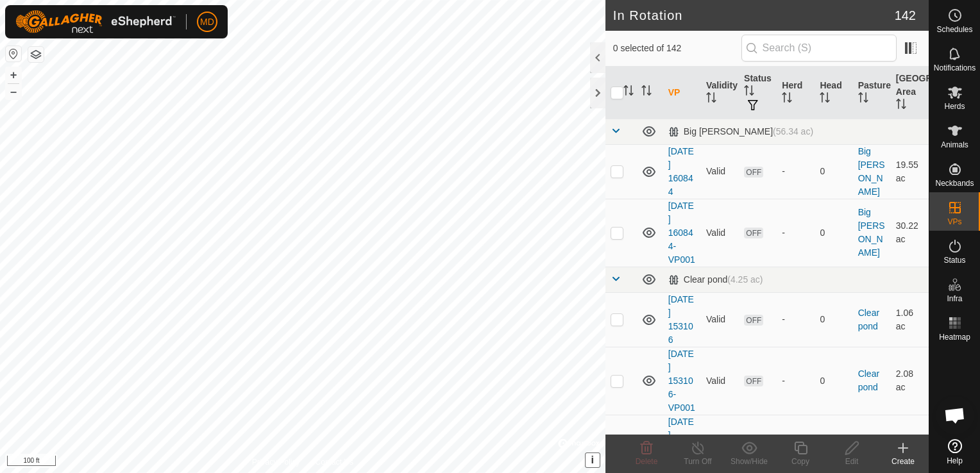
checkbox input "true"
click at [801, 453] on icon at bounding box center [800, 448] width 13 height 13
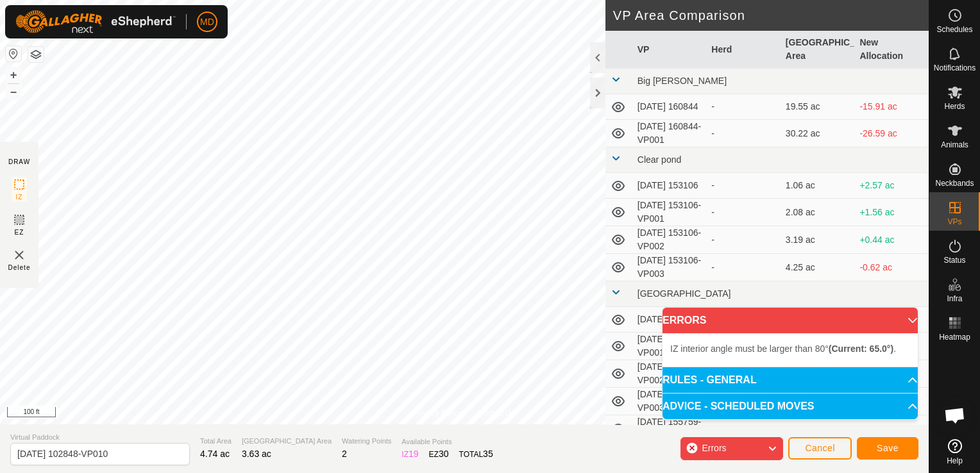
click at [482, 425] on div "Privacy Policy Contact Us Status: OFF Type: Inclusion Zone + – ⇧ i © Mapbox , ©…" at bounding box center [464, 236] width 929 height 473
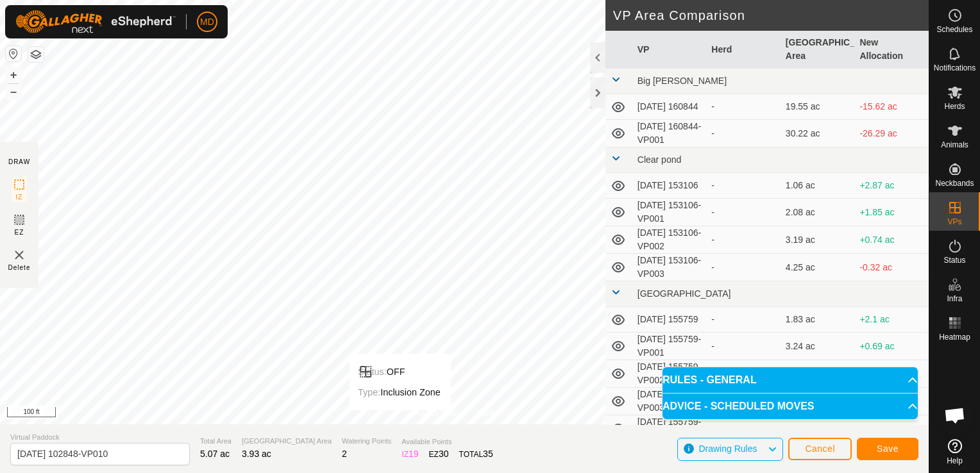
click at [407, 446] on div "Privacy Policy Contact Us Status: OFF Type: Inclusion Zone + – ⇧ i © Mapbox , ©…" at bounding box center [464, 236] width 929 height 473
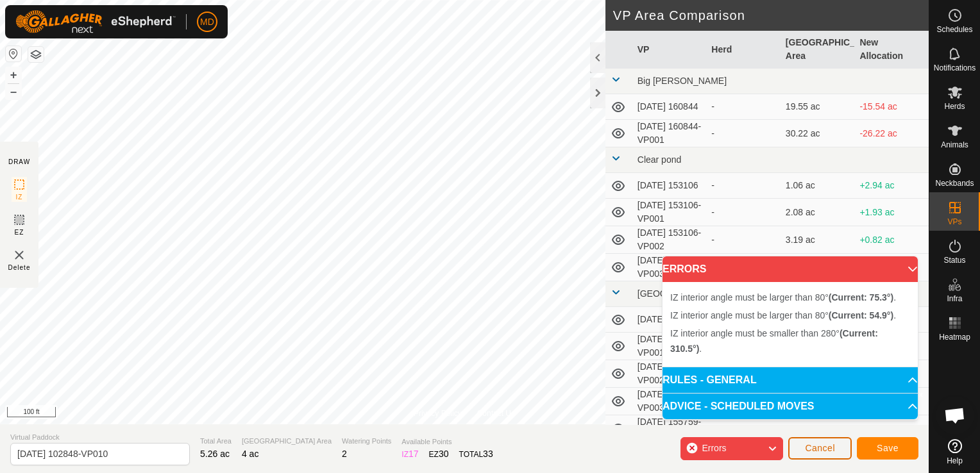
click at [820, 447] on span "Cancel" at bounding box center [820, 448] width 30 height 10
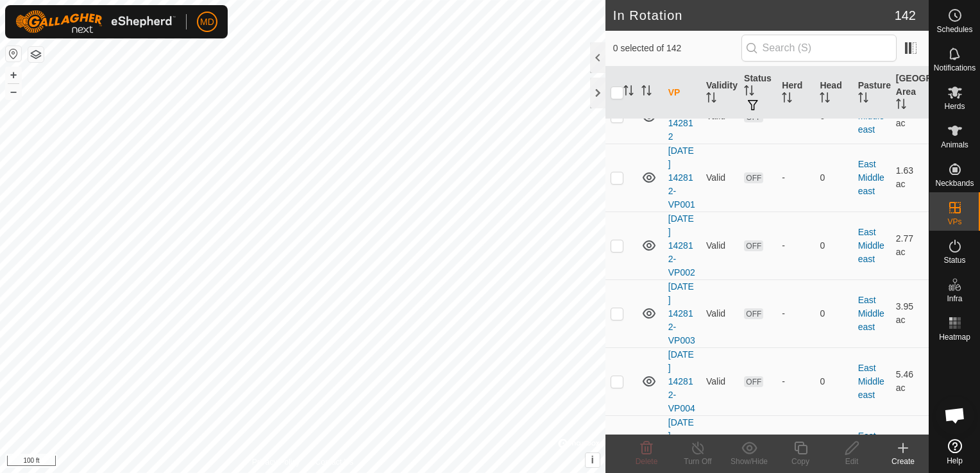
scroll to position [1860, 0]
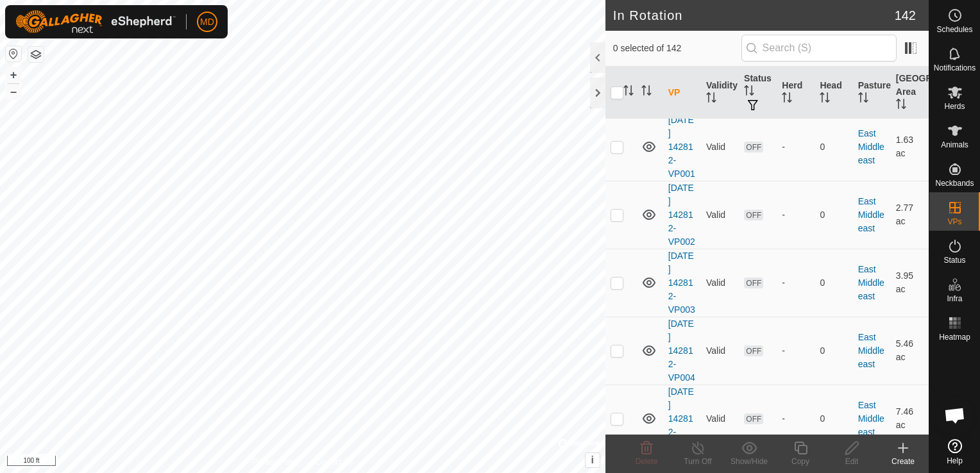
checkbox input "true"
click at [804, 451] on icon at bounding box center [801, 448] width 16 height 15
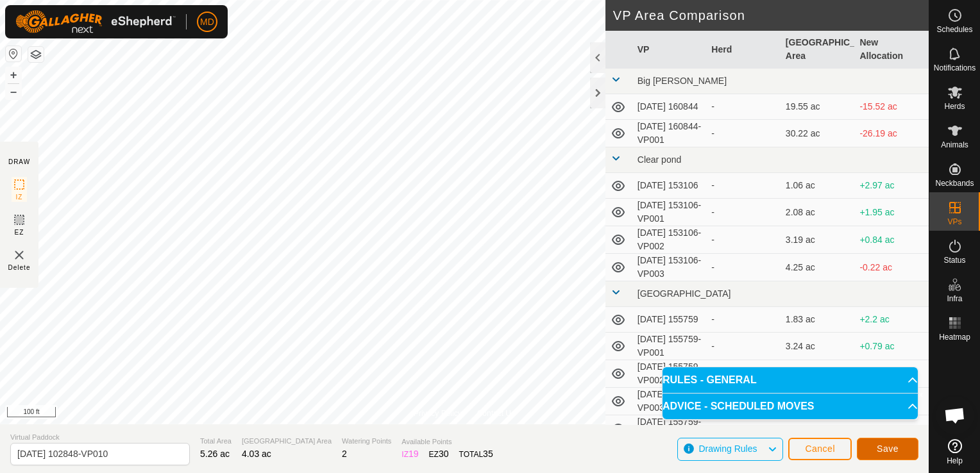
click at [895, 446] on span "Save" at bounding box center [888, 449] width 22 height 10
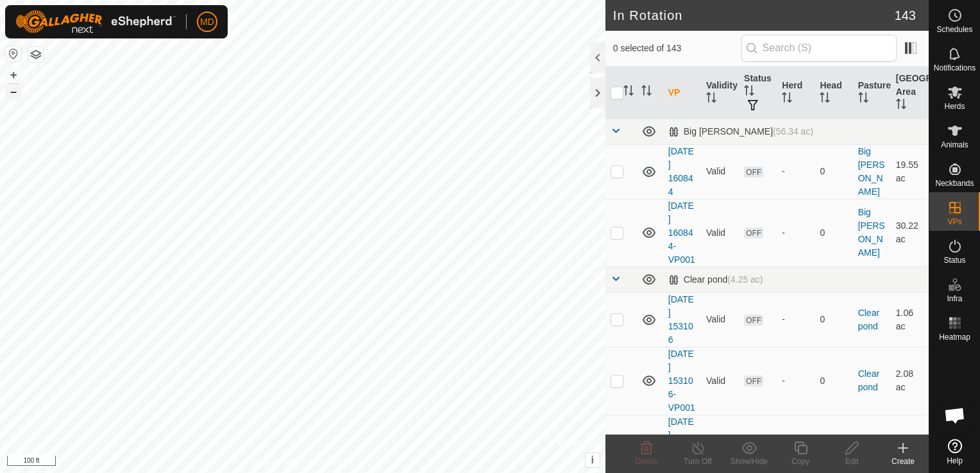
click at [20, 88] on button "–" at bounding box center [13, 91] width 15 height 15
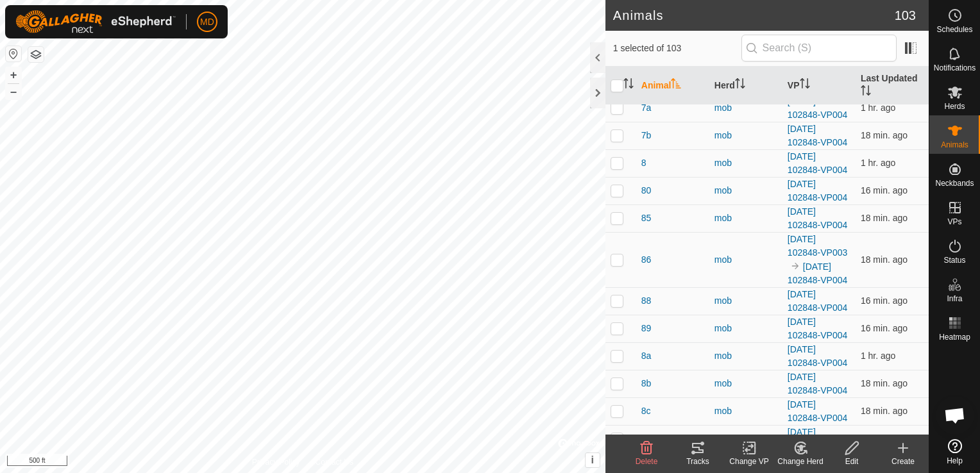
scroll to position [2758, 0]
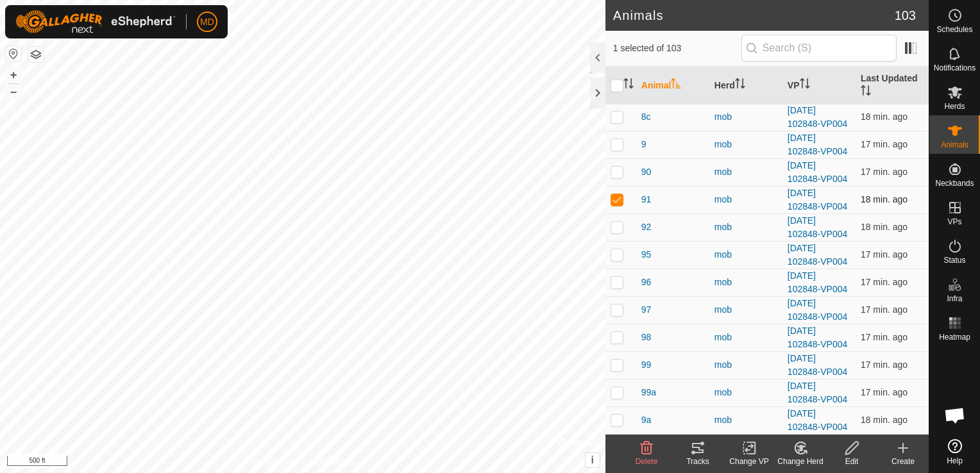
click at [614, 205] on p-checkbox at bounding box center [617, 199] width 13 height 10
click at [613, 205] on p-checkbox at bounding box center [617, 199] width 13 height 10
checkbox input "true"
click at [744, 457] on div "Change VP" at bounding box center [748, 462] width 51 height 12
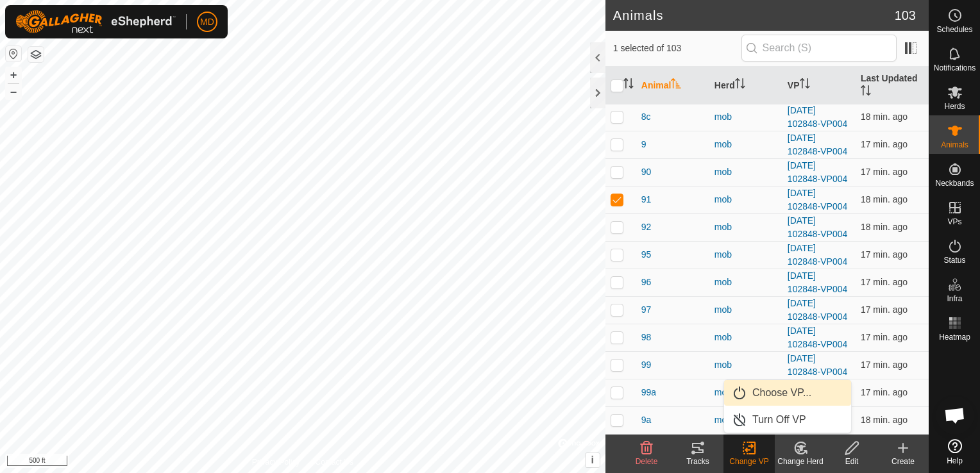
click at [754, 391] on link "Choose VP..." at bounding box center [787, 393] width 127 height 26
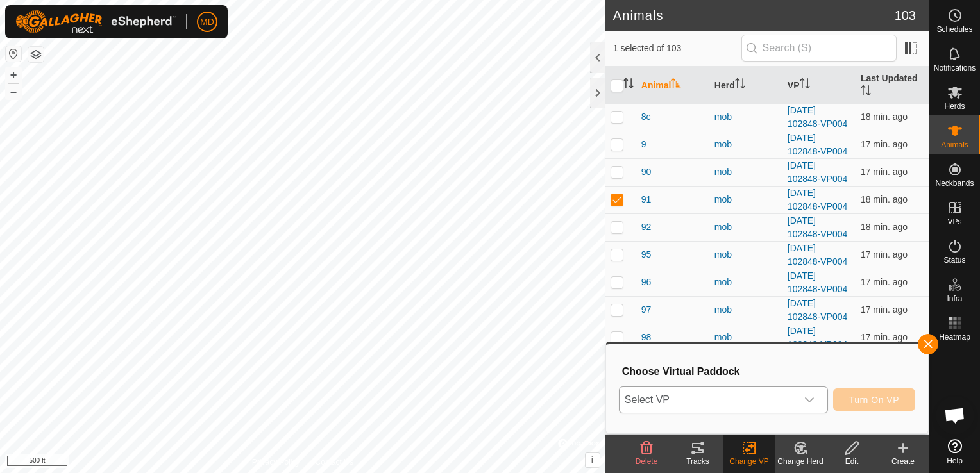
click at [813, 399] on icon "dropdown trigger" at bounding box center [809, 400] width 10 height 10
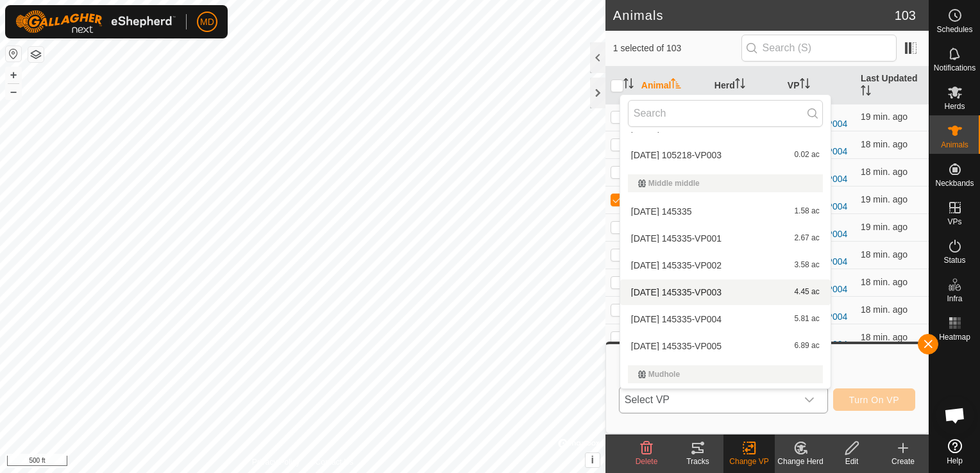
scroll to position [2264, 0]
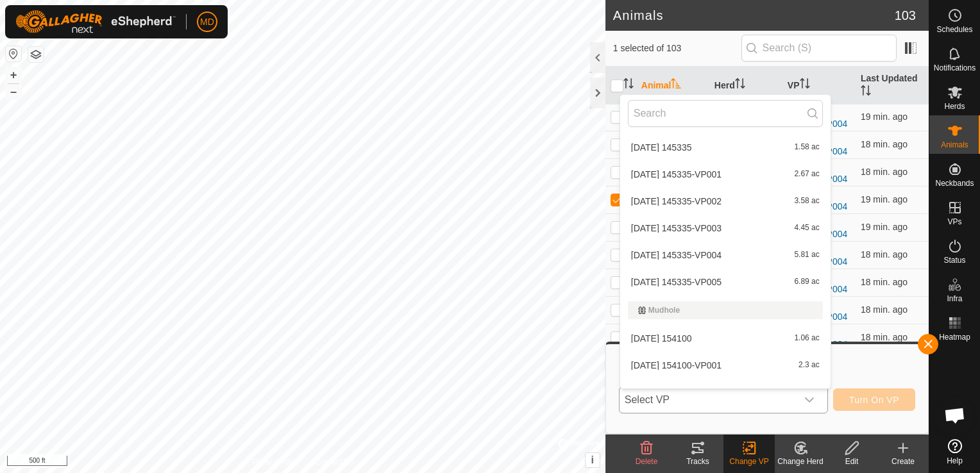
click at [649, 274] on li "2025-10-06 145335-VP005 6.89 ac" at bounding box center [725, 282] width 210 height 26
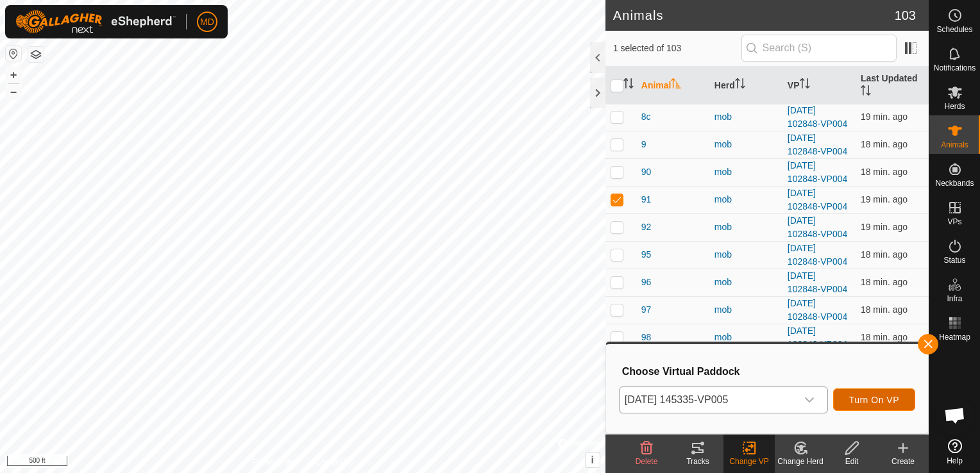
click at [867, 396] on span "Turn On VP" at bounding box center [874, 400] width 50 height 10
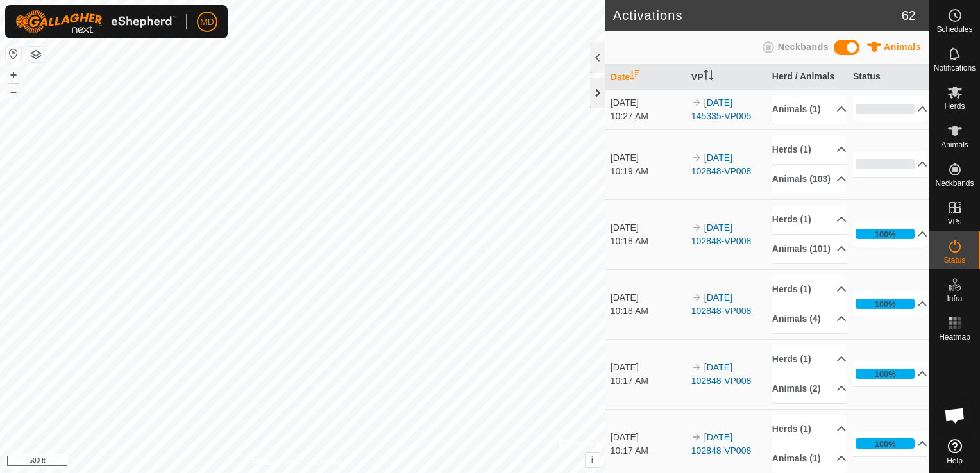
click at [594, 91] on div at bounding box center [597, 93] width 15 height 31
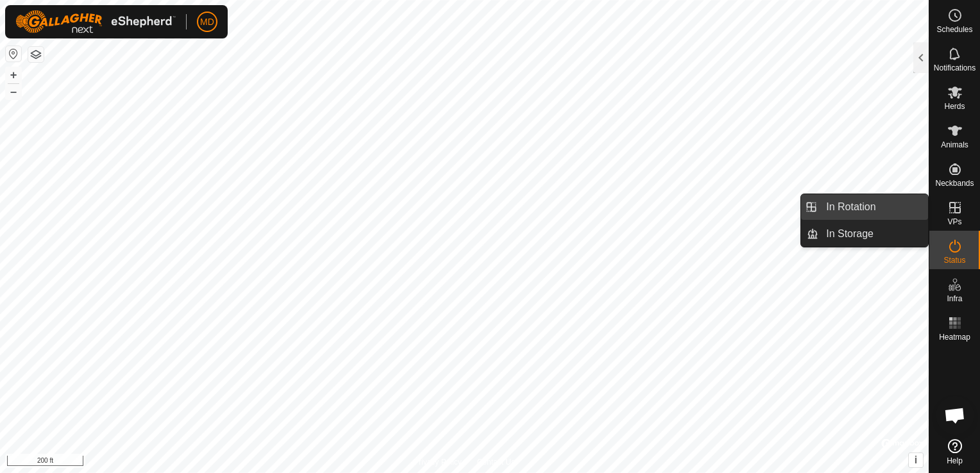
drag, startPoint x: 889, startPoint y: 207, endPoint x: 872, endPoint y: 214, distance: 18.7
click at [889, 208] on link "In Rotation" at bounding box center [873, 207] width 110 height 26
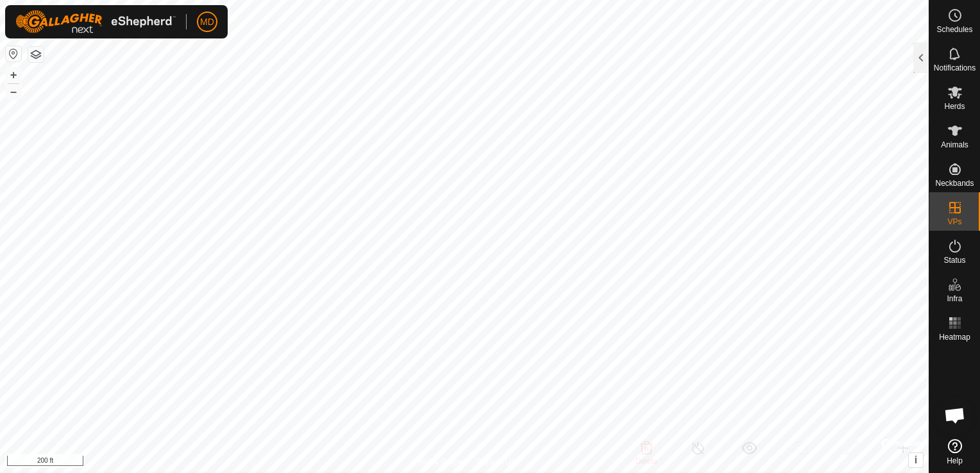
click at [925, 49] on div at bounding box center [920, 57] width 15 height 31
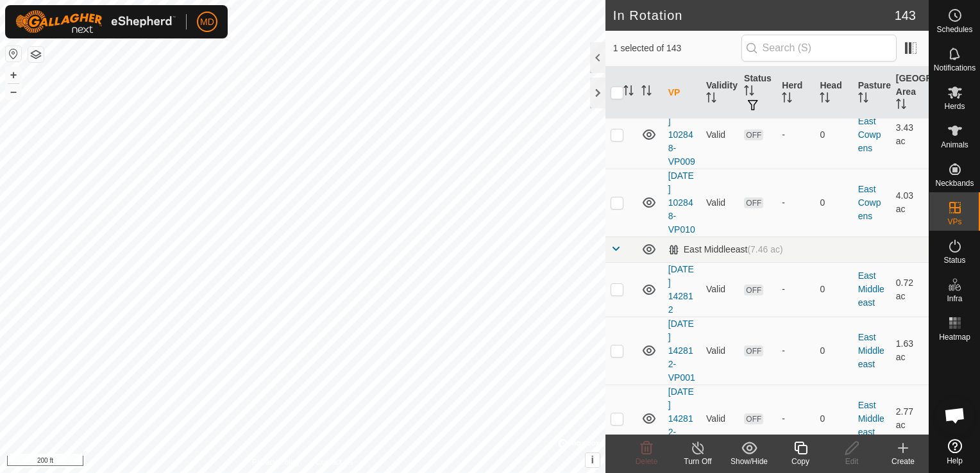
scroll to position [1732, 0]
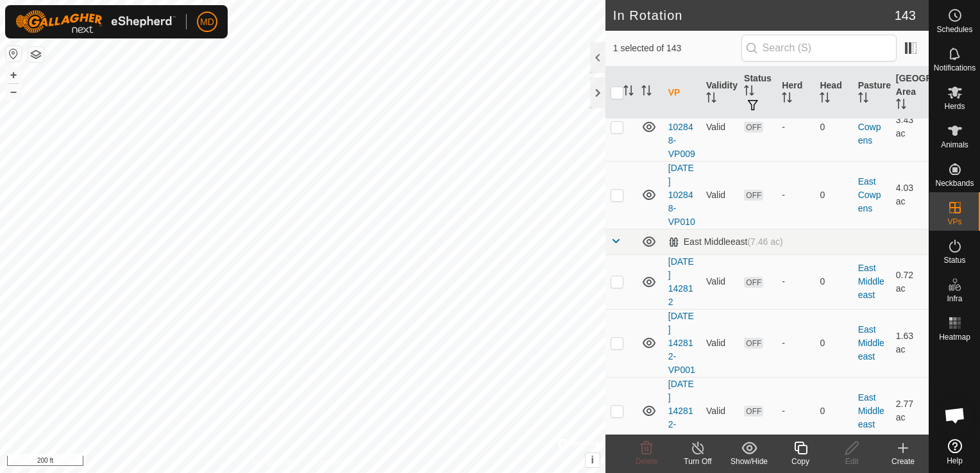
checkbox input "true"
click at [694, 446] on icon at bounding box center [698, 448] width 16 height 15
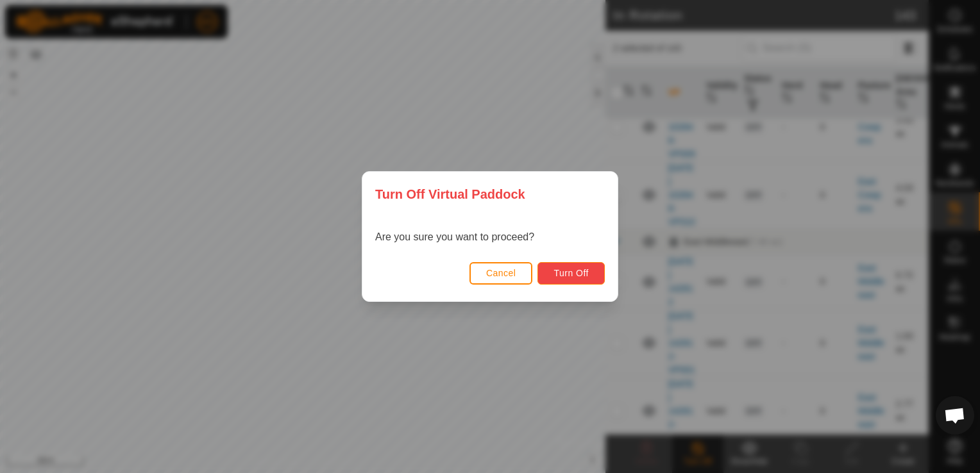
click at [573, 270] on span "Turn Off" at bounding box center [570, 273] width 35 height 10
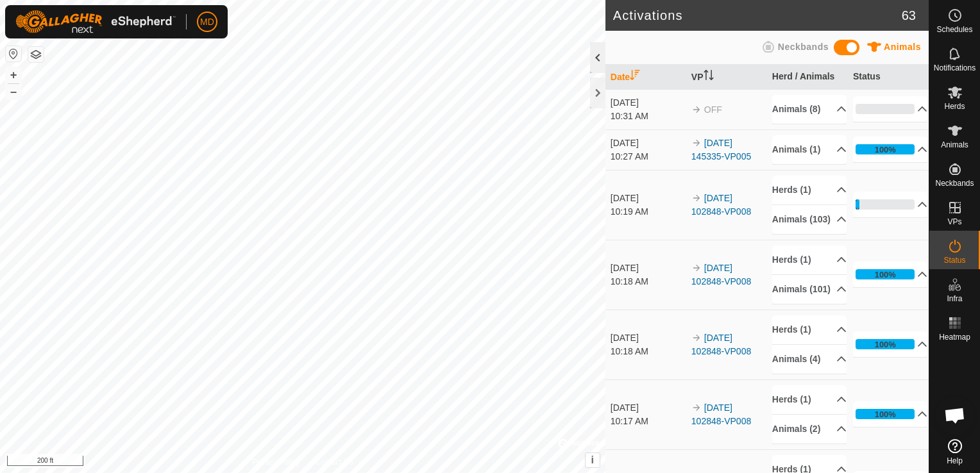
click at [600, 56] on div at bounding box center [597, 57] width 15 height 31
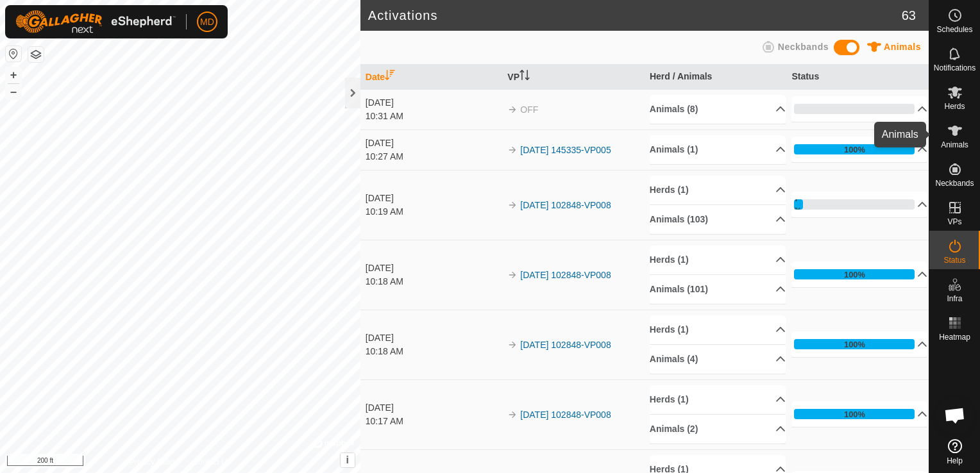
click at [949, 131] on icon at bounding box center [954, 130] width 15 height 15
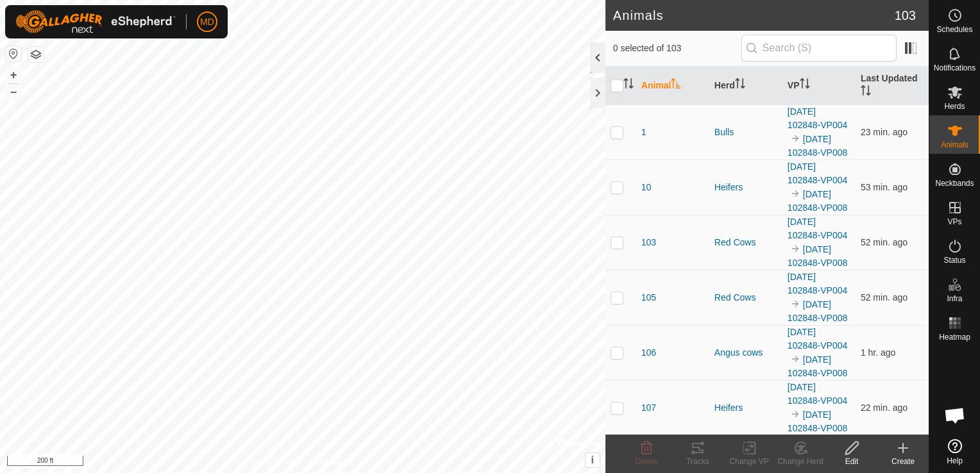
click at [595, 55] on div at bounding box center [597, 57] width 15 height 31
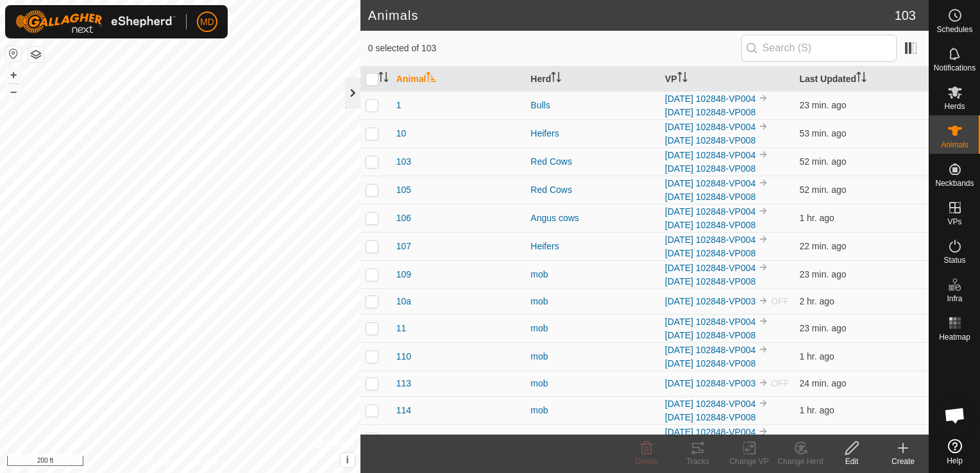
click at [349, 87] on div at bounding box center [352, 93] width 15 height 31
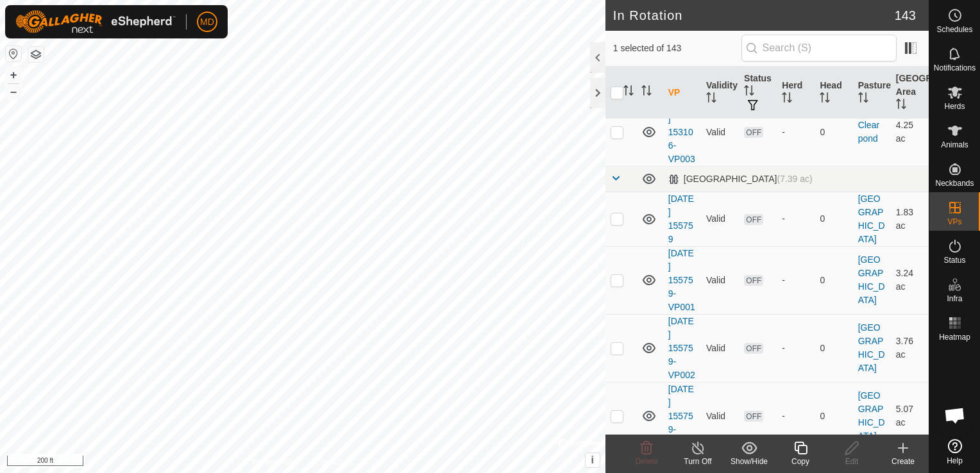
scroll to position [496, 0]
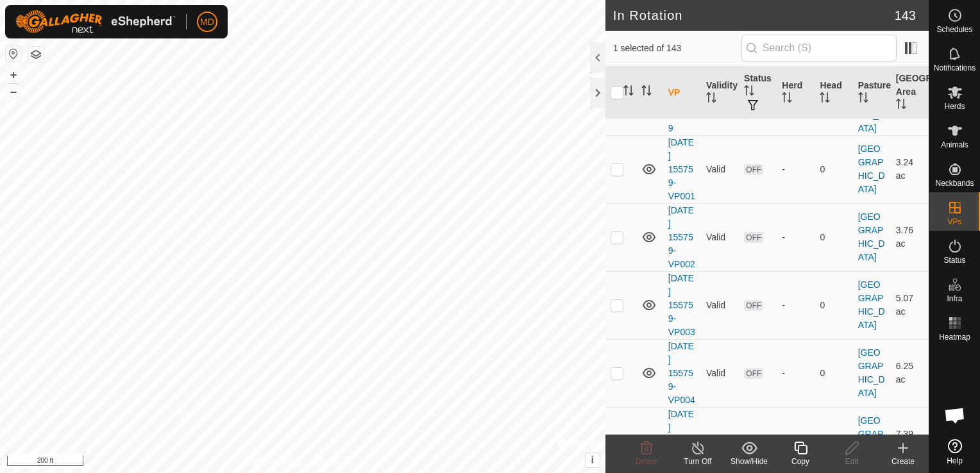
click at [918, 437] on div "Create" at bounding box center [902, 454] width 51 height 38
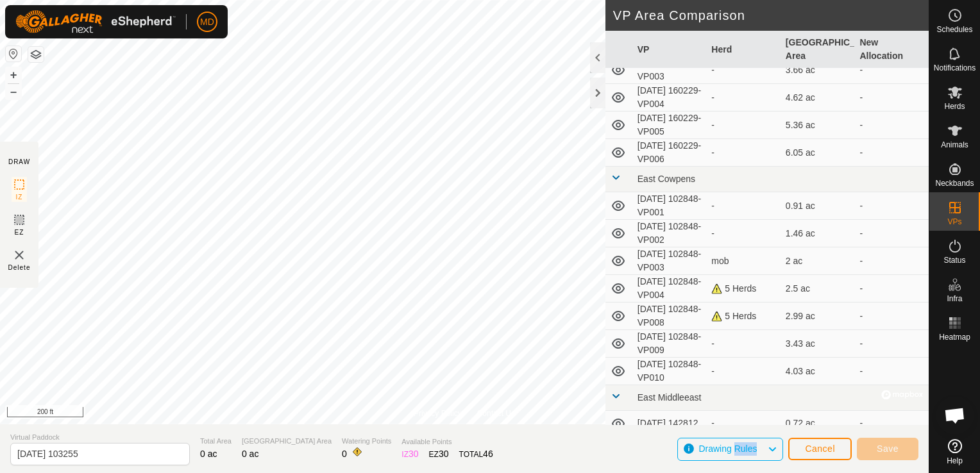
scroll to position [546, 0]
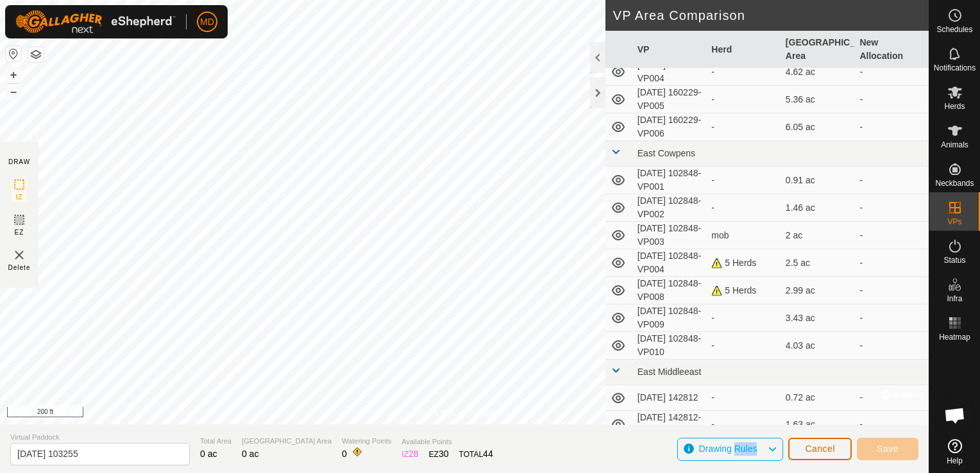
click at [836, 445] on button "Cancel" at bounding box center [819, 449] width 63 height 22
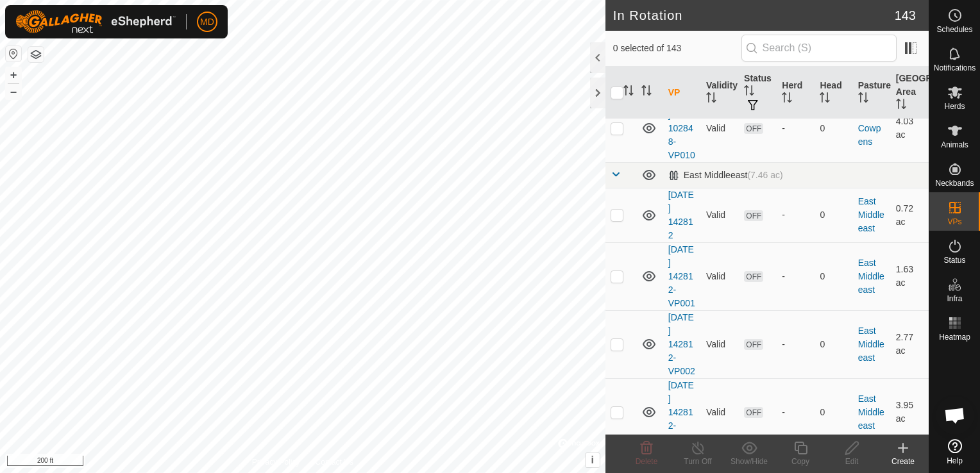
scroll to position [1803, 0]
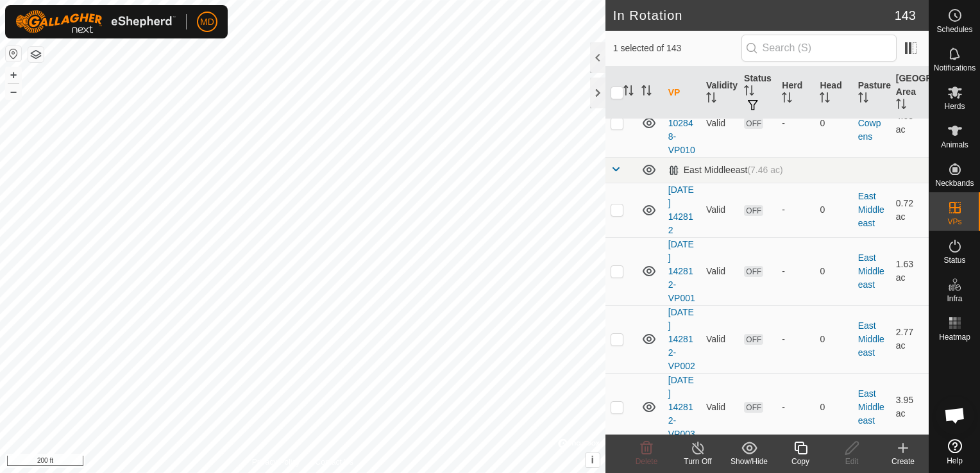
click at [746, 450] on icon at bounding box center [748, 448] width 15 height 12
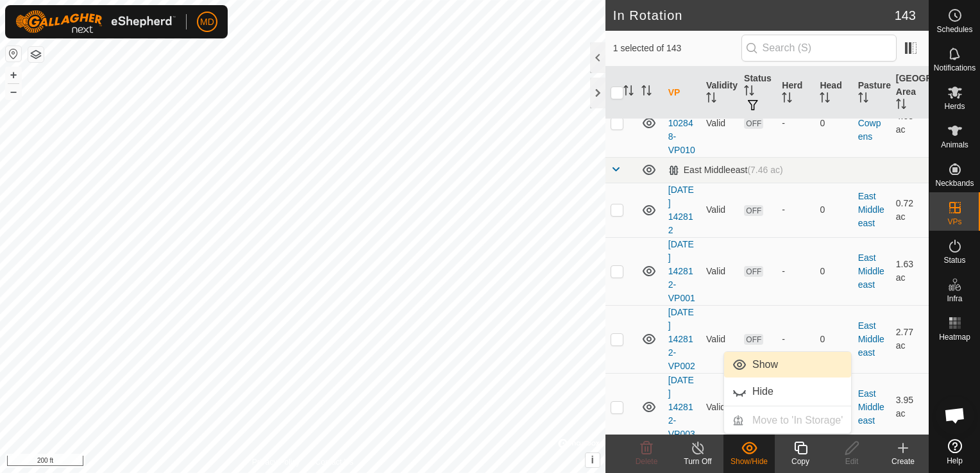
click at [750, 366] on link "Show" at bounding box center [787, 365] width 127 height 26
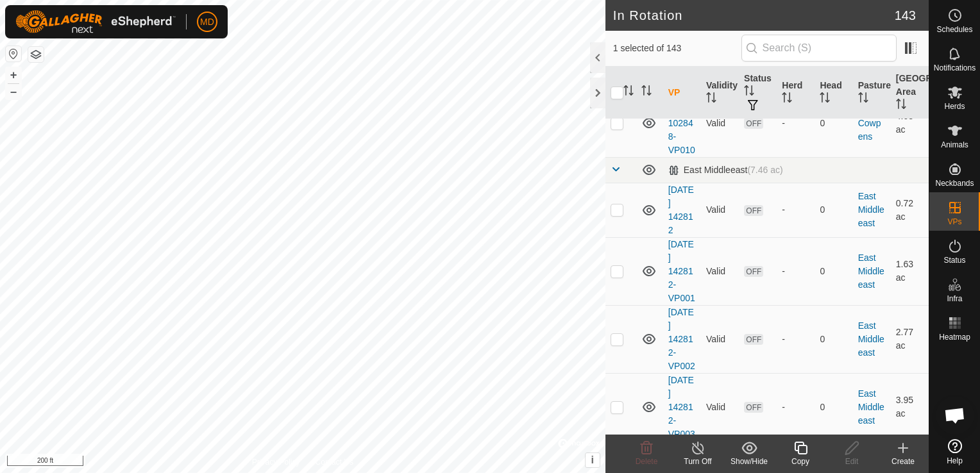
checkbox input "false"
checkbox input "true"
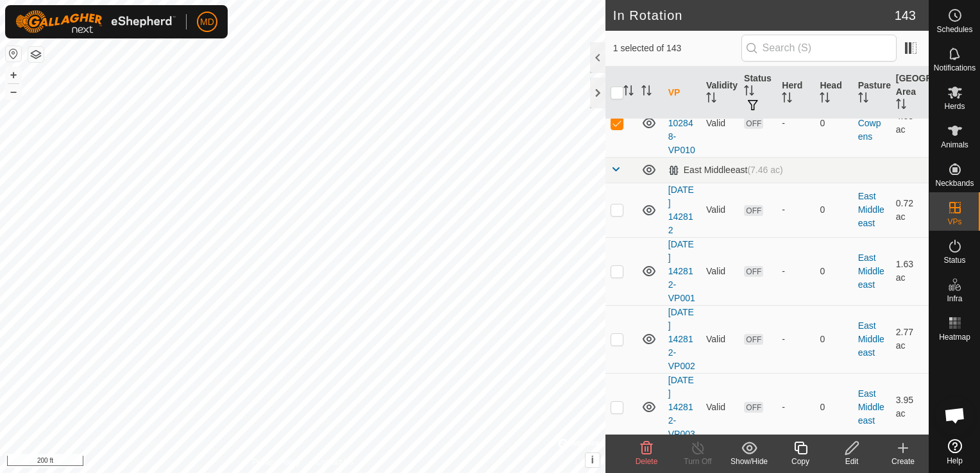
checkbox input "false"
checkbox input "true"
checkbox input "false"
click at [598, 82] on div at bounding box center [597, 93] width 15 height 31
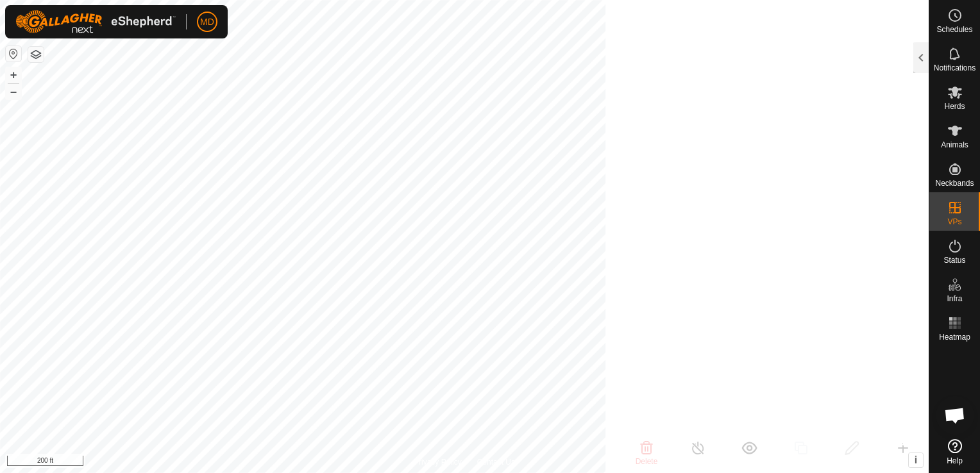
scroll to position [7011, 0]
click at [950, 327] on rect at bounding box center [950, 327] width 3 height 3
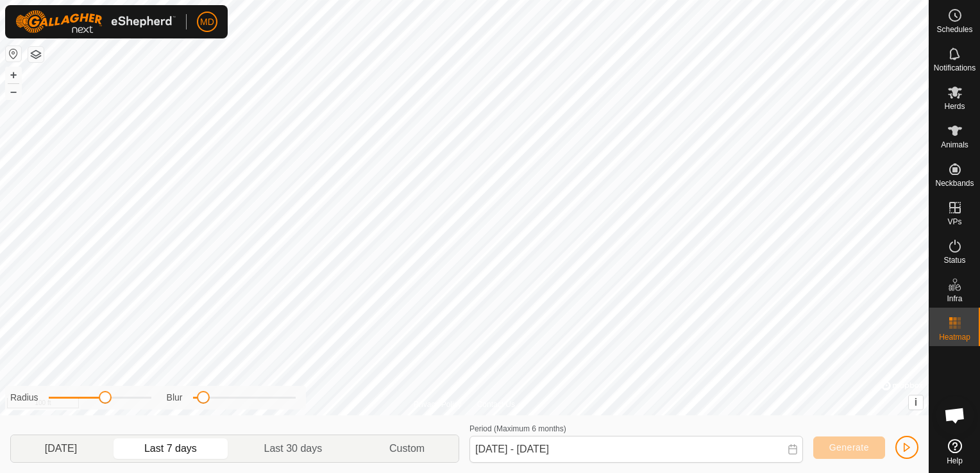
click at [67, 451] on p-togglebutton "[DATE]" at bounding box center [61, 448] width 100 height 27
click at [178, 444] on p-togglebutton "Last 7 days" at bounding box center [171, 448] width 120 height 27
click at [853, 443] on span "Generate" at bounding box center [849, 447] width 40 height 10
click at [73, 446] on p-togglebutton "[DATE]" at bounding box center [61, 448] width 100 height 27
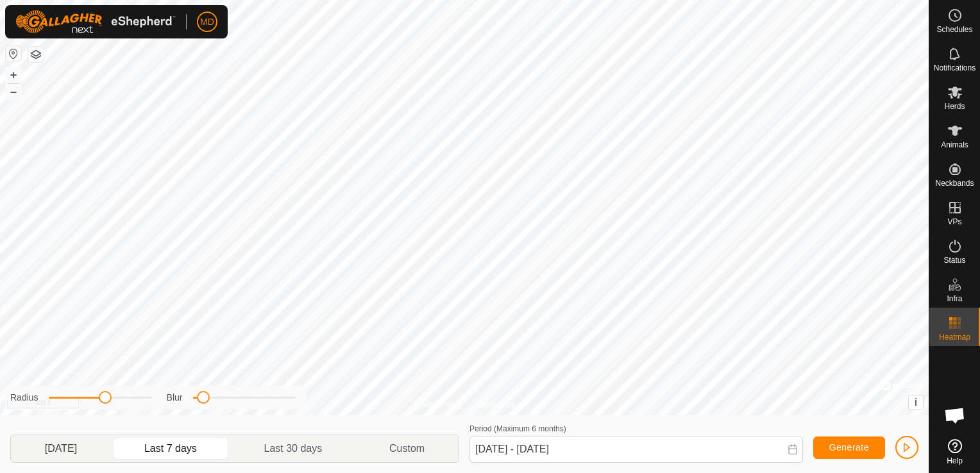
type input "Oct 12, 2025 - Oct 12, 2025"
click at [948, 53] on icon at bounding box center [954, 53] width 15 height 15
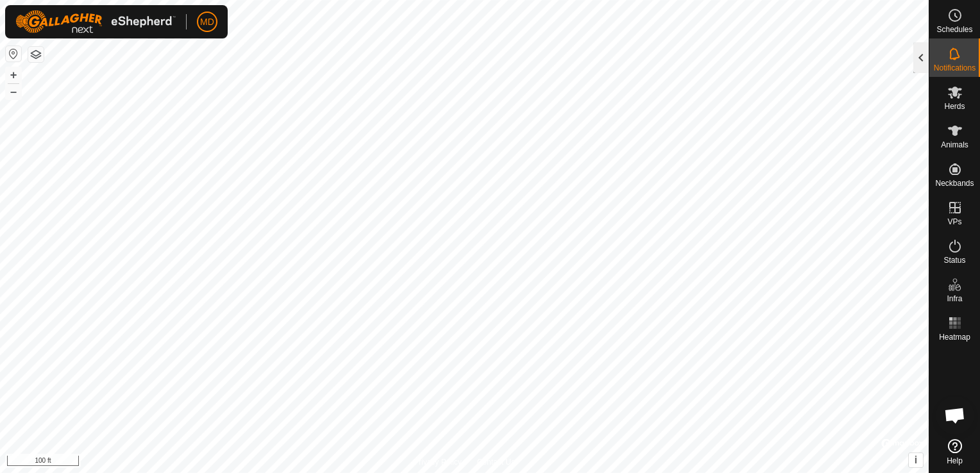
click at [916, 53] on div at bounding box center [920, 57] width 15 height 31
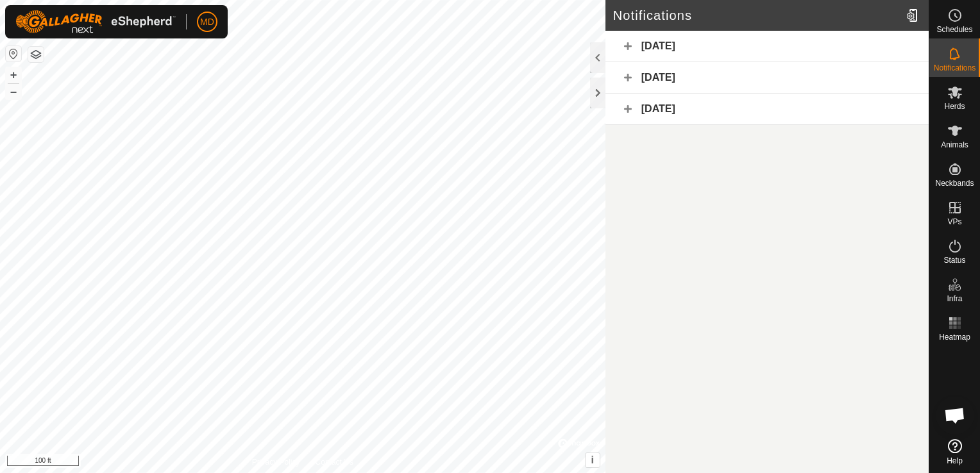
click at [652, 42] on div "[DATE]" at bounding box center [766, 46] width 323 height 31
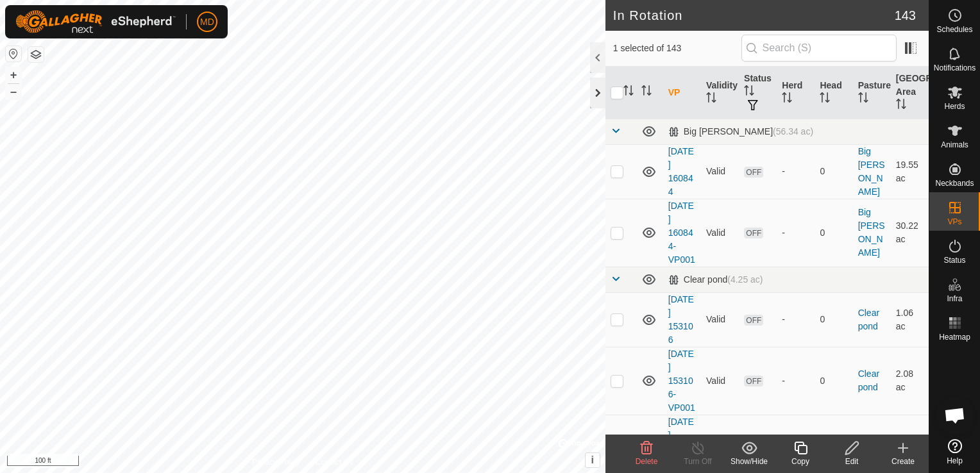
click at [593, 91] on div at bounding box center [597, 93] width 15 height 31
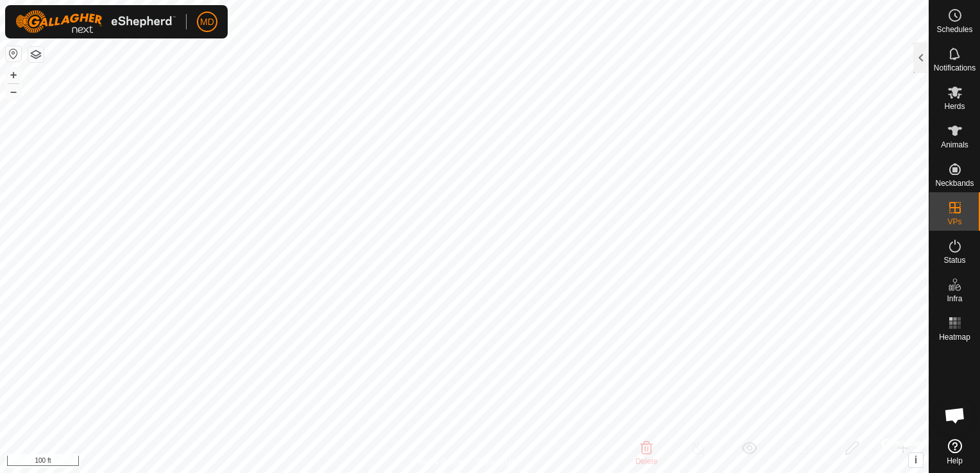
checkbox input "false"
checkbox input "true"
